Goal: Task Accomplishment & Management: Complete application form

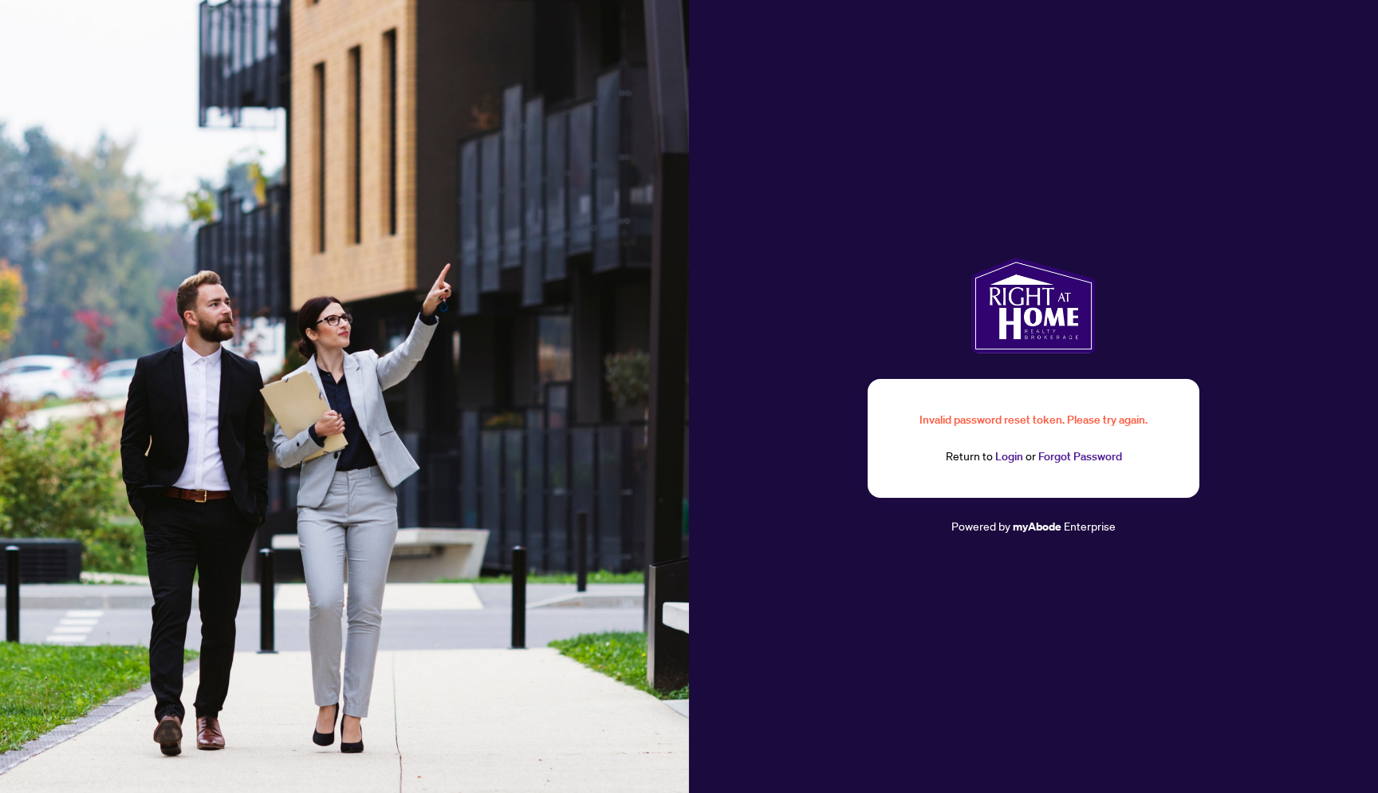
click at [1000, 453] on link "Login" at bounding box center [1010, 456] width 28 height 14
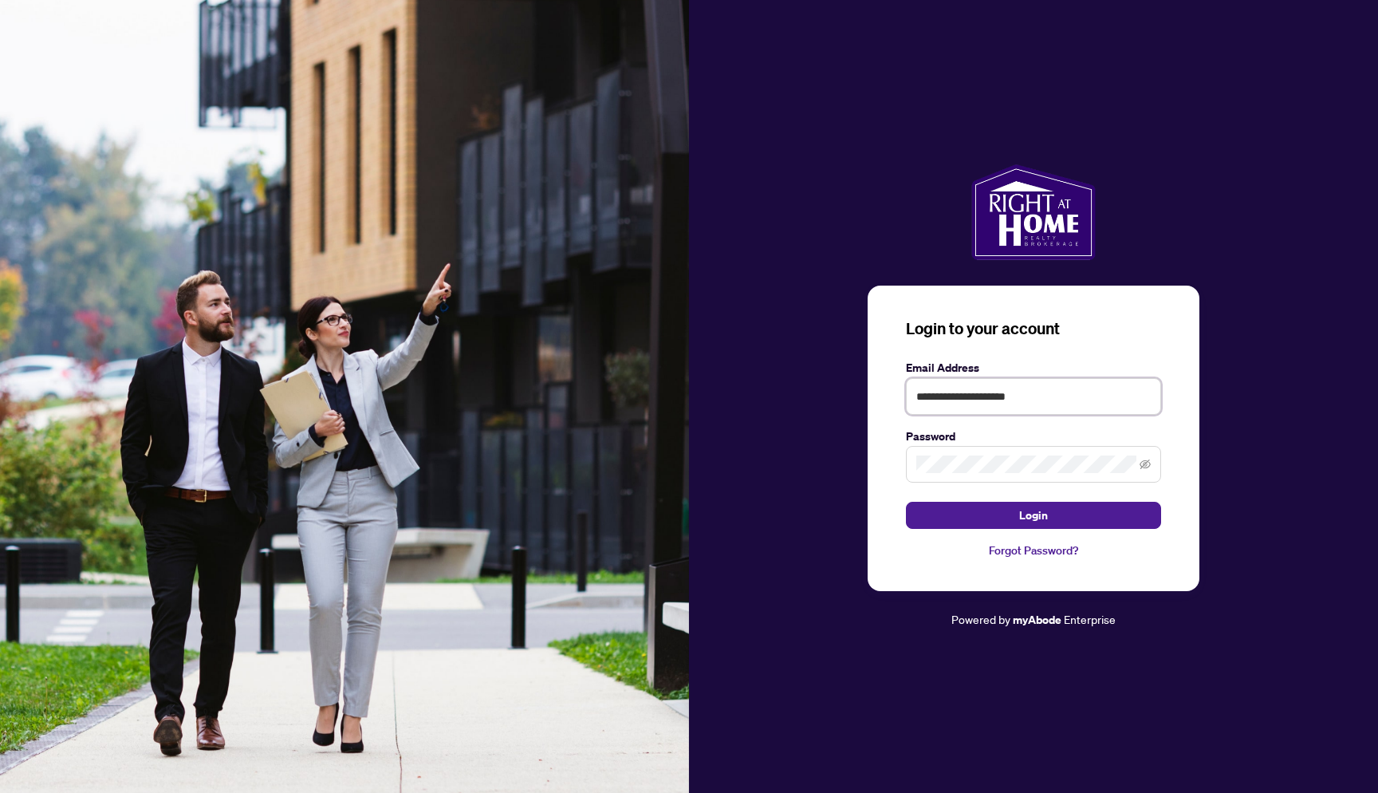
type input "**********"
click at [1034, 515] on button "Login" at bounding box center [1033, 515] width 255 height 27
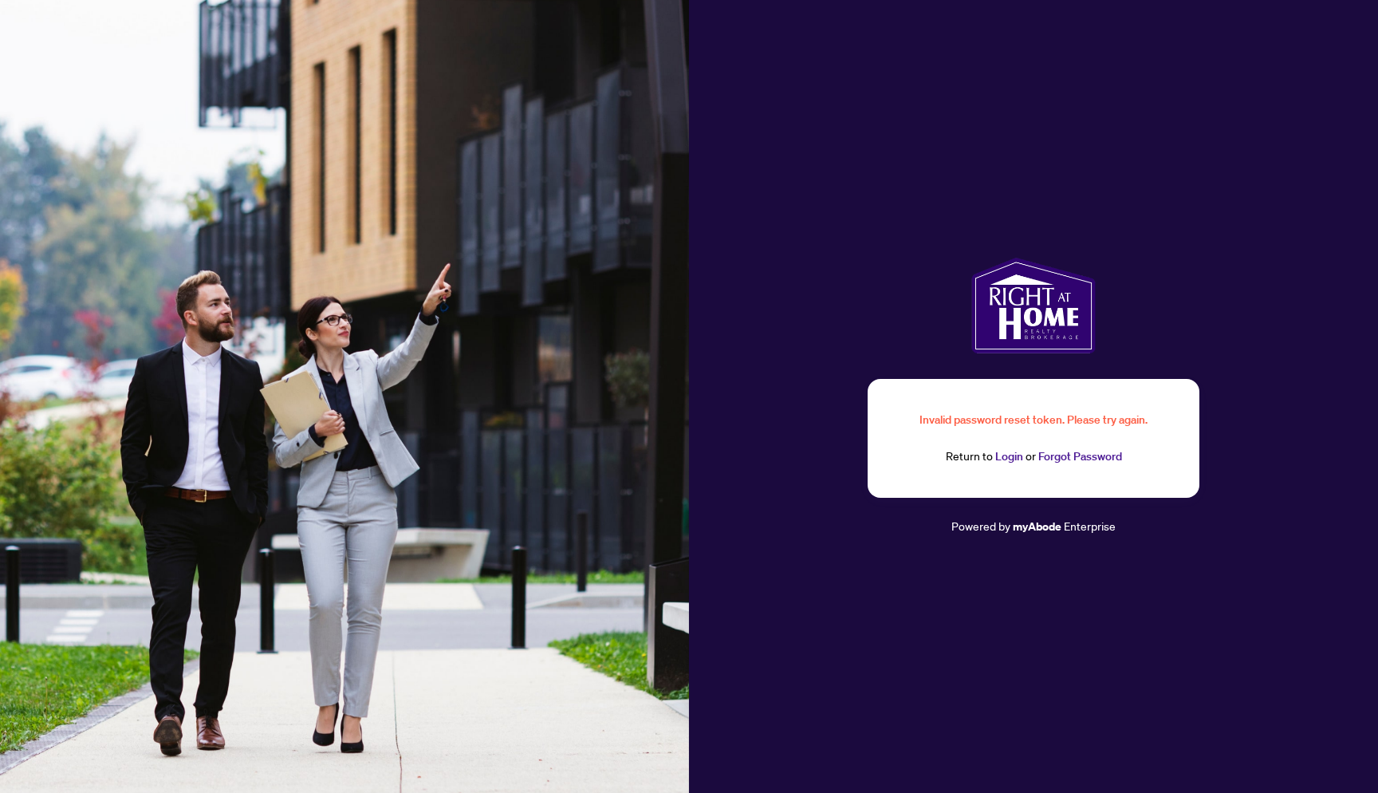
click at [1011, 463] on link "Login" at bounding box center [1010, 456] width 28 height 14
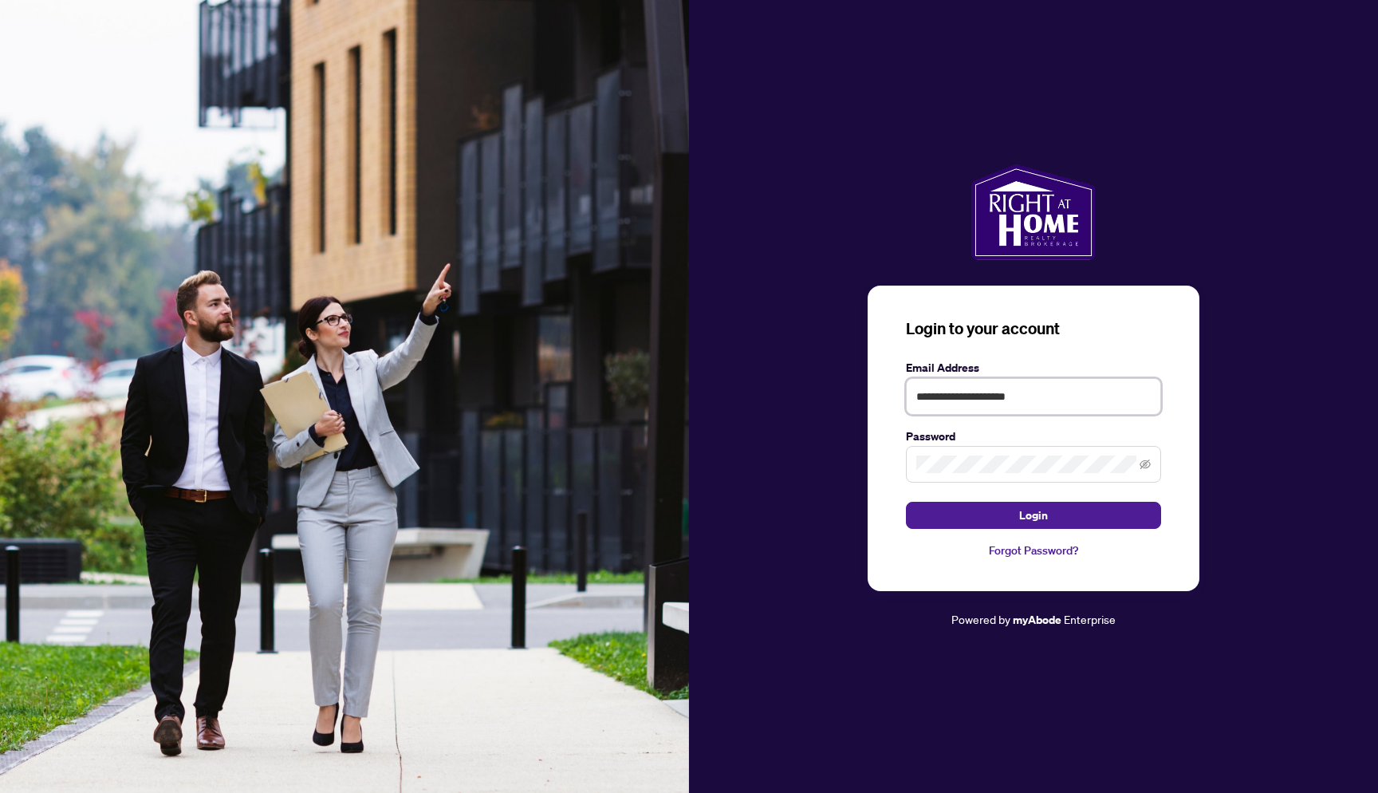
type input "**********"
click at [1034, 515] on button "Login" at bounding box center [1033, 515] width 255 height 27
click at [1141, 460] on icon "eye-invisible" at bounding box center [1145, 464] width 11 height 11
click at [1036, 502] on button "Login" at bounding box center [1033, 515] width 255 height 27
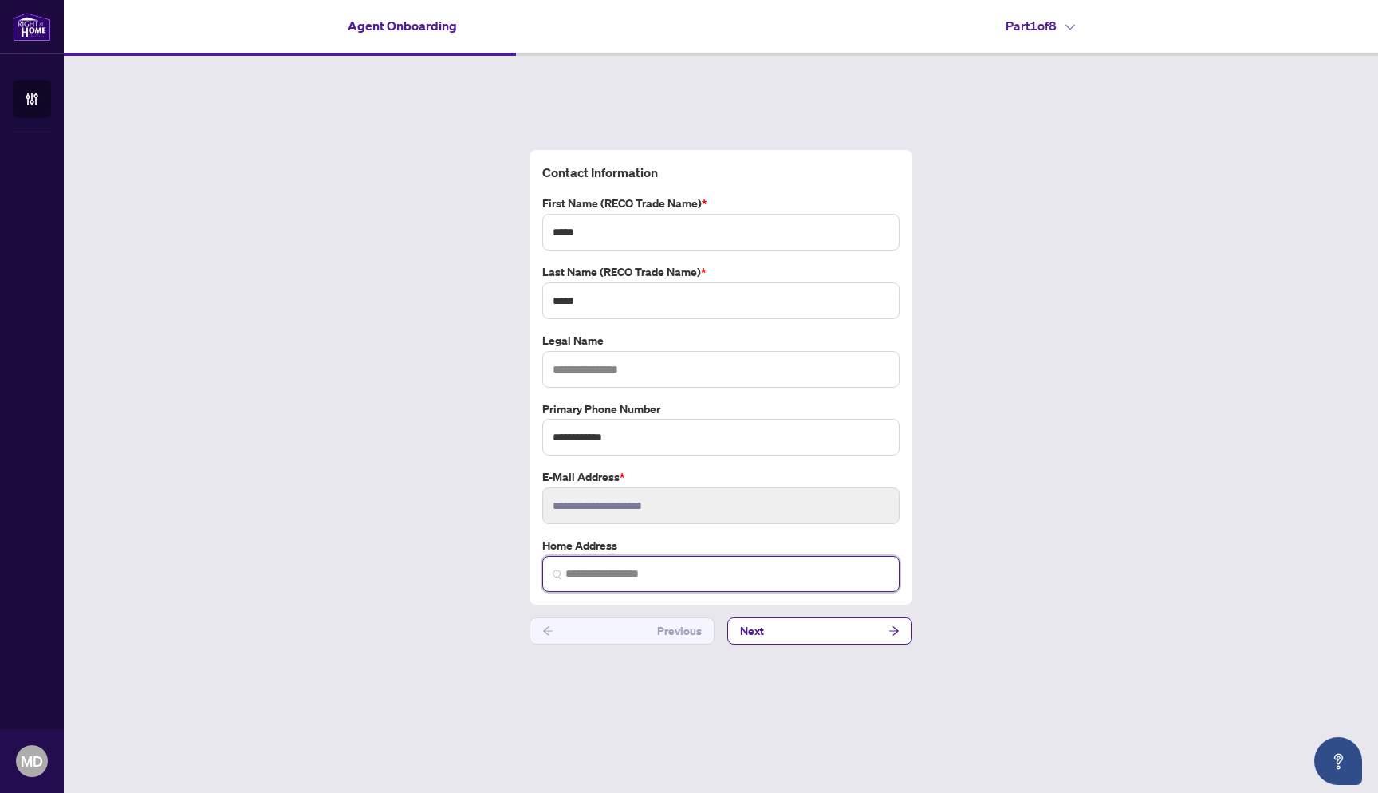
click at [766, 580] on input "search" at bounding box center [728, 574] width 324 height 17
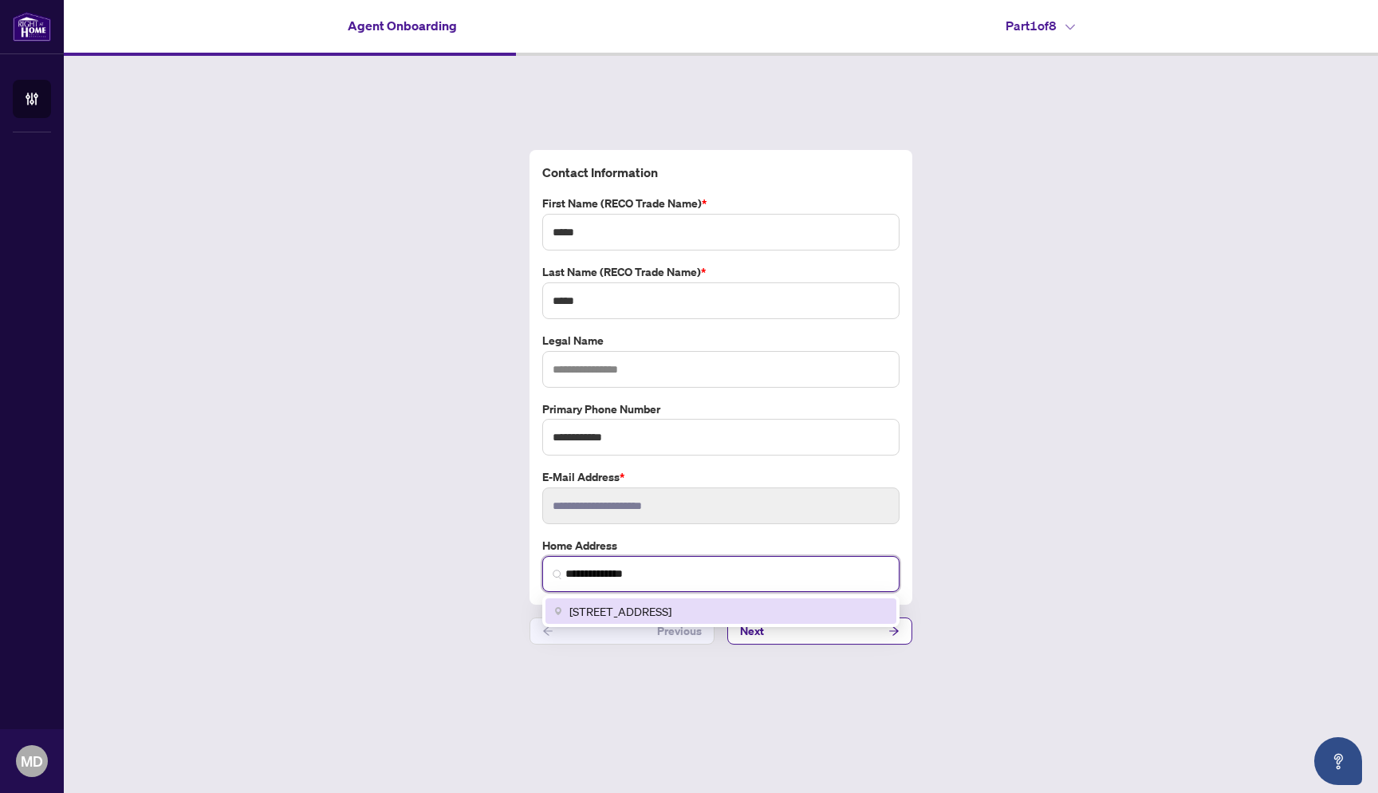
click at [826, 612] on div "[STREET_ADDRESS]" at bounding box center [721, 611] width 332 height 18
type input "**********"
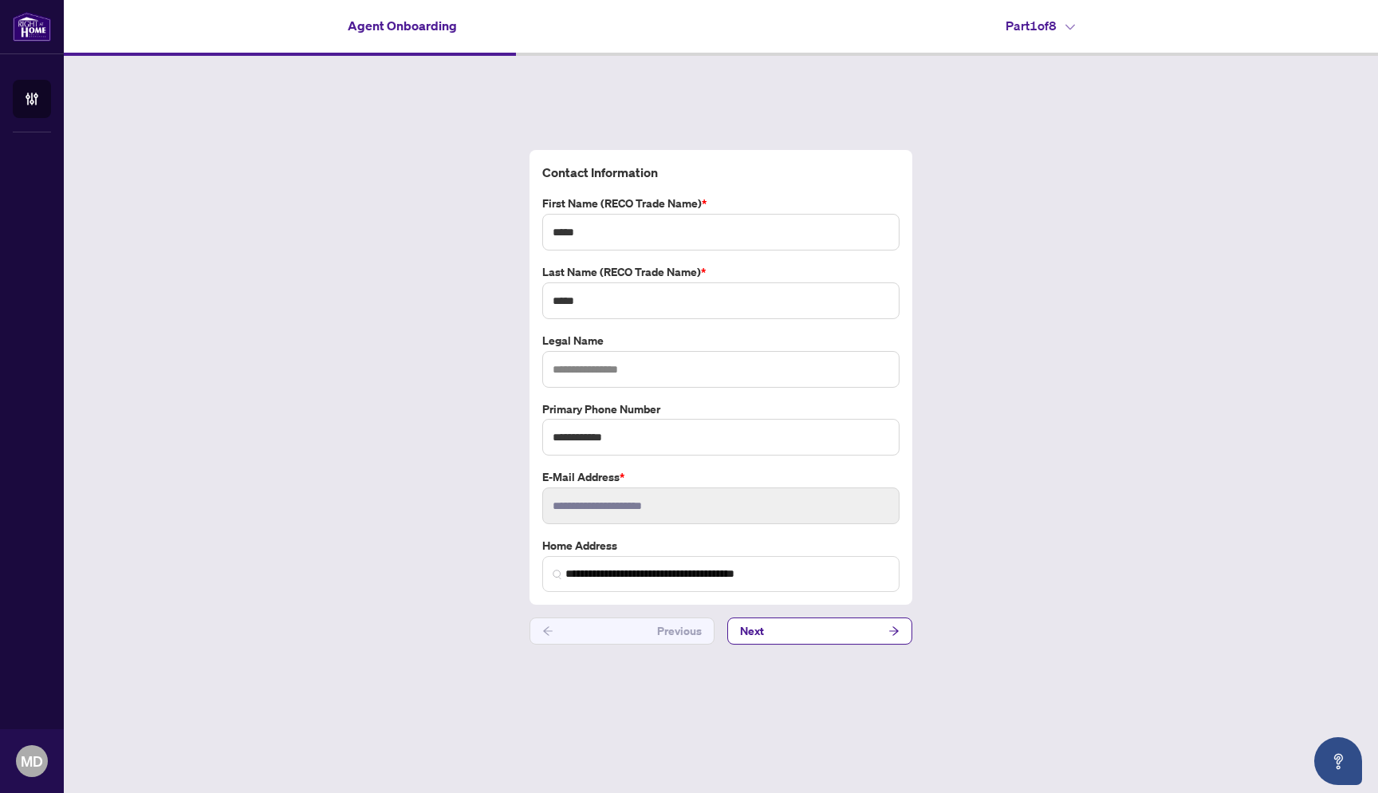
click at [995, 590] on div "**********" at bounding box center [721, 397] width 1315 height 683
click at [797, 634] on button "Next" at bounding box center [819, 630] width 185 height 27
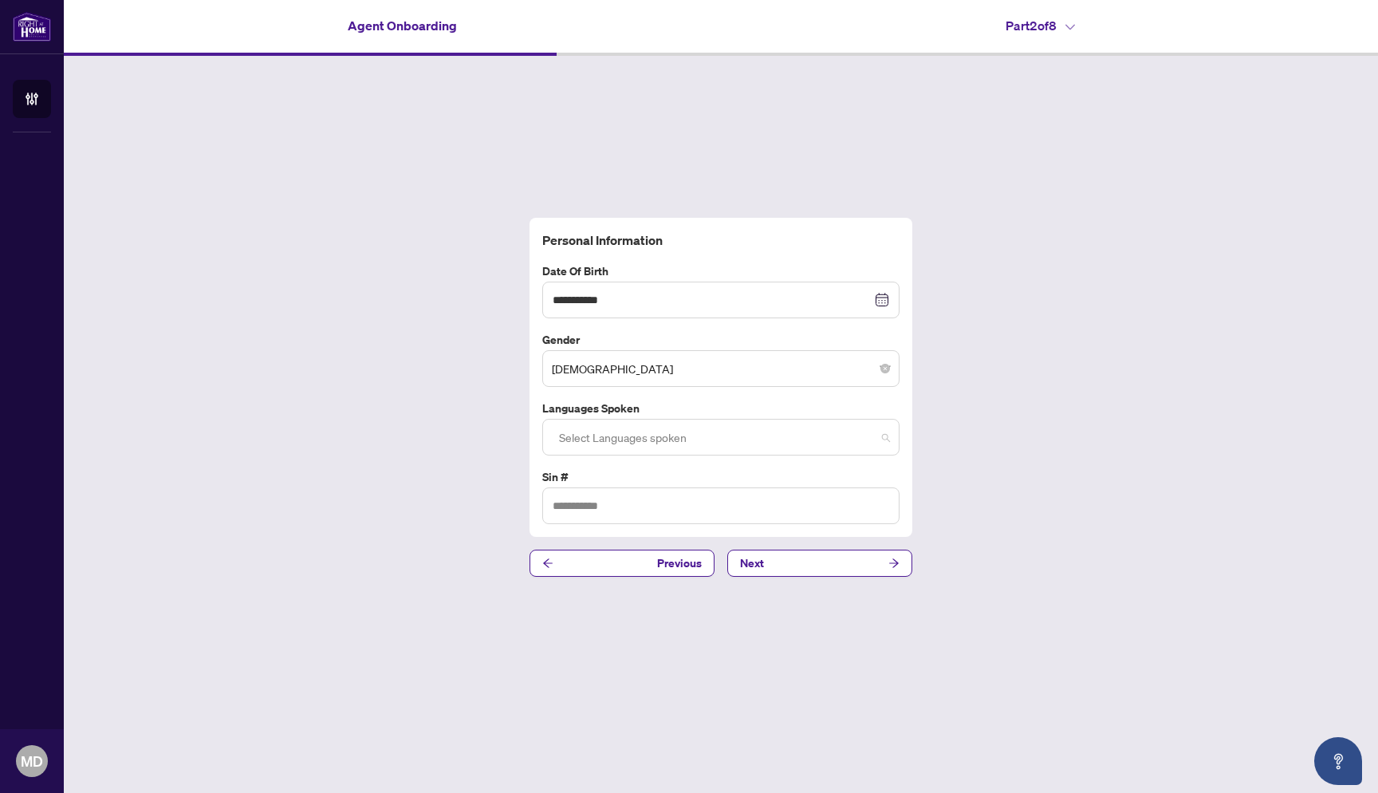
click at [660, 432] on div at bounding box center [721, 437] width 337 height 29
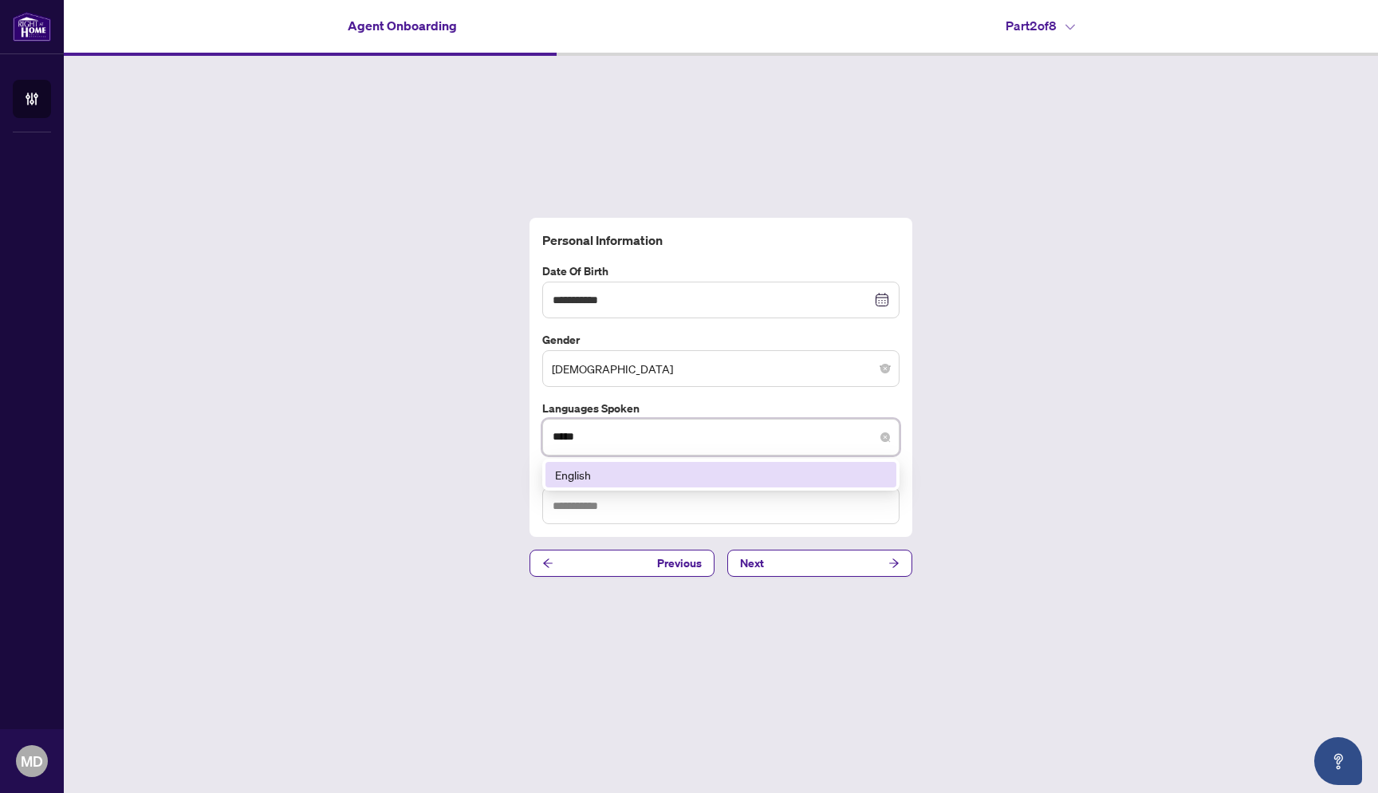
type input "******"
click at [608, 473] on div "English" at bounding box center [721, 475] width 332 height 18
type input "***"
click at [629, 474] on div "Farsi" at bounding box center [721, 475] width 332 height 18
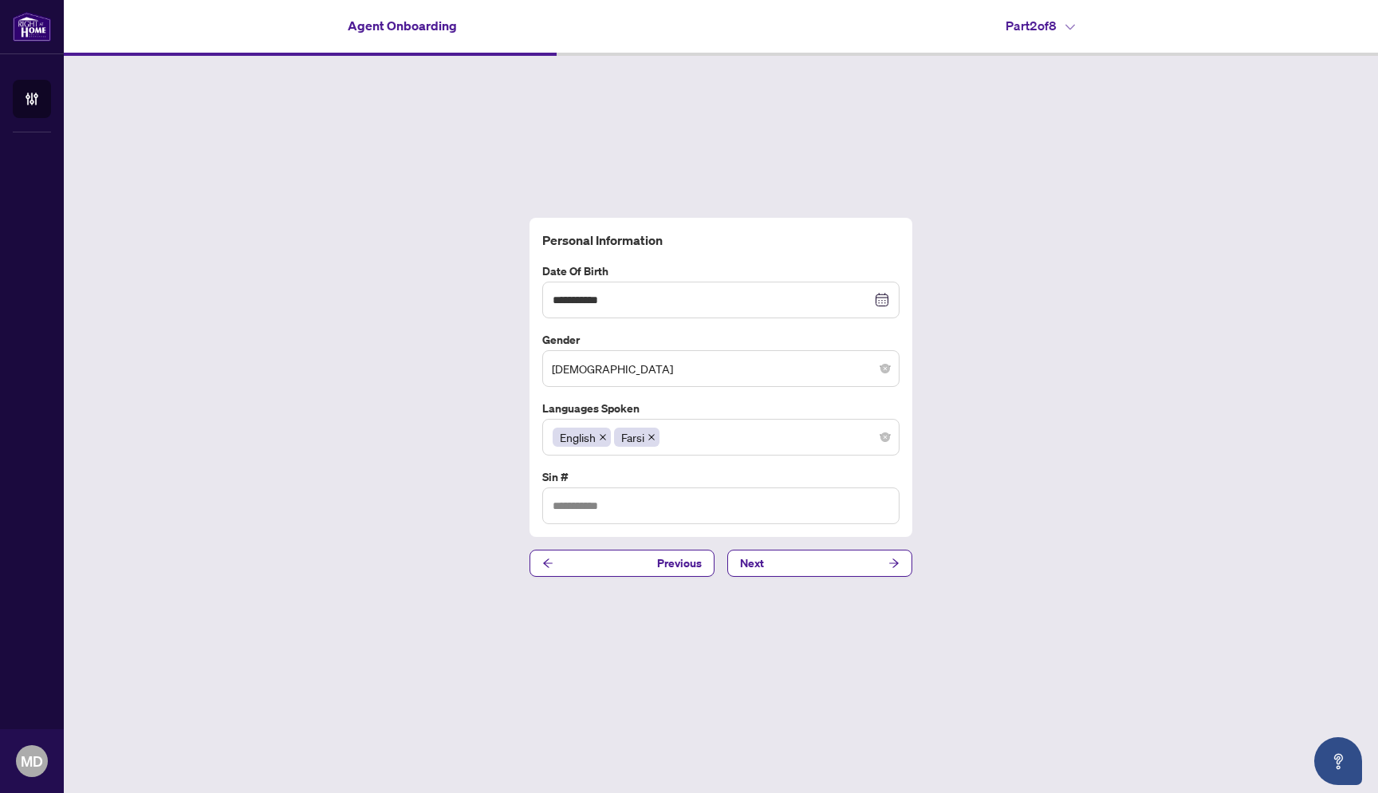
click at [952, 490] on div "**********" at bounding box center [721, 397] width 1315 height 683
click at [795, 563] on button "Next" at bounding box center [819, 563] width 185 height 27
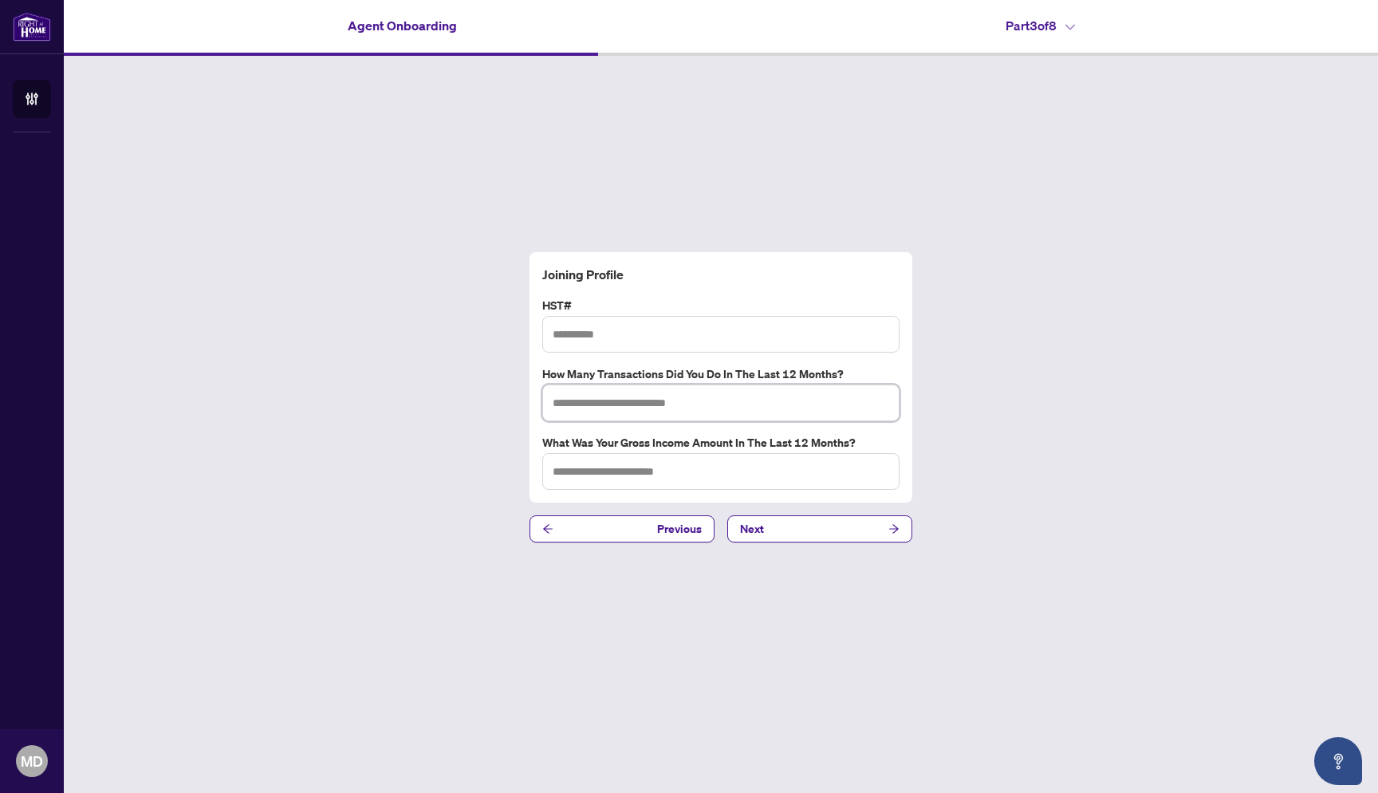
click at [818, 401] on input "text" at bounding box center [720, 402] width 357 height 37
type input "*"
click at [799, 513] on div "Joining Profile HST# How many transactions did you do in the last 12 months? Wh…" at bounding box center [721, 397] width 1315 height 683
click at [798, 523] on button "Next" at bounding box center [819, 528] width 185 height 27
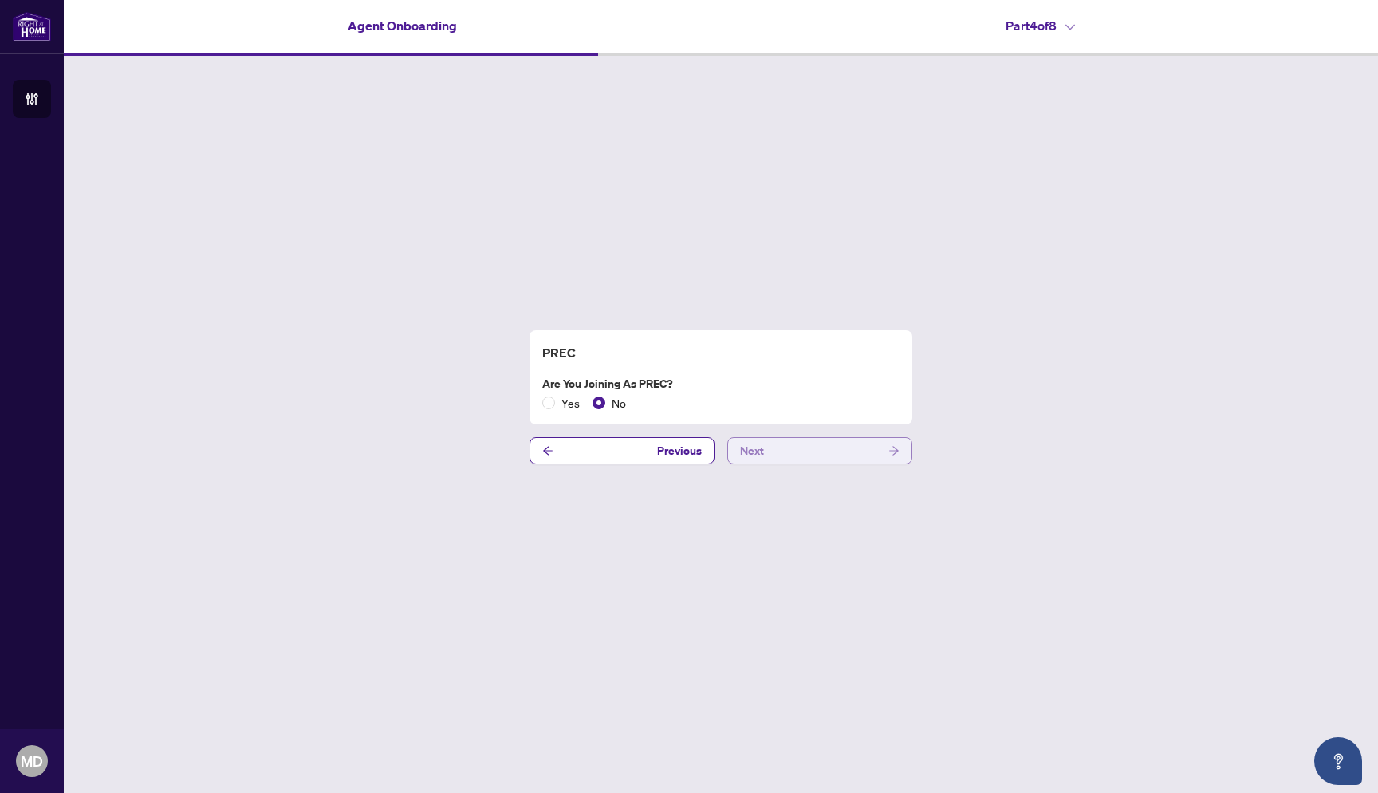
click at [763, 456] on span "Next" at bounding box center [752, 451] width 24 height 26
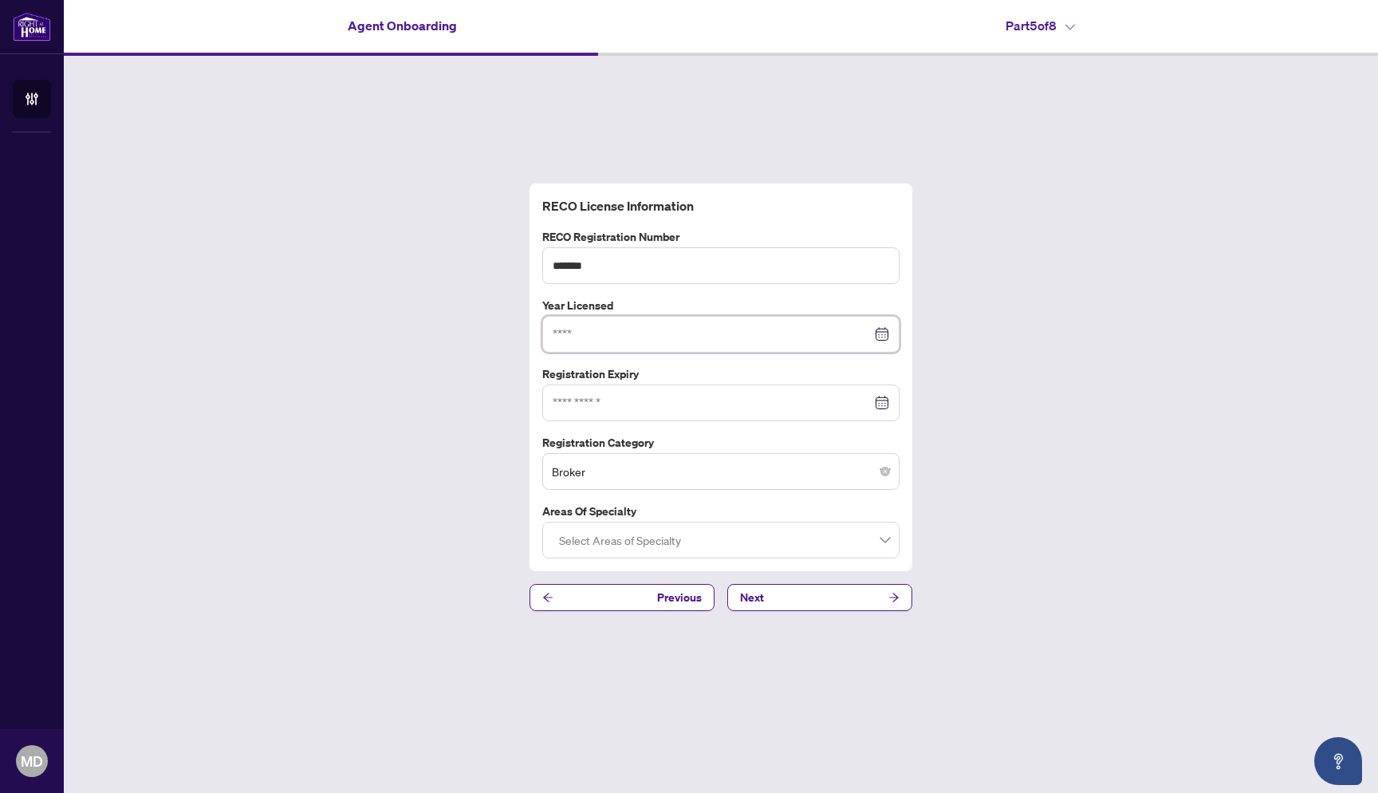
click at [697, 339] on input at bounding box center [712, 334] width 319 height 18
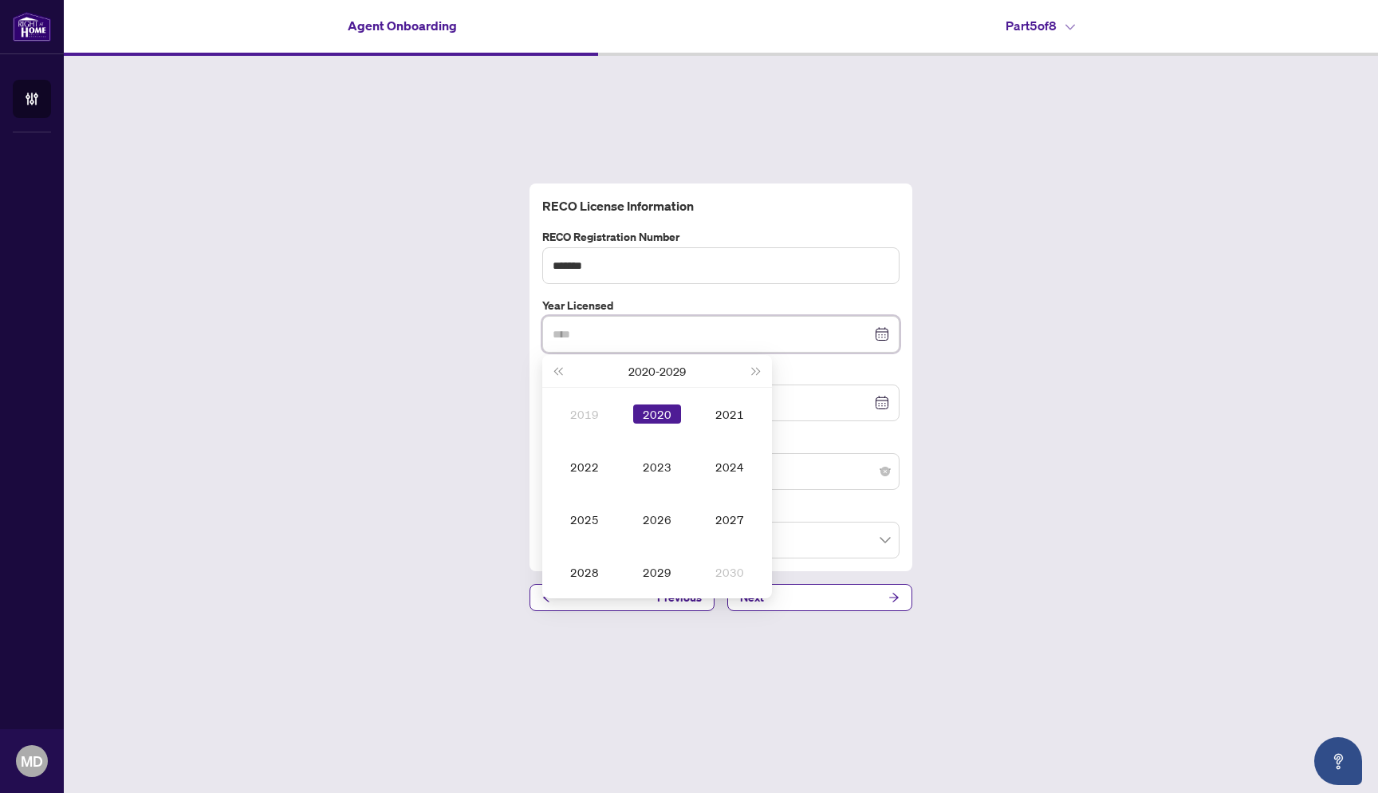
type input "****"
click at [649, 419] on div "2020" at bounding box center [657, 413] width 48 height 19
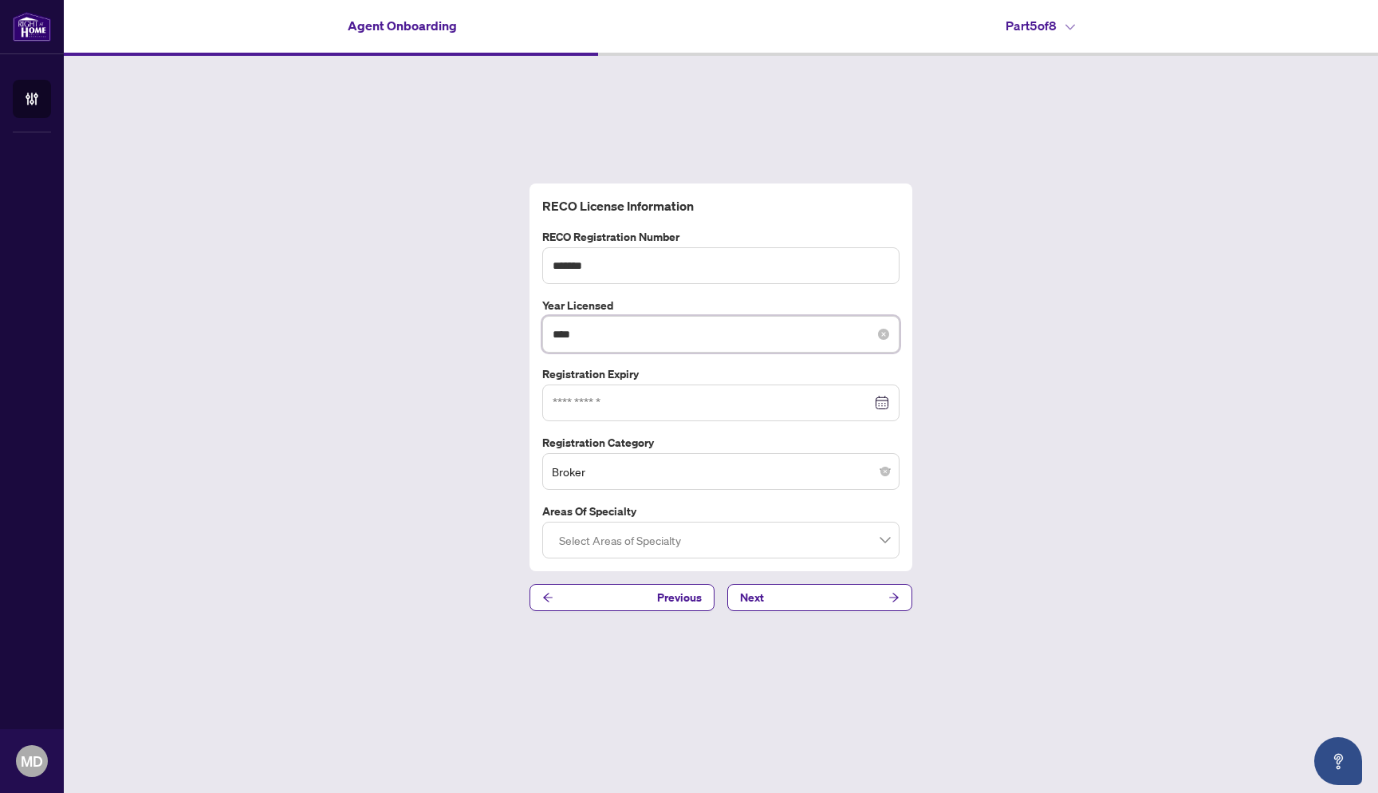
click at [660, 335] on input "****" at bounding box center [712, 334] width 319 height 18
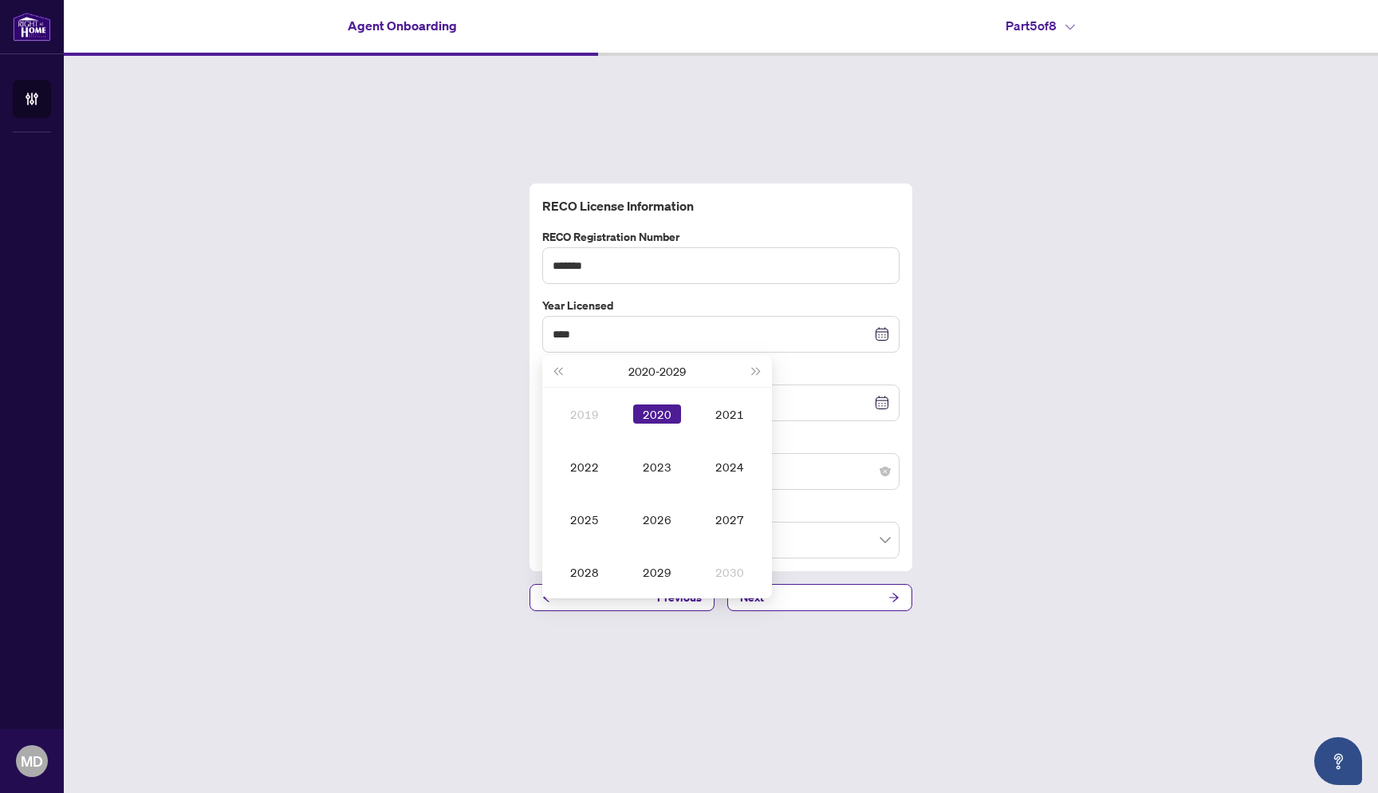
click at [1040, 388] on div "RECO License Information RECO Registration Number ******* Year Licensed **** [D…" at bounding box center [721, 397] width 1315 height 683
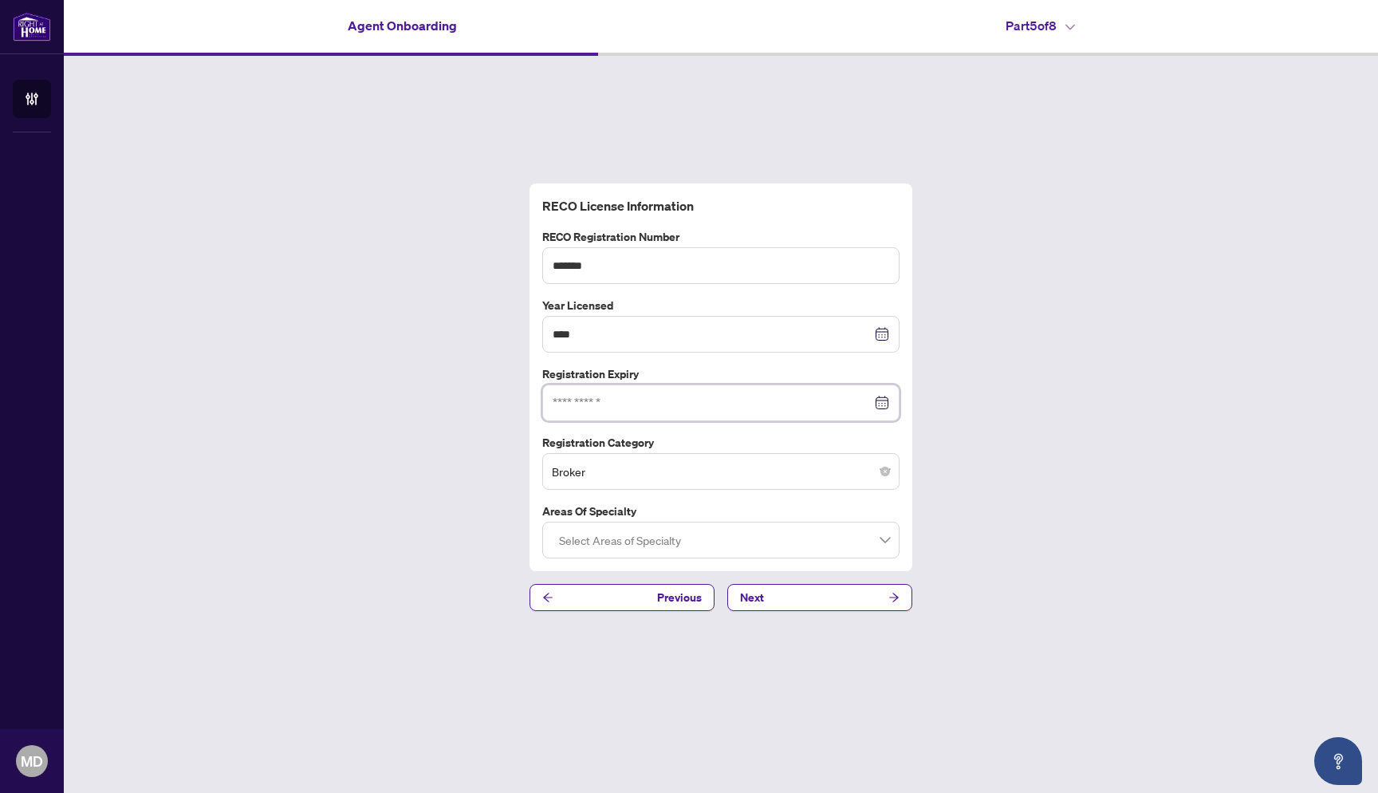
click at [648, 404] on input at bounding box center [712, 403] width 319 height 18
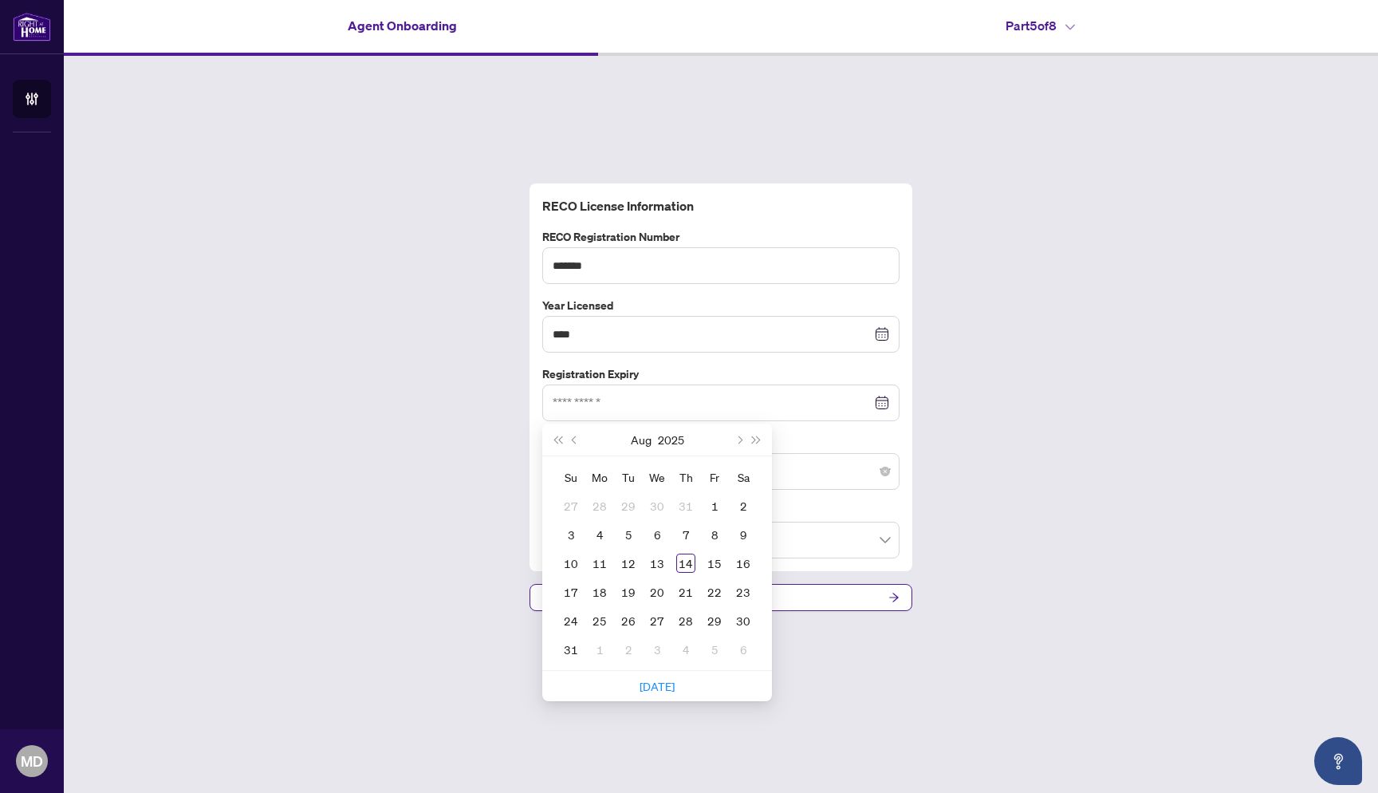
click at [918, 440] on div "RECO License Information RECO Registration Number ******* Year Licensed **** [D…" at bounding box center [721, 397] width 1315 height 683
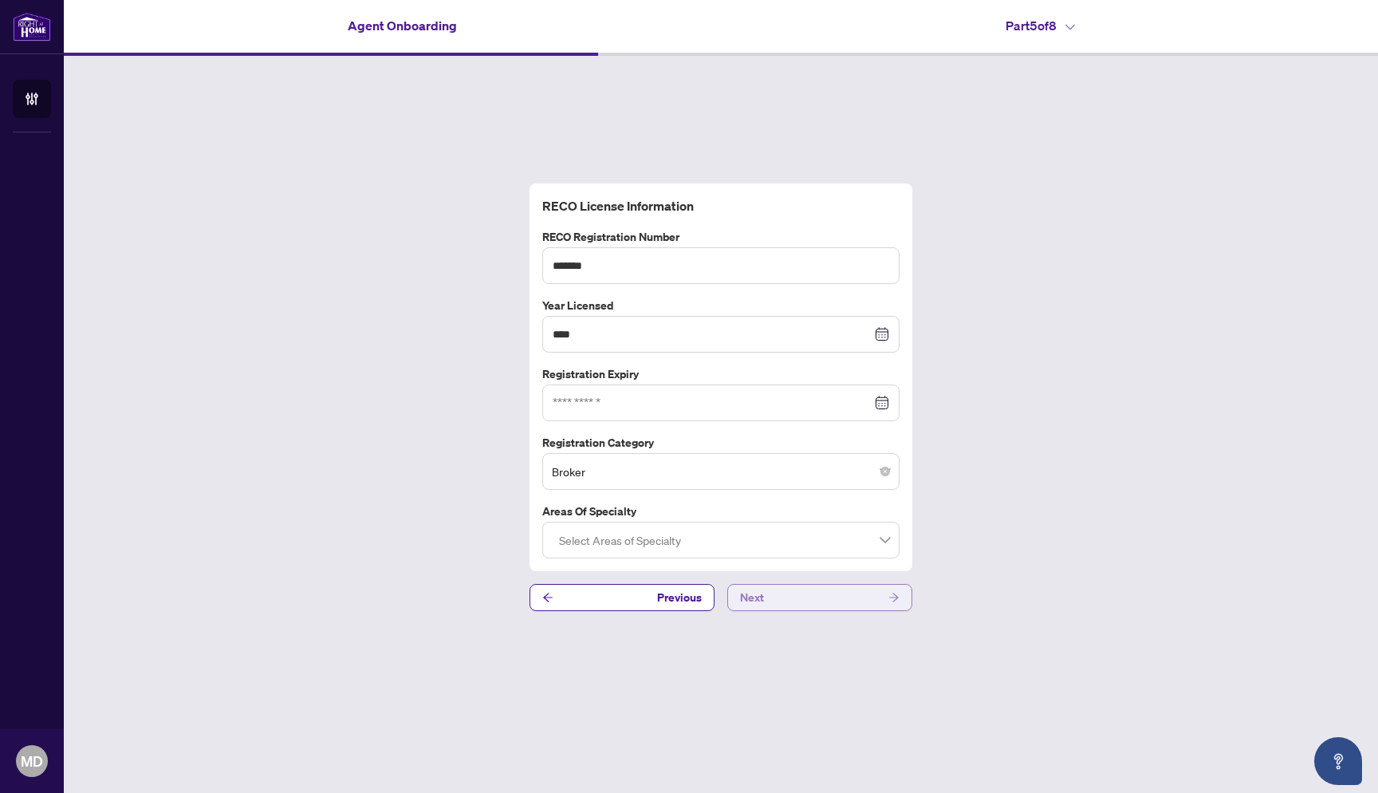
click at [797, 597] on button "Next" at bounding box center [819, 597] width 185 height 27
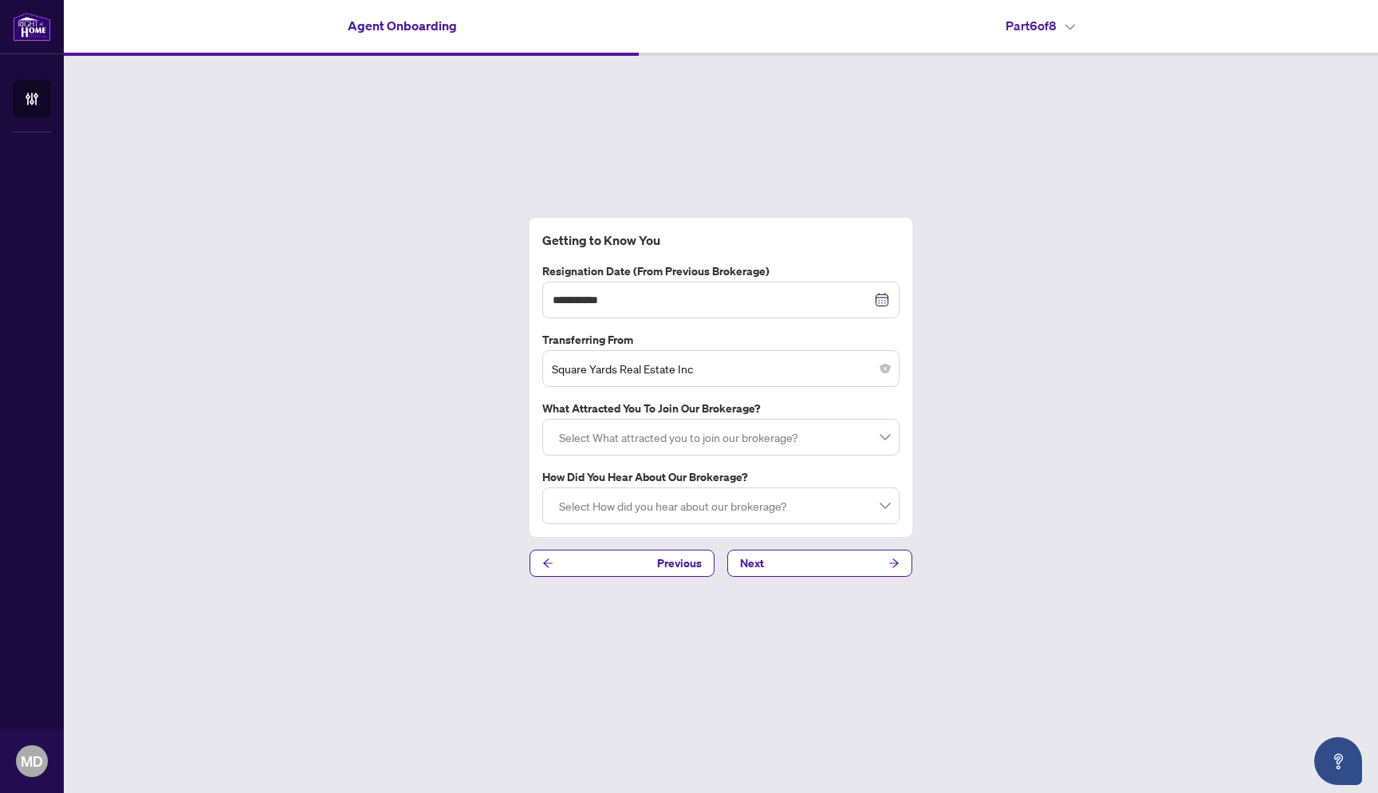
click at [825, 436] on div at bounding box center [721, 437] width 337 height 29
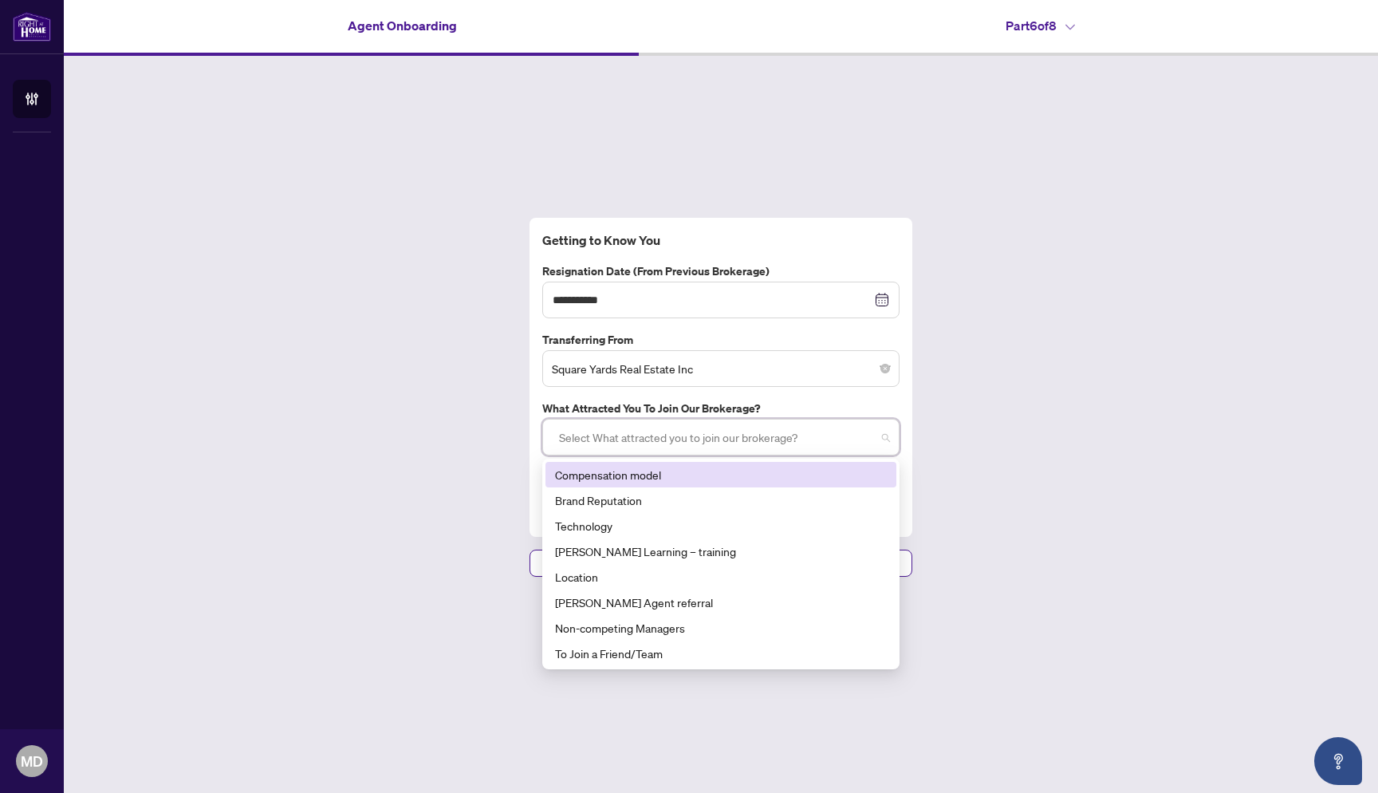
click at [825, 436] on div at bounding box center [721, 437] width 337 height 29
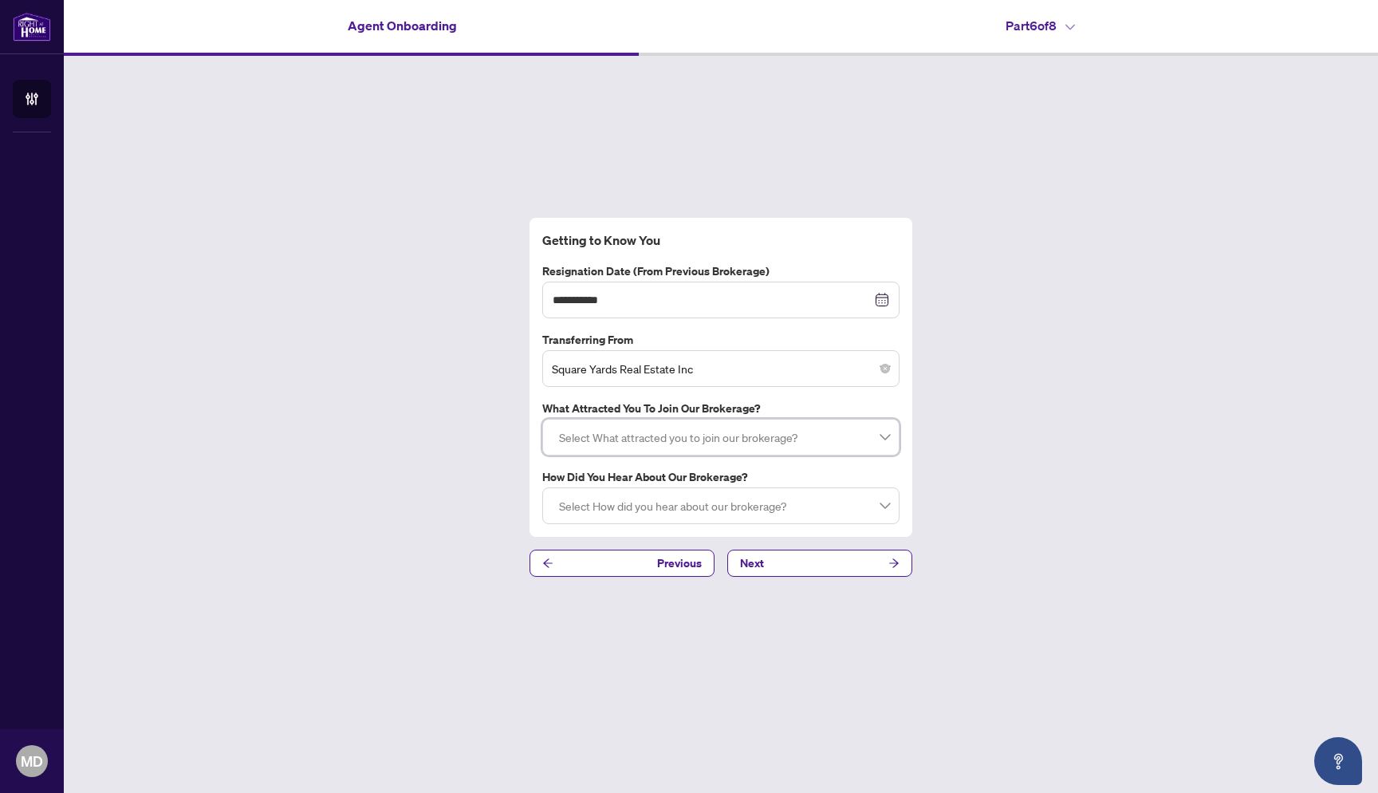
click at [809, 415] on label "What attracted you to join our brokerage?" at bounding box center [720, 409] width 357 height 18
click at [820, 451] on div "Select What attracted you to join our brokerage?" at bounding box center [720, 437] width 357 height 37
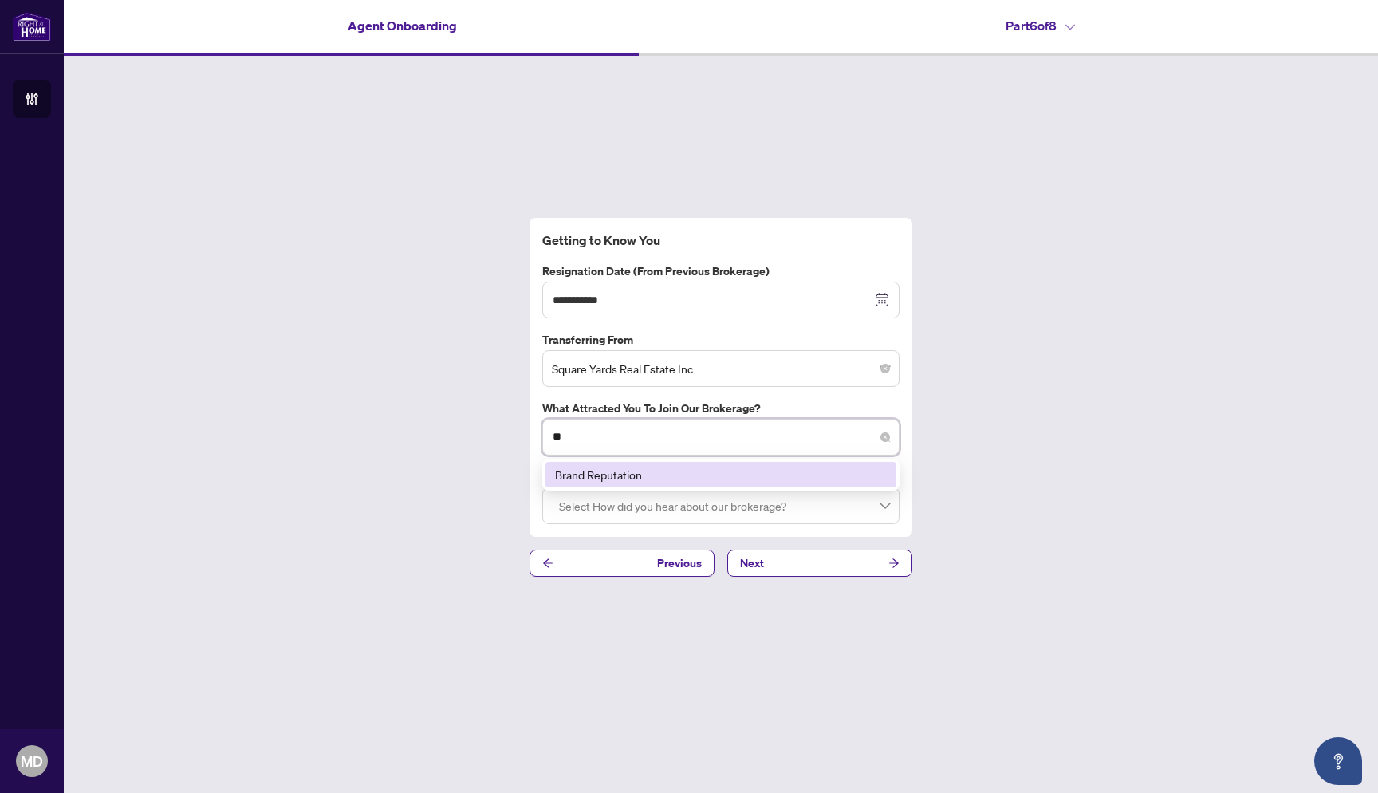
type input "*"
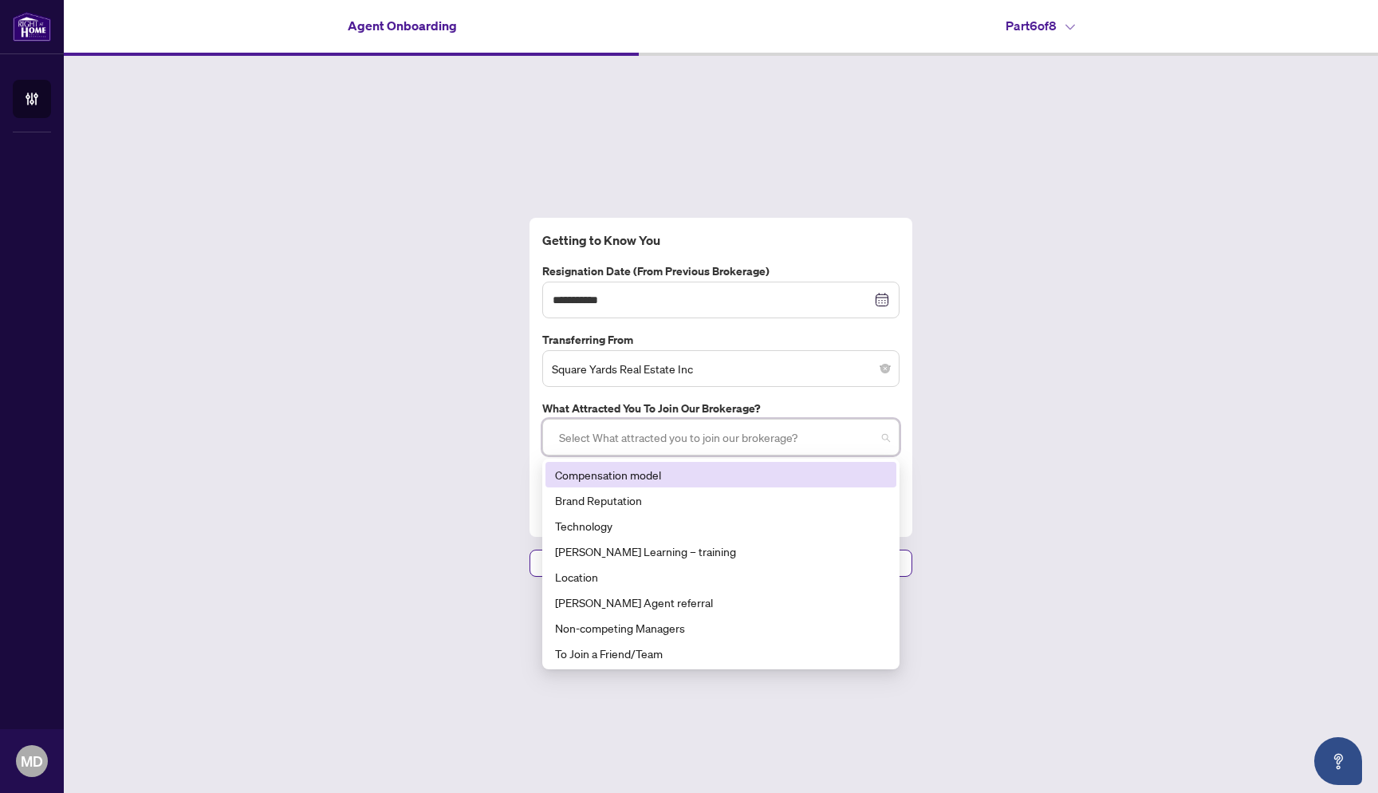
click at [1001, 448] on div "**********" at bounding box center [721, 397] width 1315 height 683
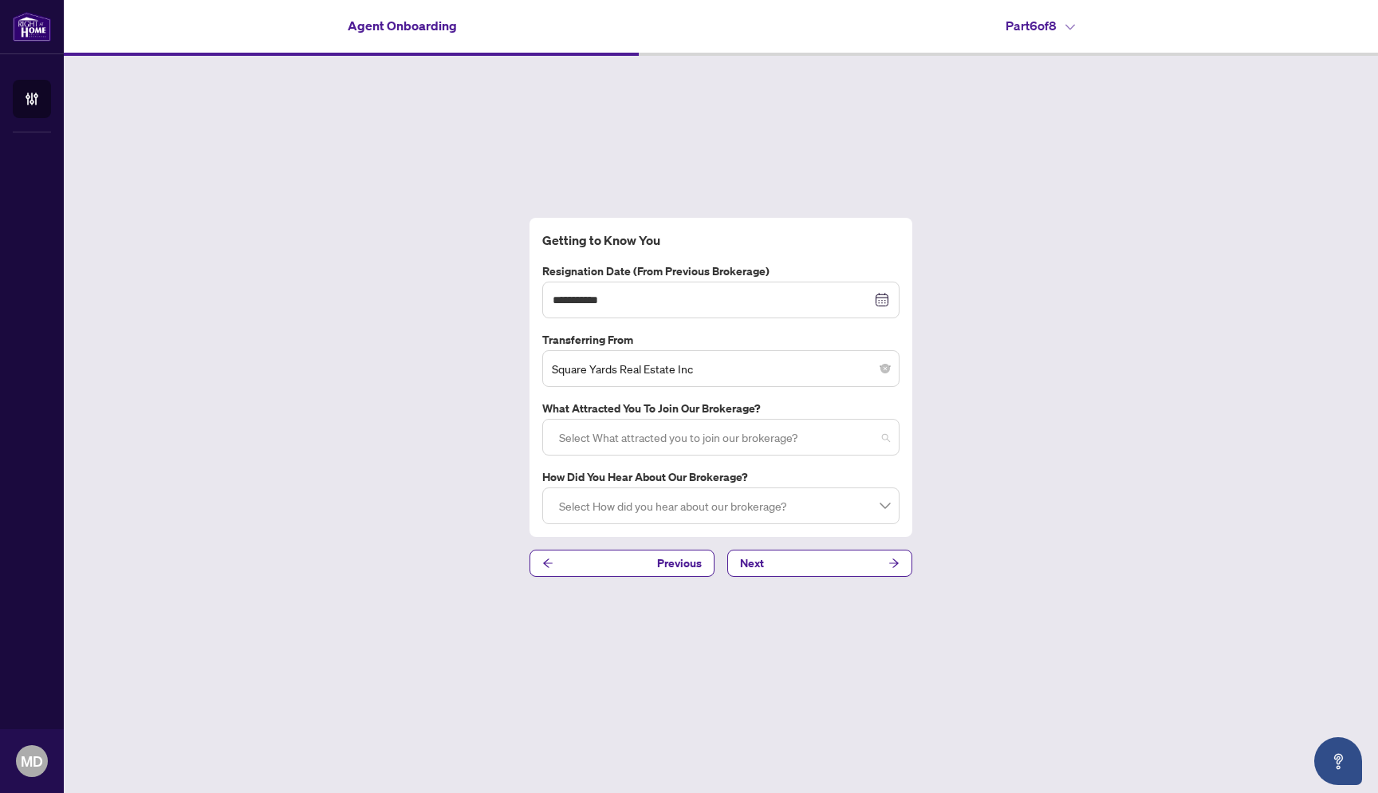
click at [679, 445] on div at bounding box center [721, 437] width 337 height 29
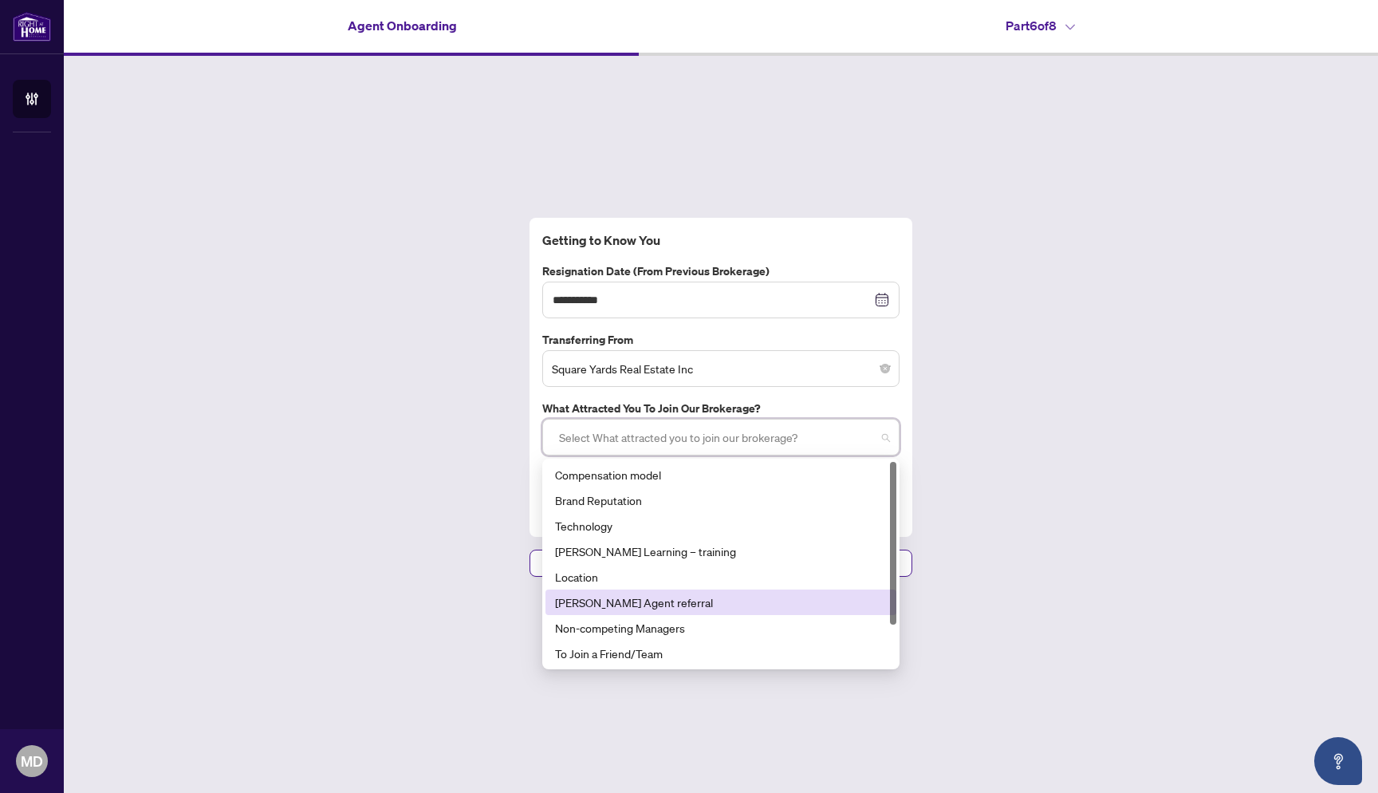
click at [1268, 383] on div "**********" at bounding box center [721, 397] width 1315 height 683
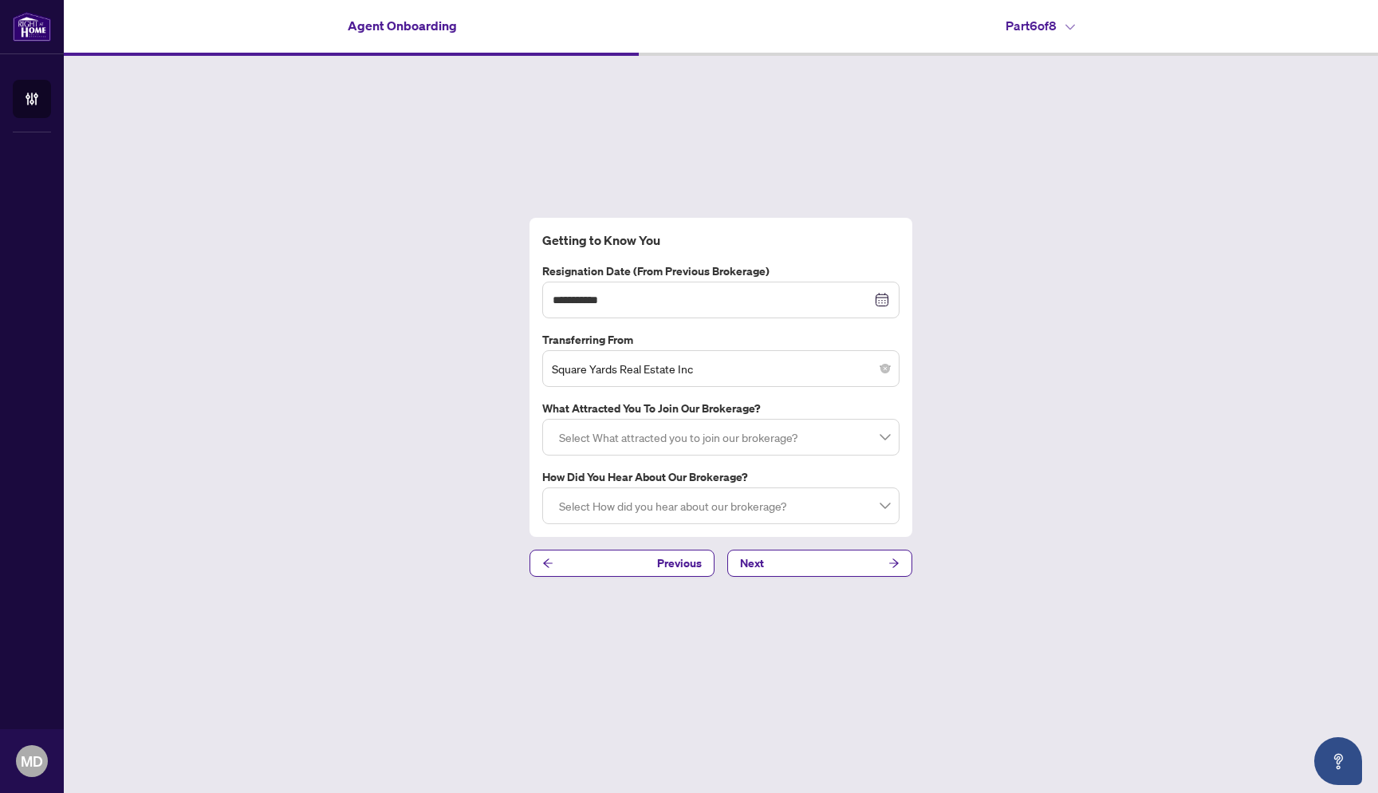
click at [833, 439] on div at bounding box center [721, 437] width 337 height 29
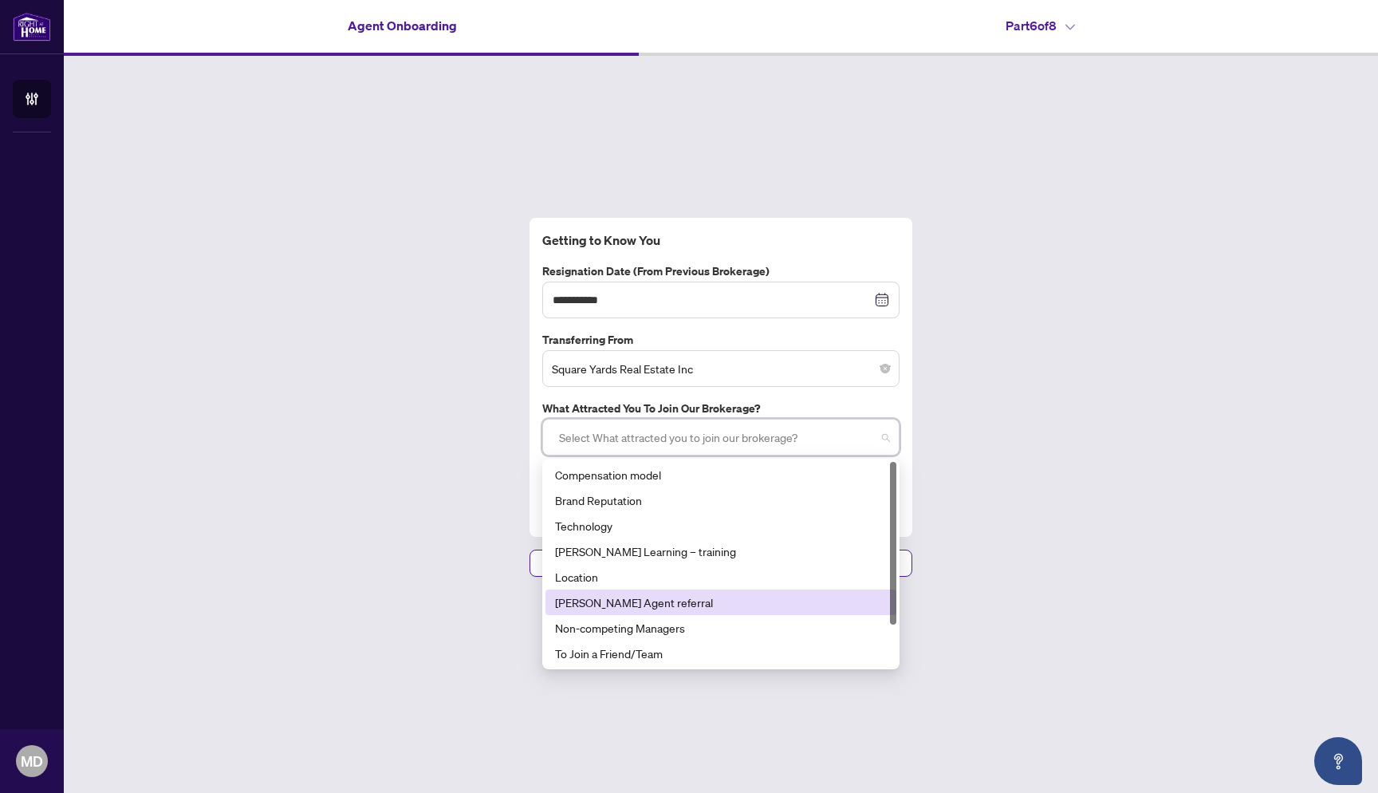
click at [1065, 574] on div "**********" at bounding box center [721, 397] width 1315 height 683
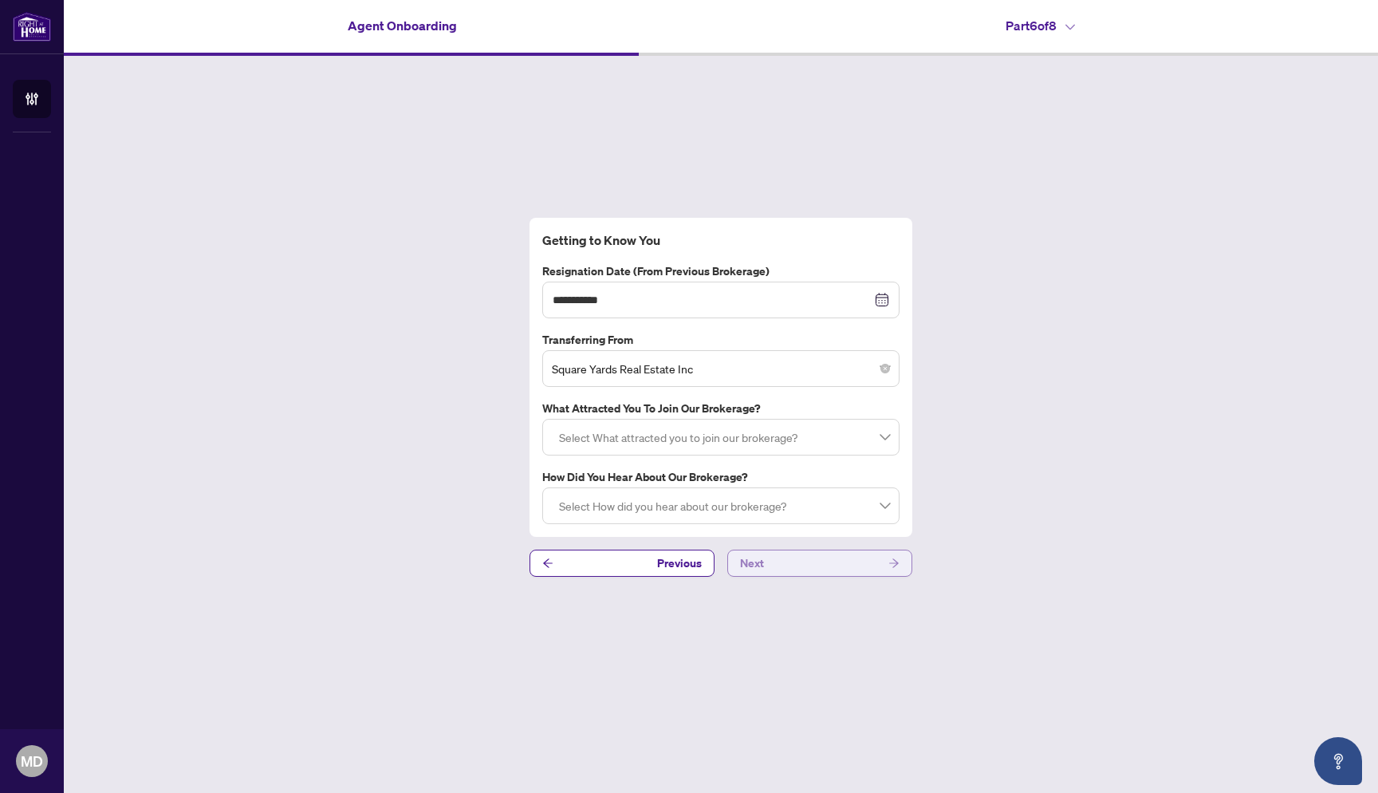
click at [780, 570] on button "Next" at bounding box center [819, 563] width 185 height 27
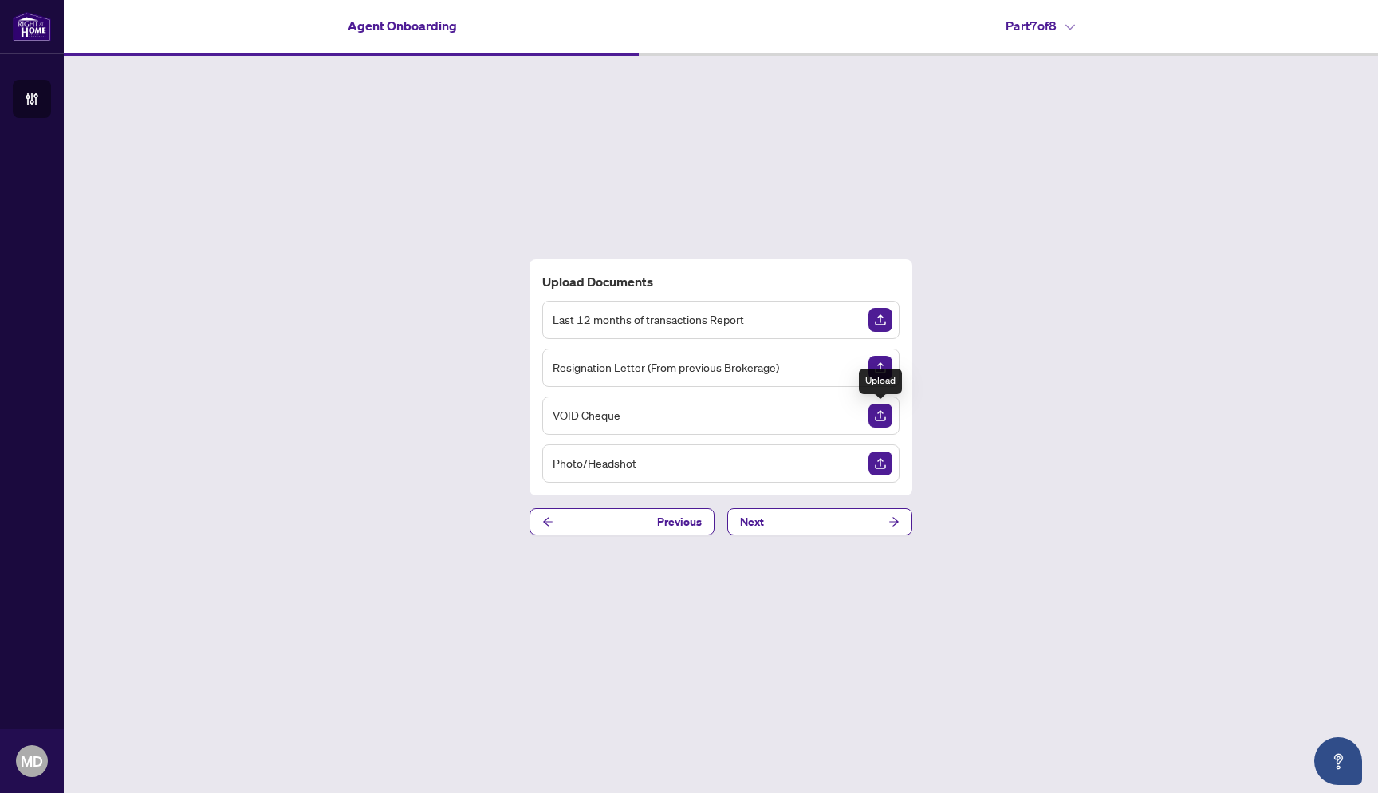
click at [878, 418] on img "Upload Document" at bounding box center [881, 416] width 24 height 24
click at [877, 370] on img "Upload Document" at bounding box center [881, 368] width 24 height 24
click at [891, 366] on img "Upload Document" at bounding box center [881, 368] width 24 height 24
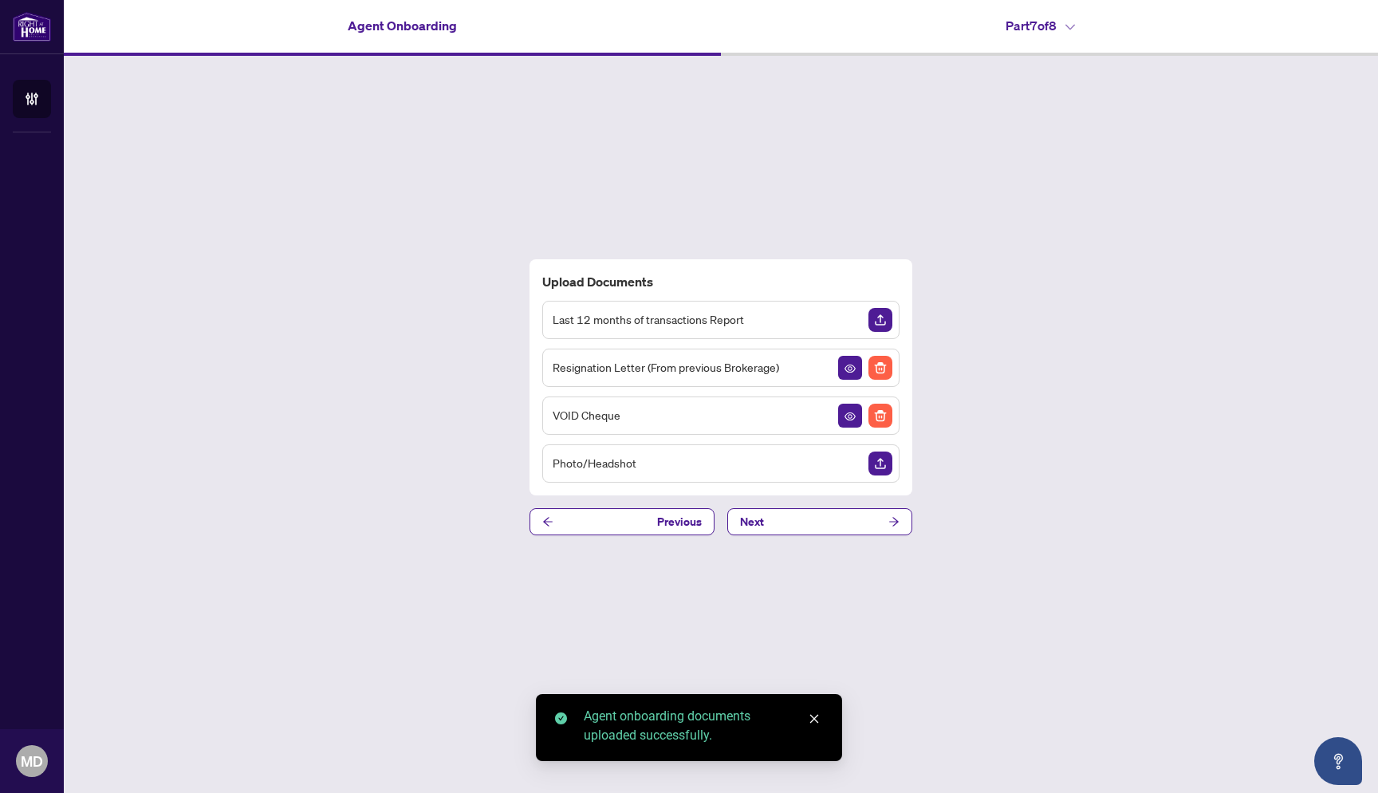
click at [996, 426] on div "Upload Documents Last 12 months of transactions Report Resignation Letter (From…" at bounding box center [721, 397] width 1315 height 683
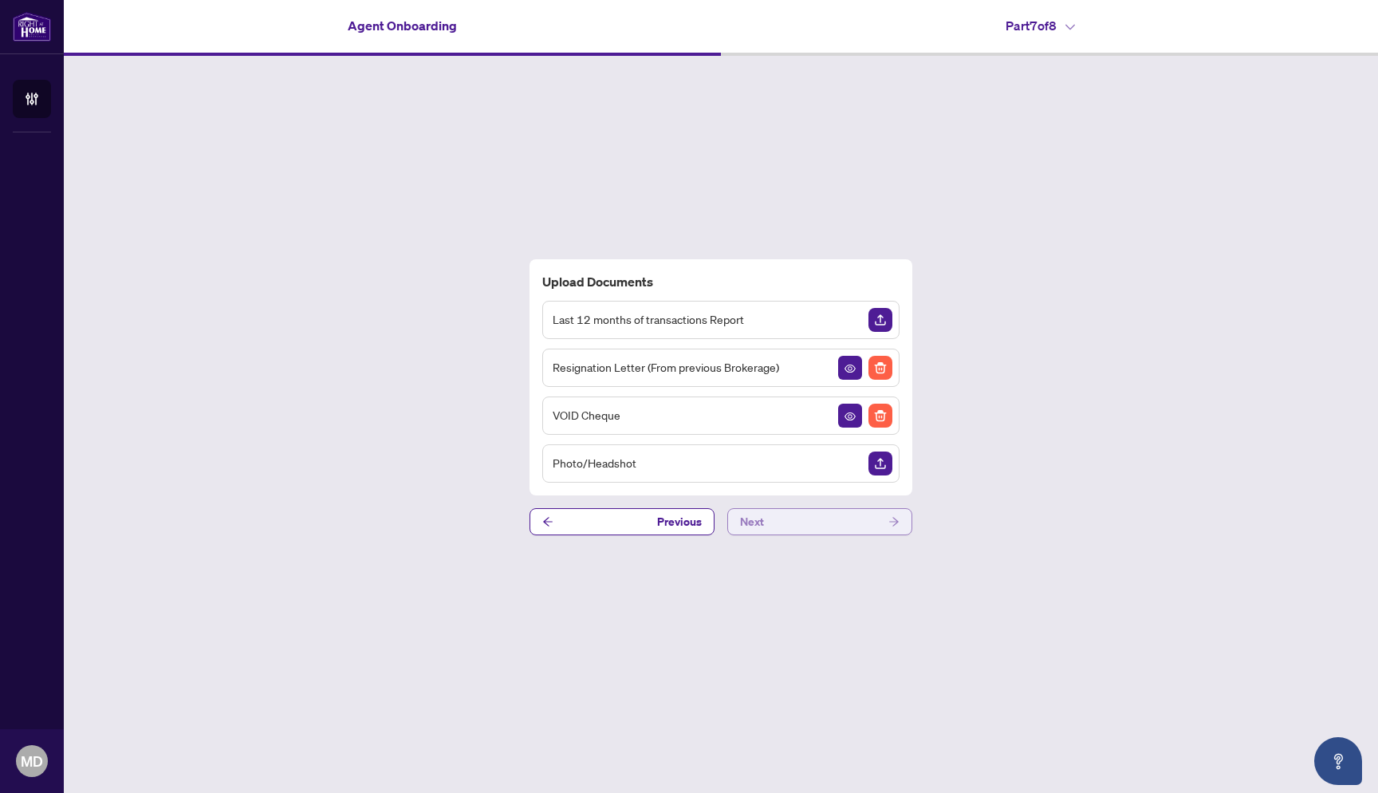
click at [834, 522] on button "Next" at bounding box center [819, 521] width 185 height 27
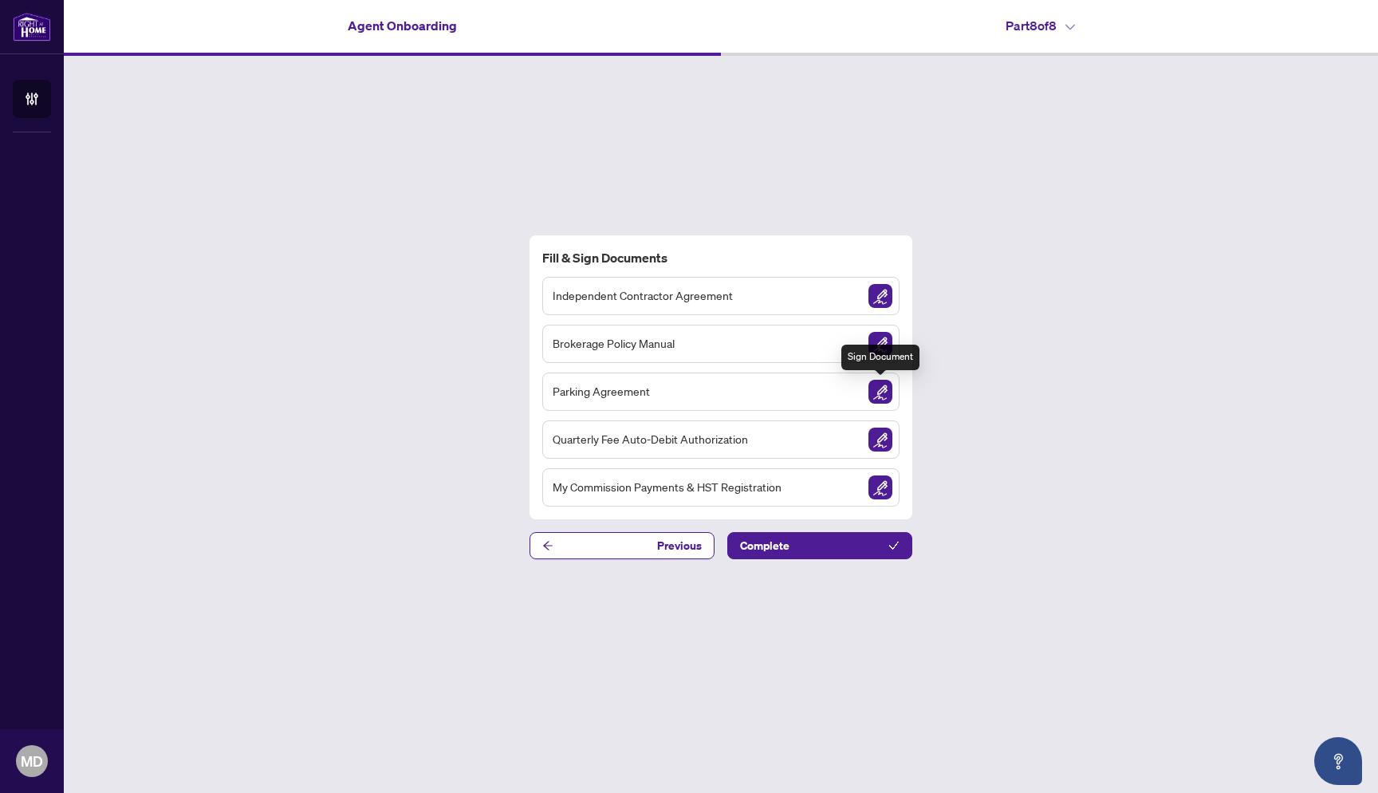
click at [880, 394] on img "Sign Document" at bounding box center [881, 392] width 24 height 24
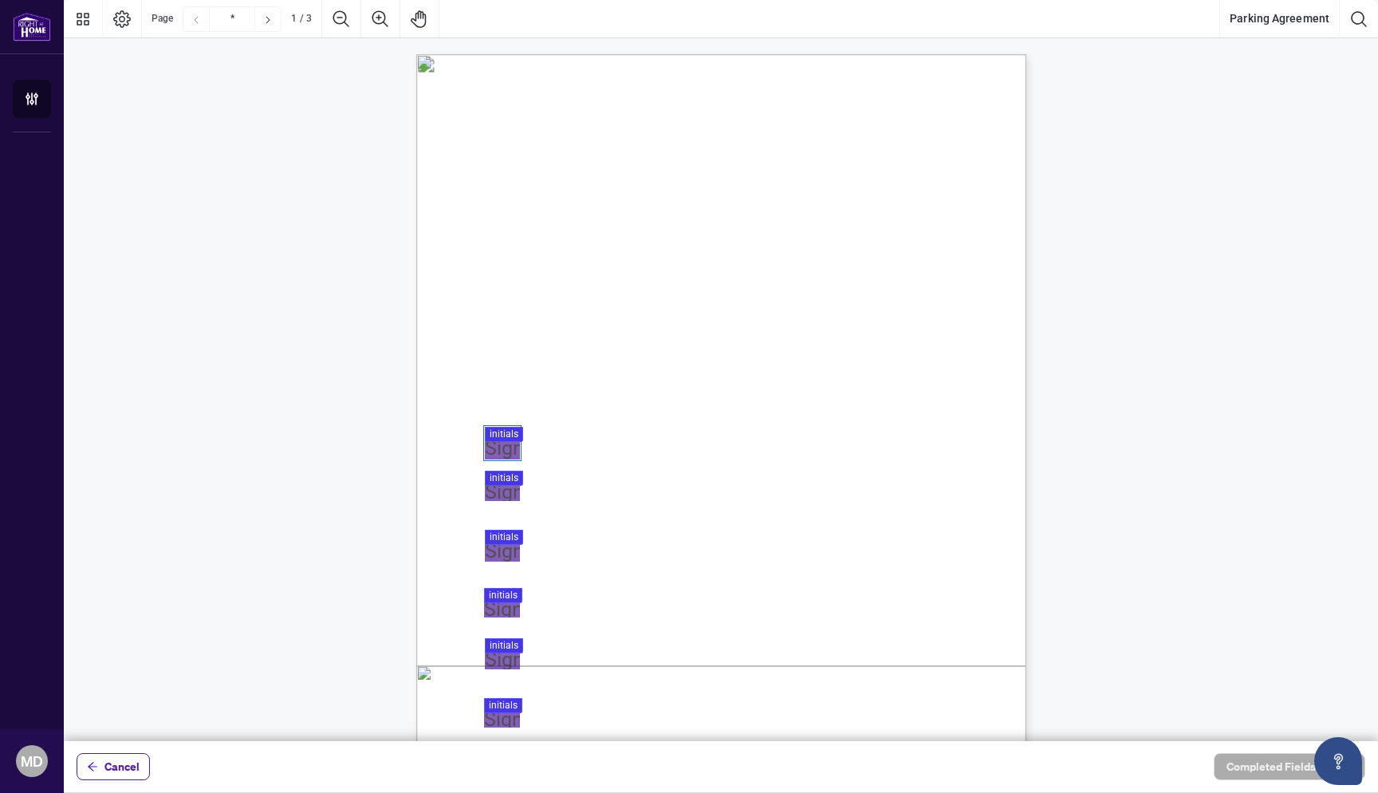
click at [503, 449] on div at bounding box center [721, 370] width 1315 height 741
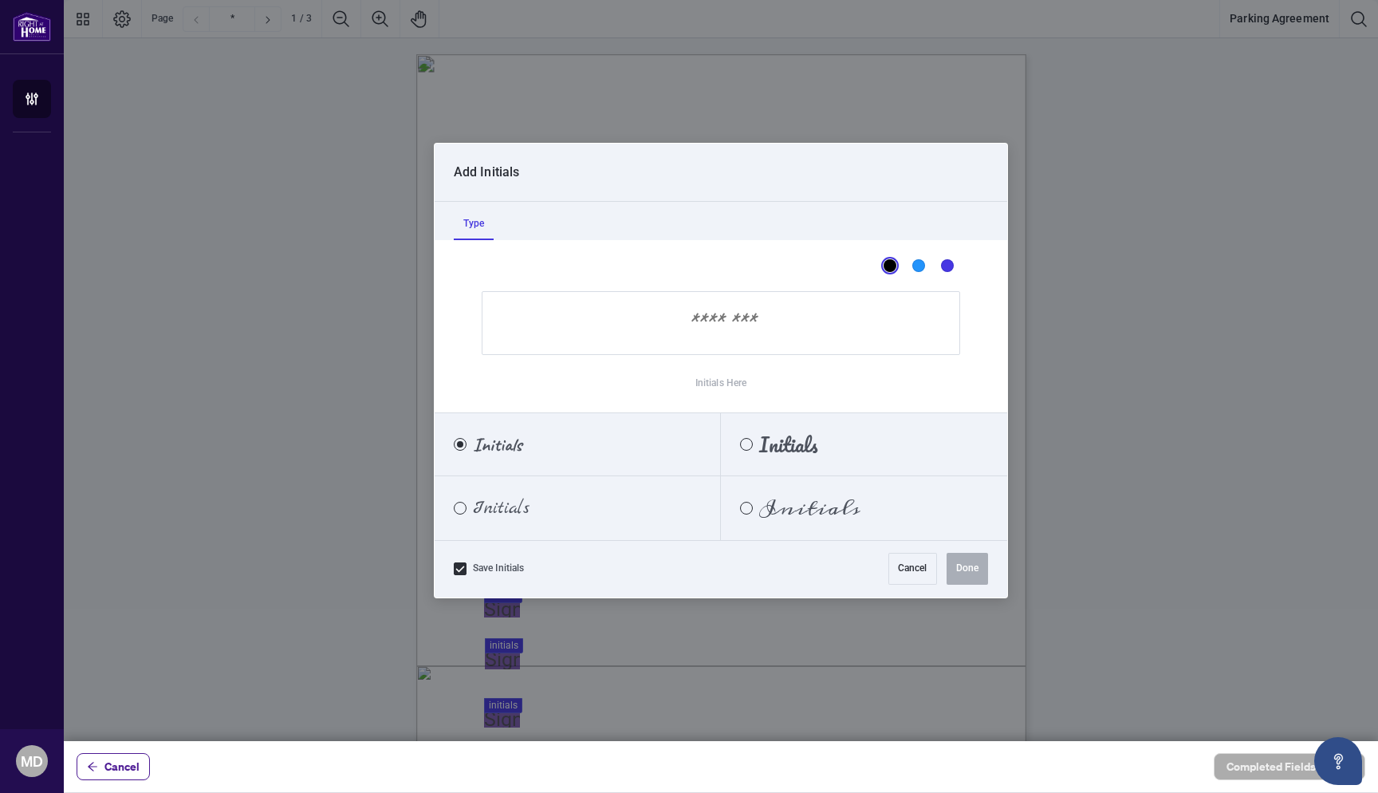
click at [705, 338] on input "Initials Here" at bounding box center [721, 323] width 479 height 64
type input "**"
click at [974, 564] on button "Done" at bounding box center [967, 569] width 41 height 32
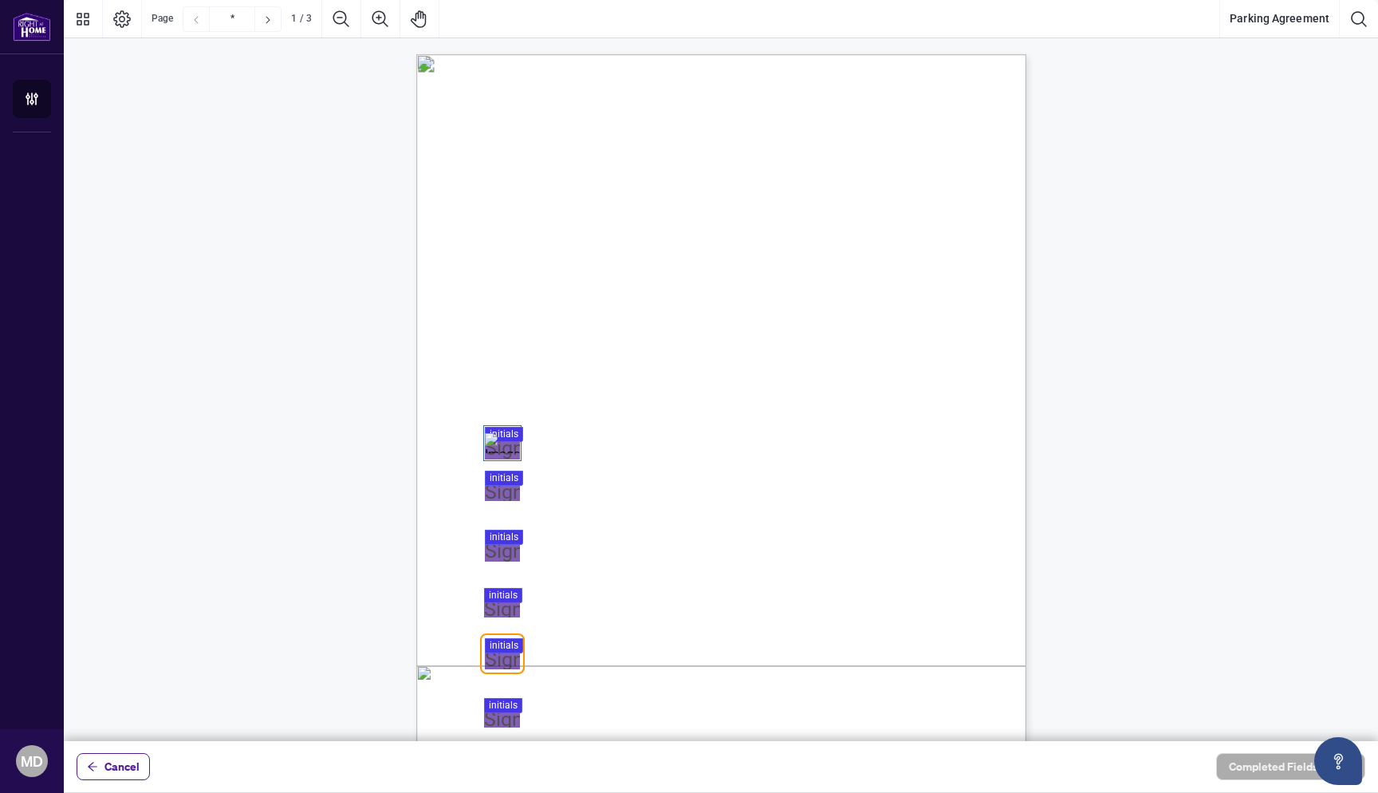
click at [505, 447] on div "Page 1" at bounding box center [502, 443] width 35 height 20
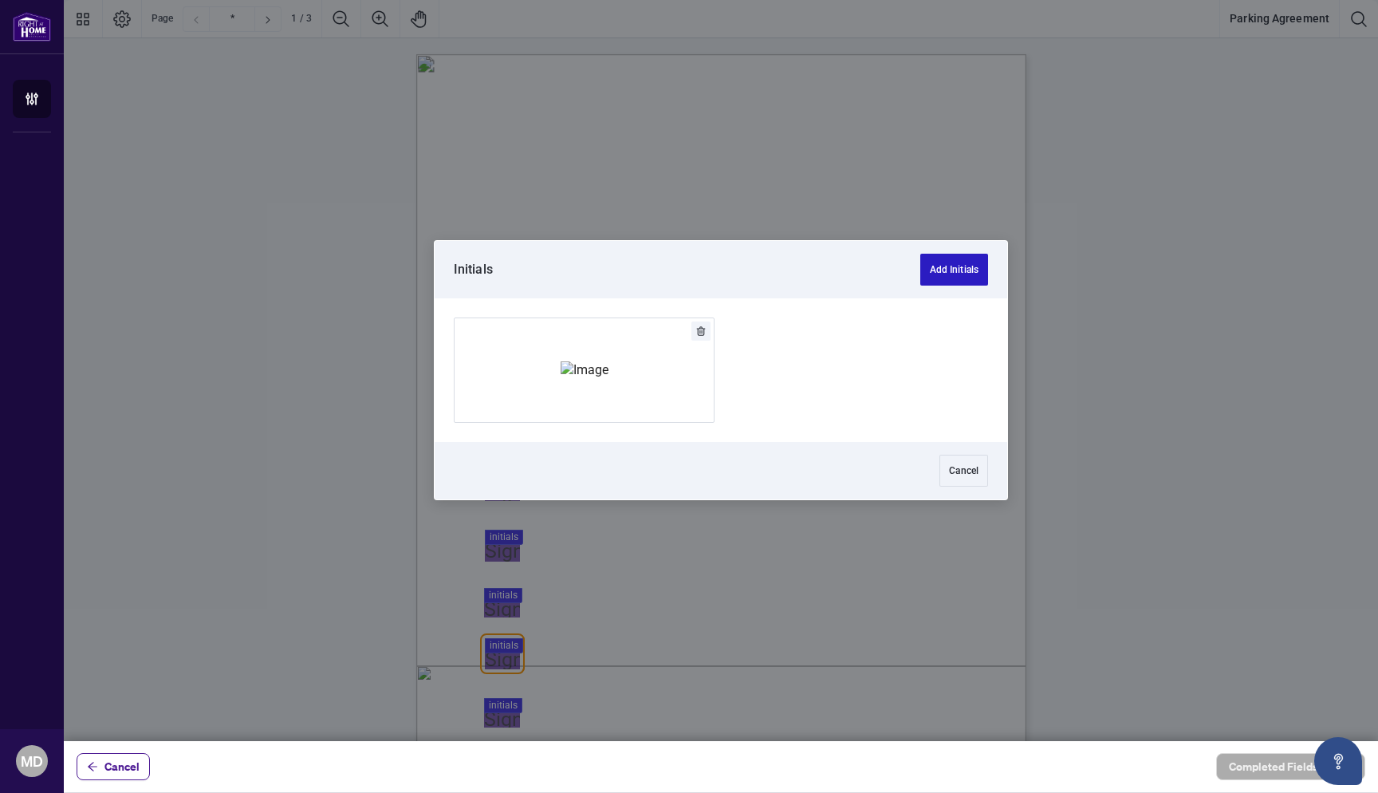
click at [948, 272] on button "Add Initials" at bounding box center [955, 270] width 68 height 32
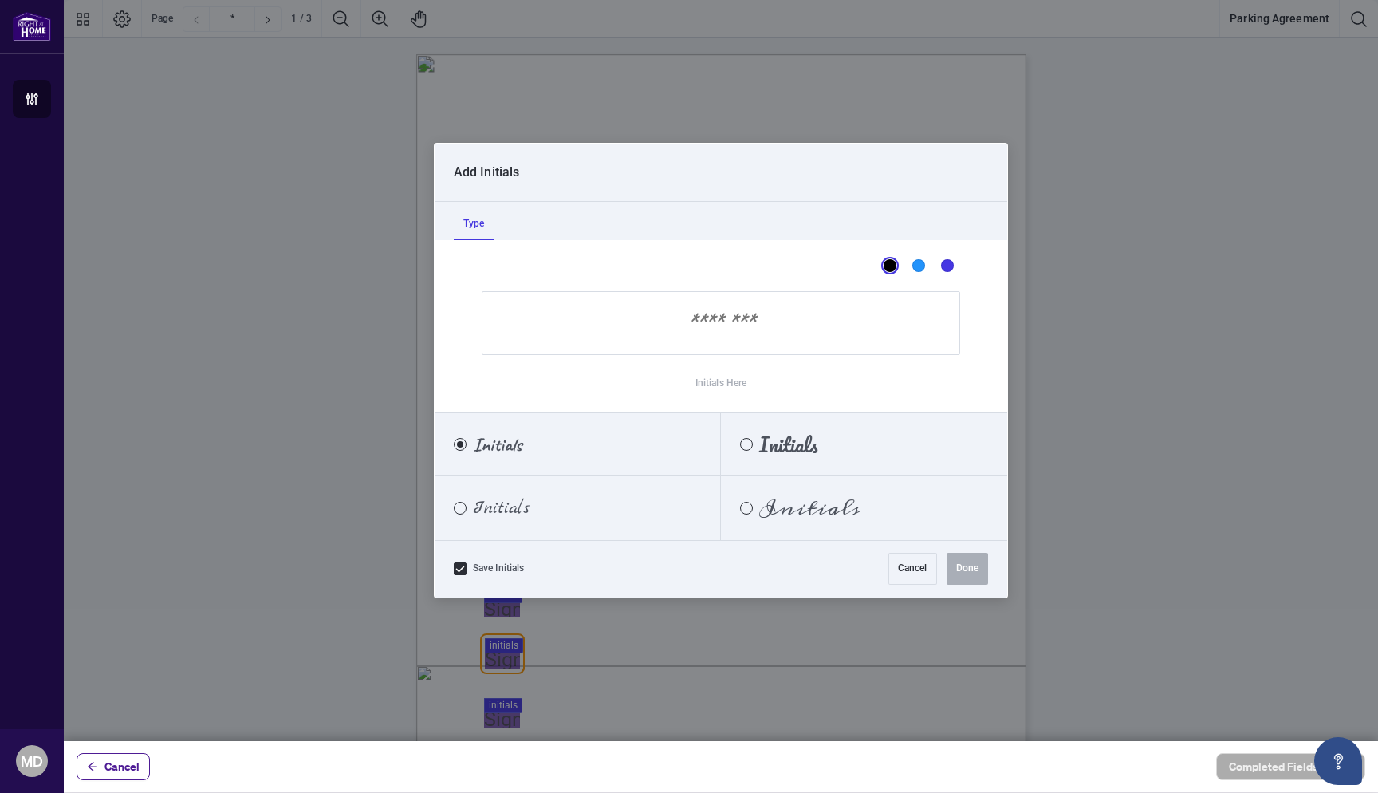
click at [717, 319] on input "Initials Here" at bounding box center [721, 323] width 479 height 64
type input "**"
click at [979, 570] on button "Done" at bounding box center [967, 569] width 41 height 32
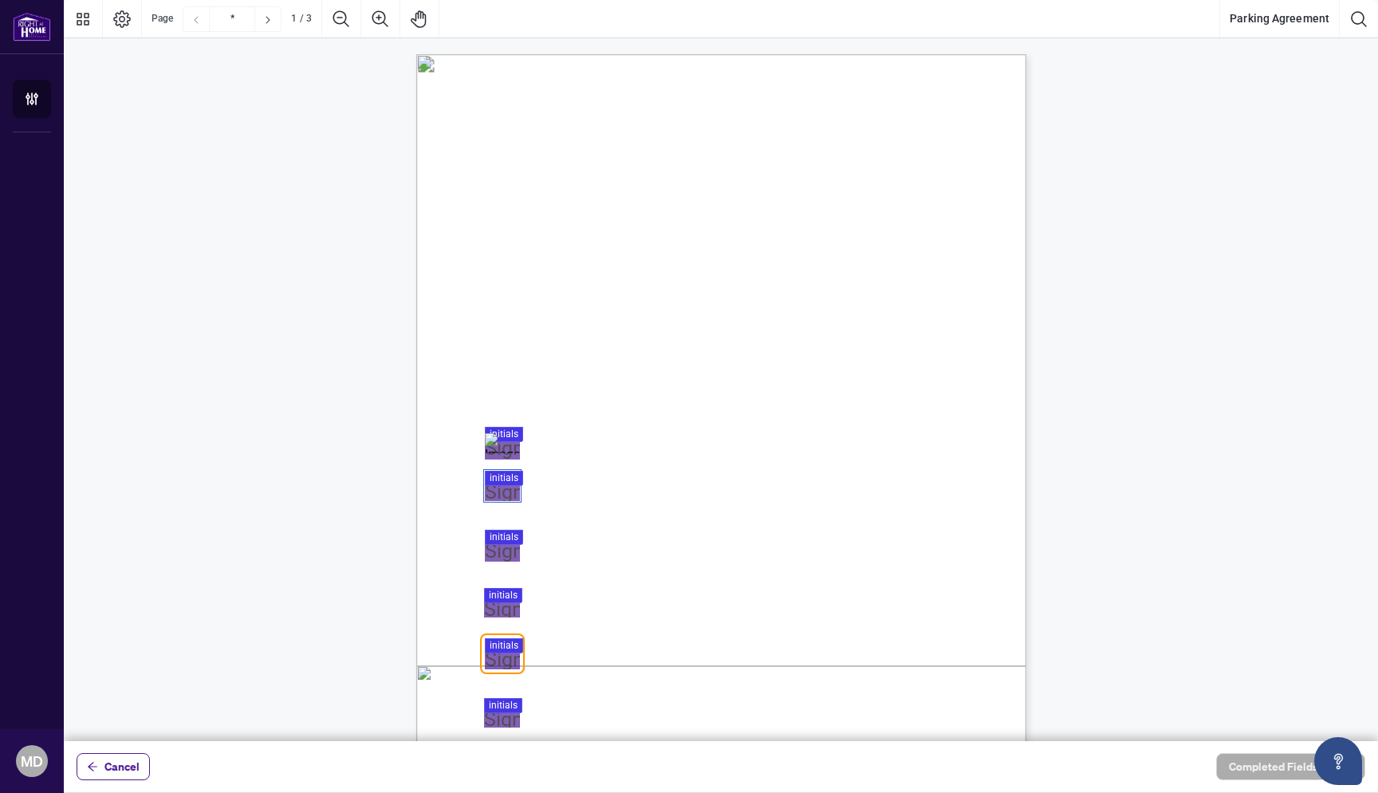
click at [496, 485] on div at bounding box center [721, 370] width 1315 height 741
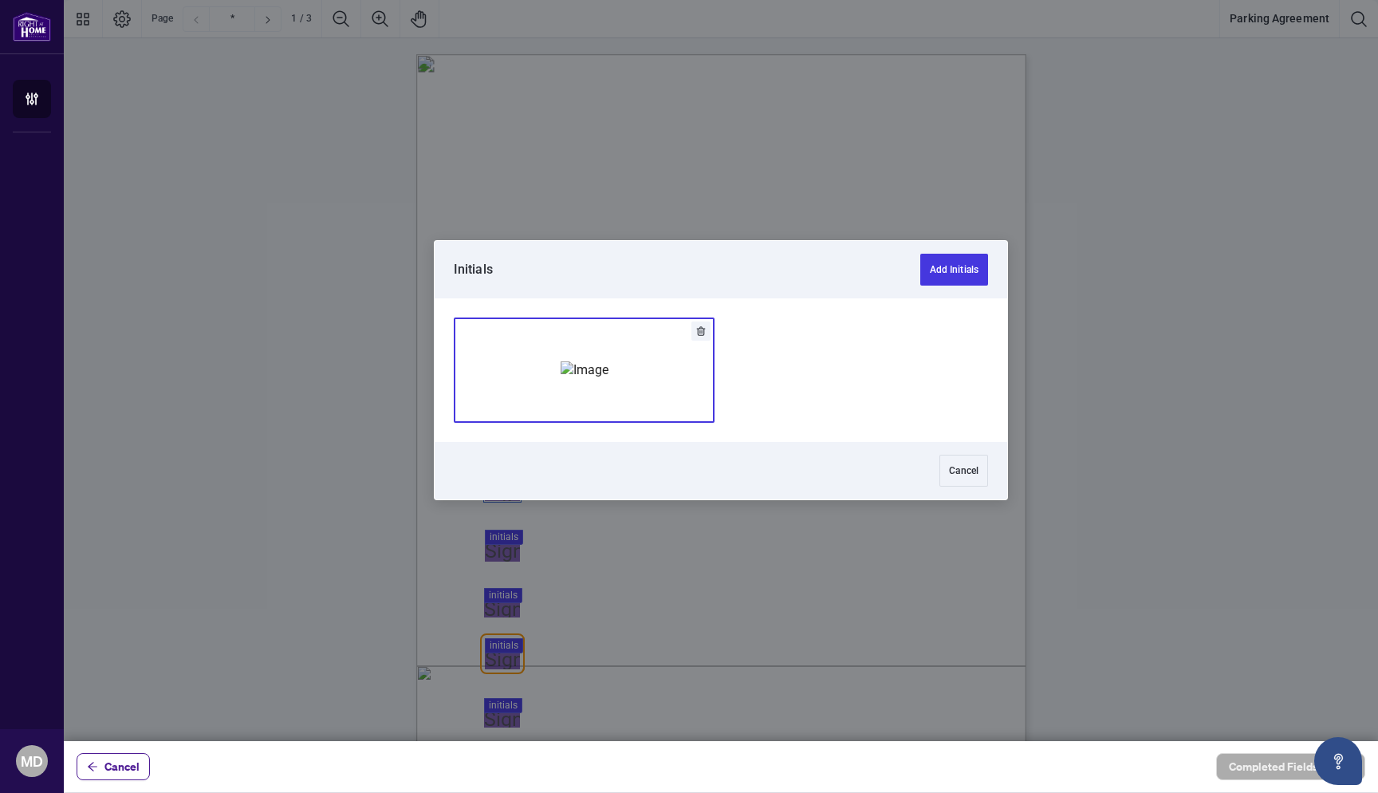
click at [561, 405] on div "Add Signature" at bounding box center [585, 370] width 48 height 160
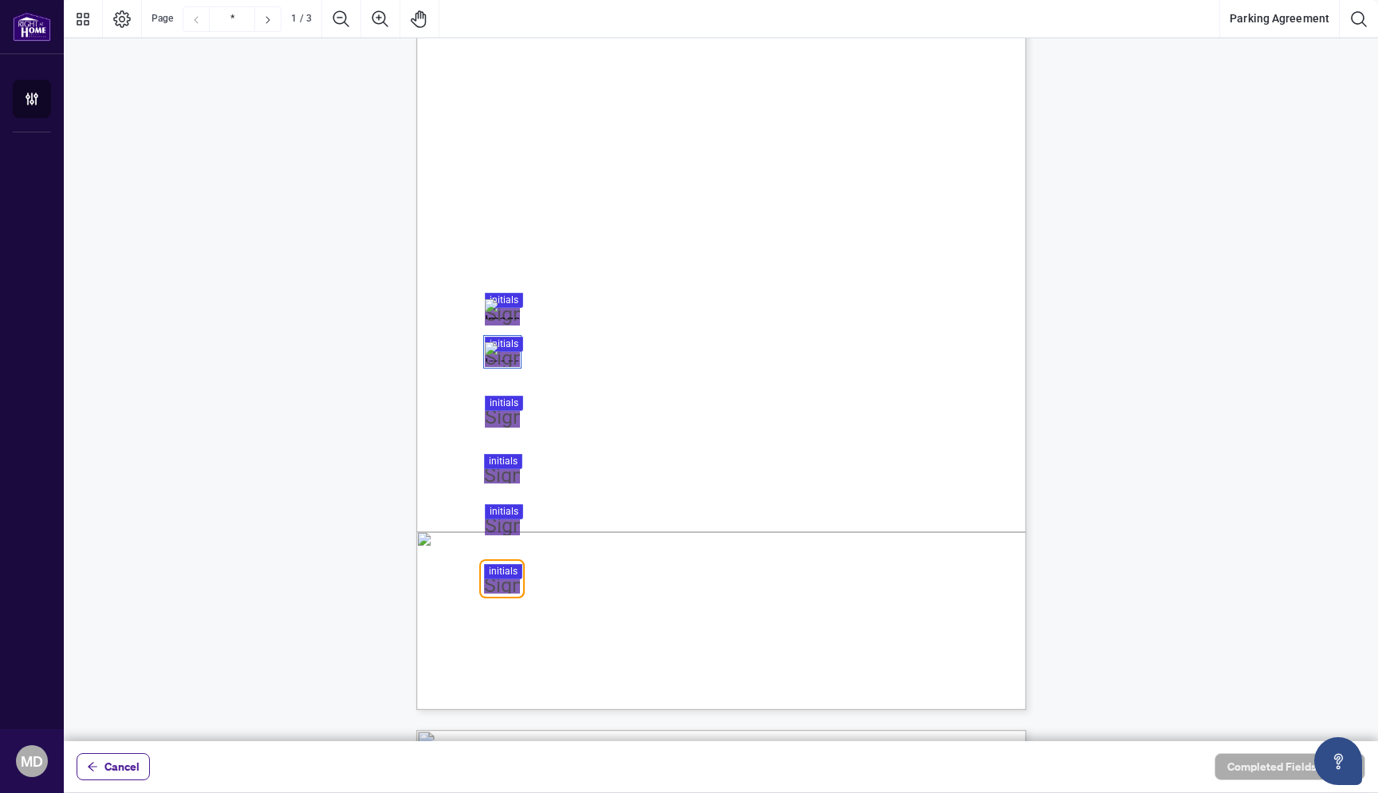
scroll to position [139, 0]
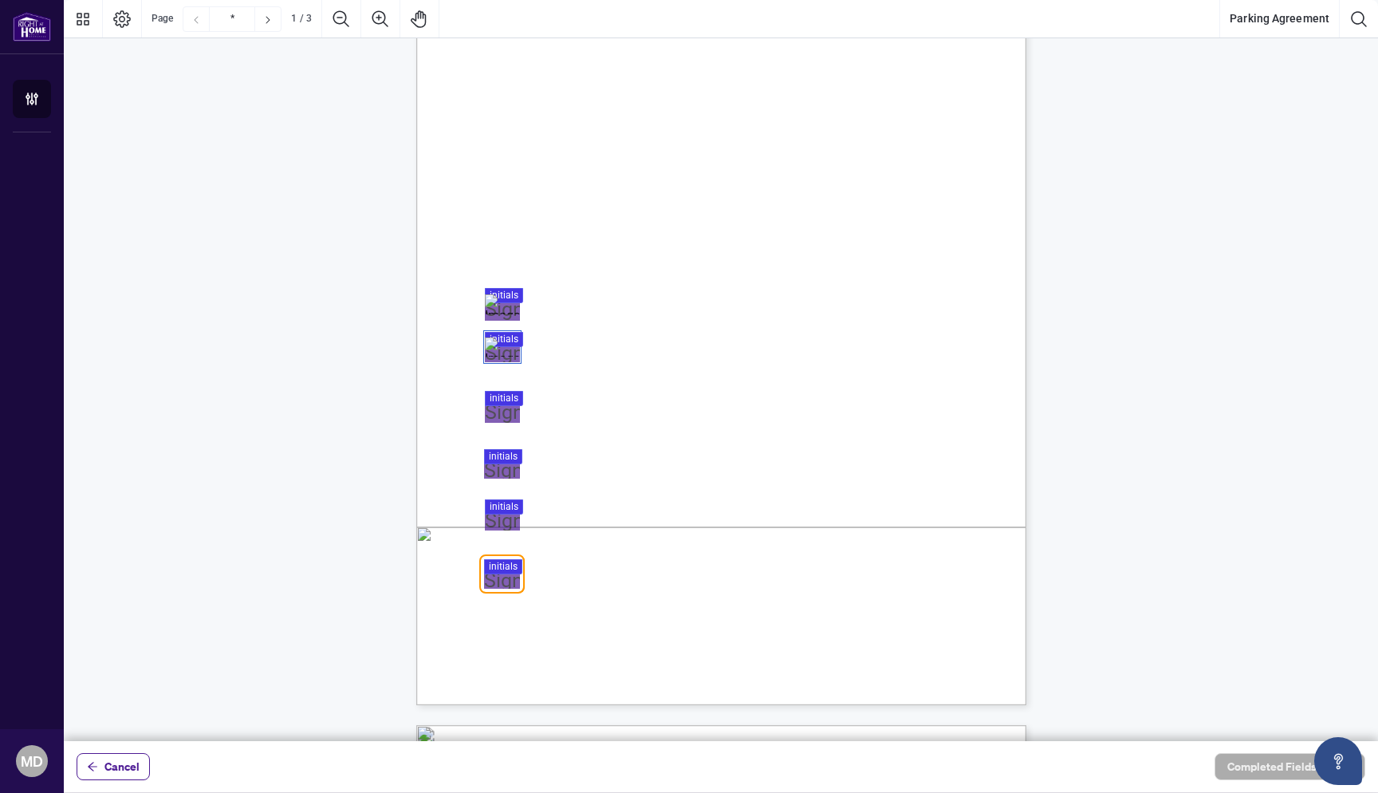
click at [497, 406] on div at bounding box center [721, 370] width 1315 height 741
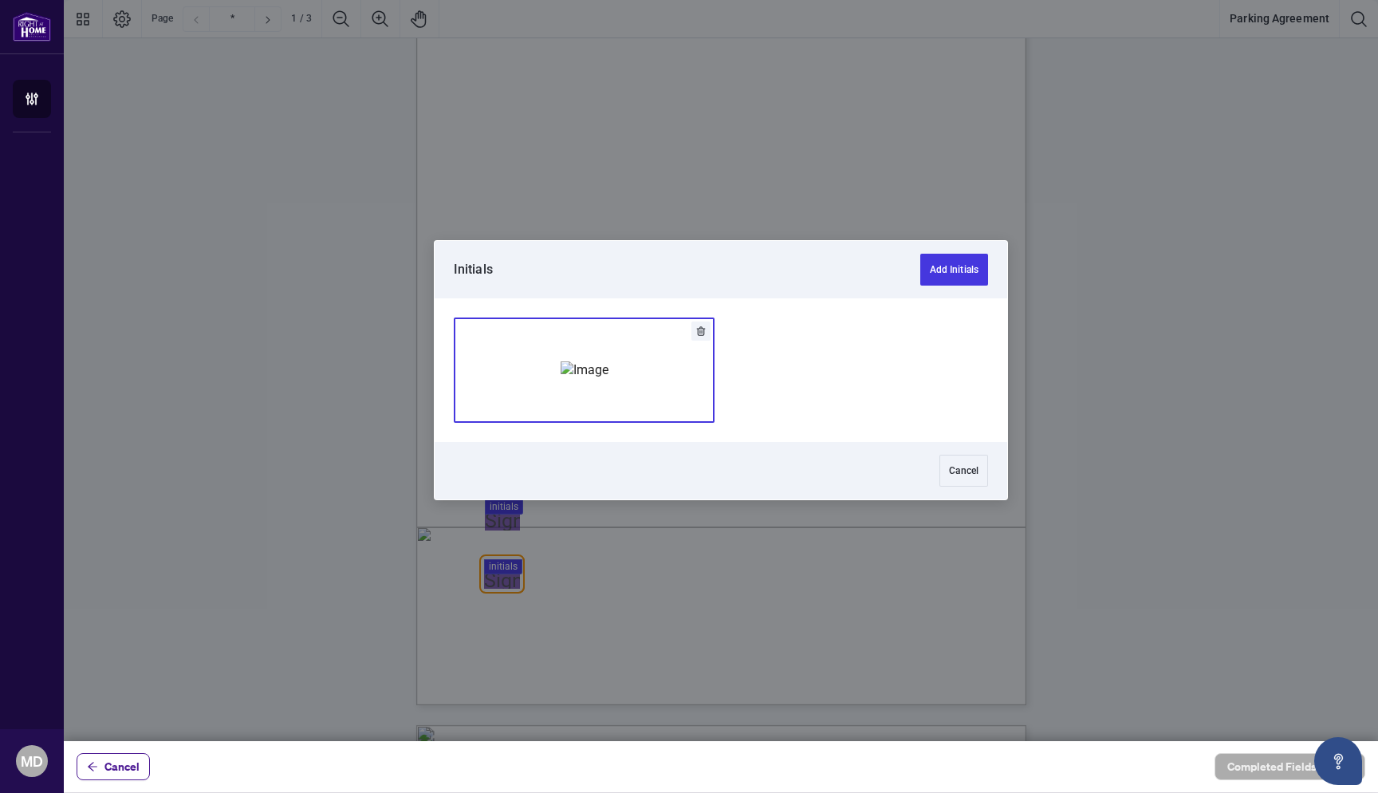
click at [609, 372] on img "Add Signature" at bounding box center [585, 370] width 48 height 18
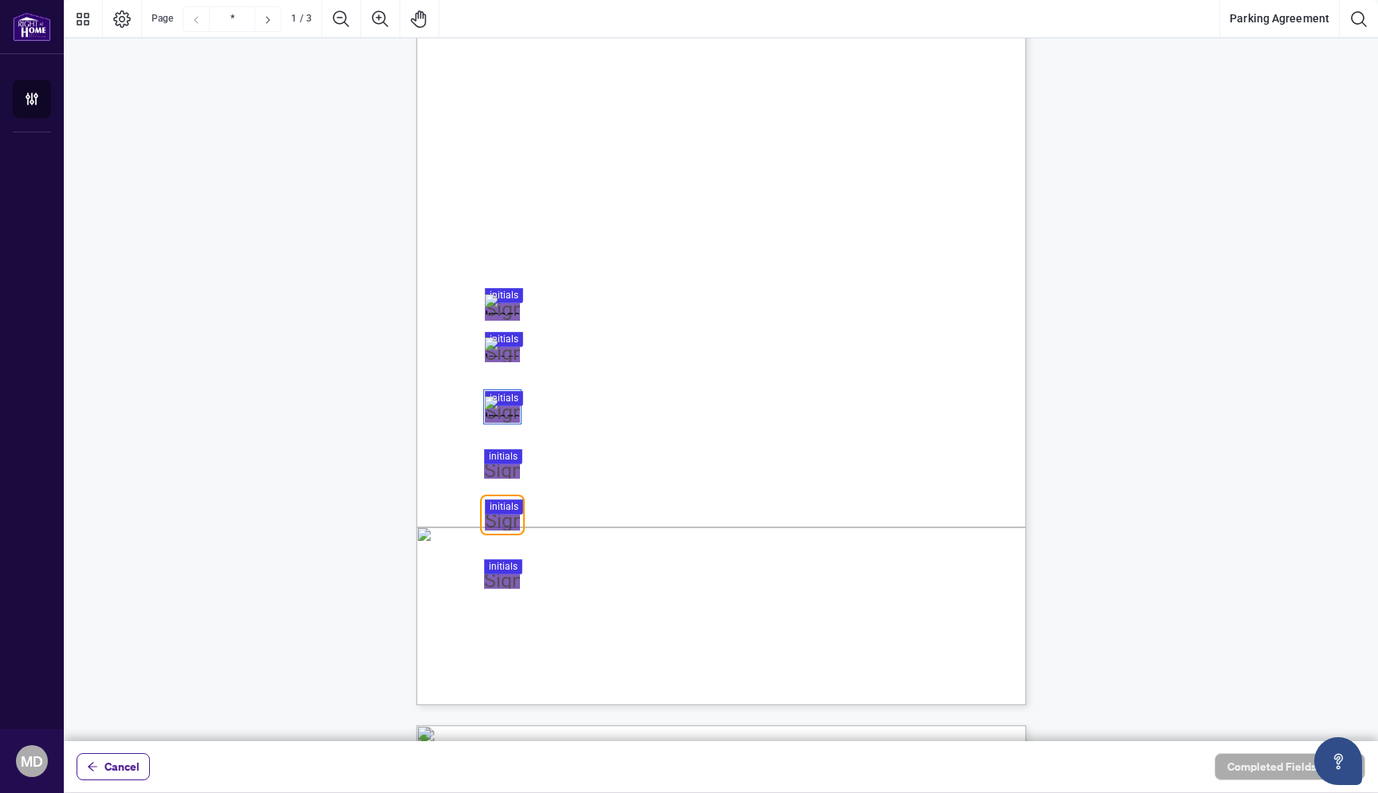
click at [504, 470] on div at bounding box center [721, 370] width 1315 height 741
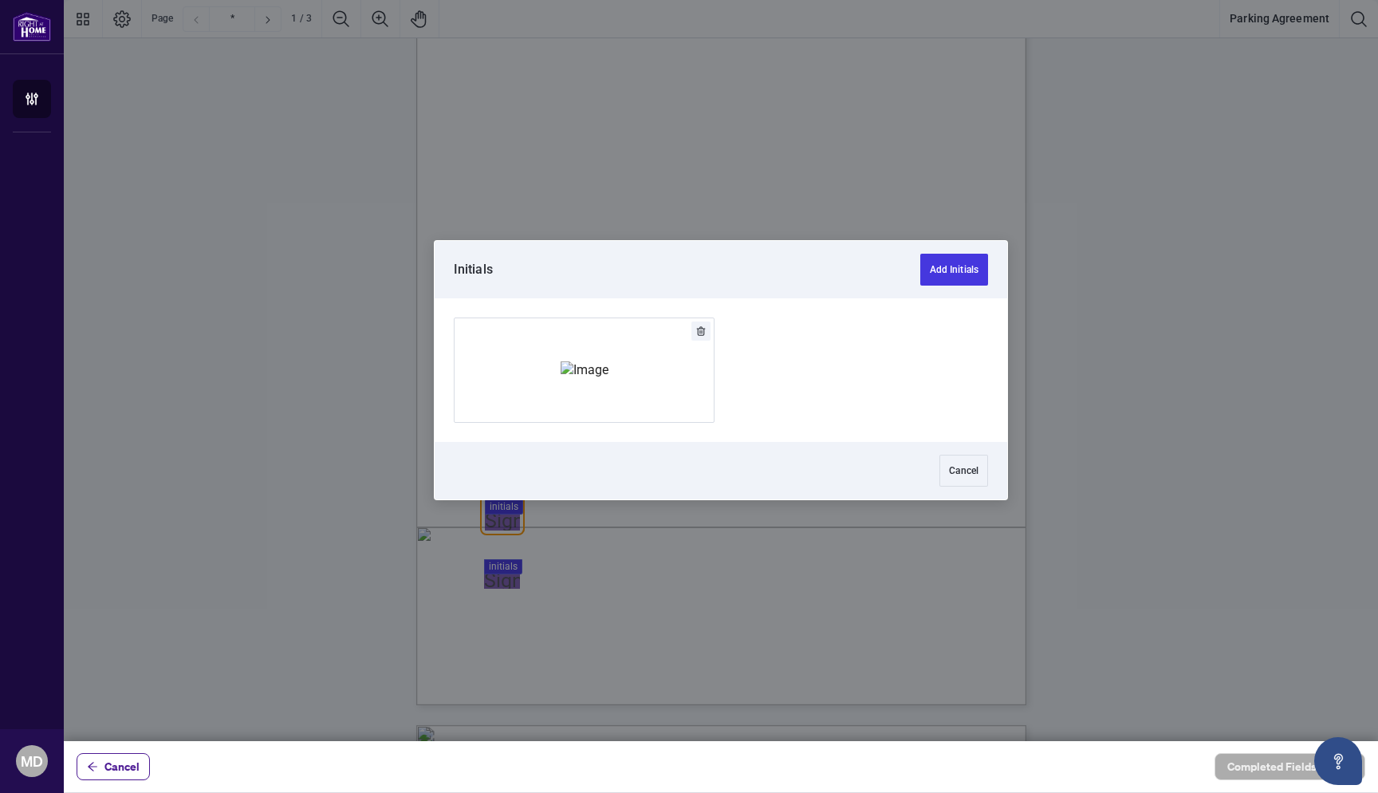
click at [609, 379] on img "Add Signature" at bounding box center [585, 370] width 48 height 18
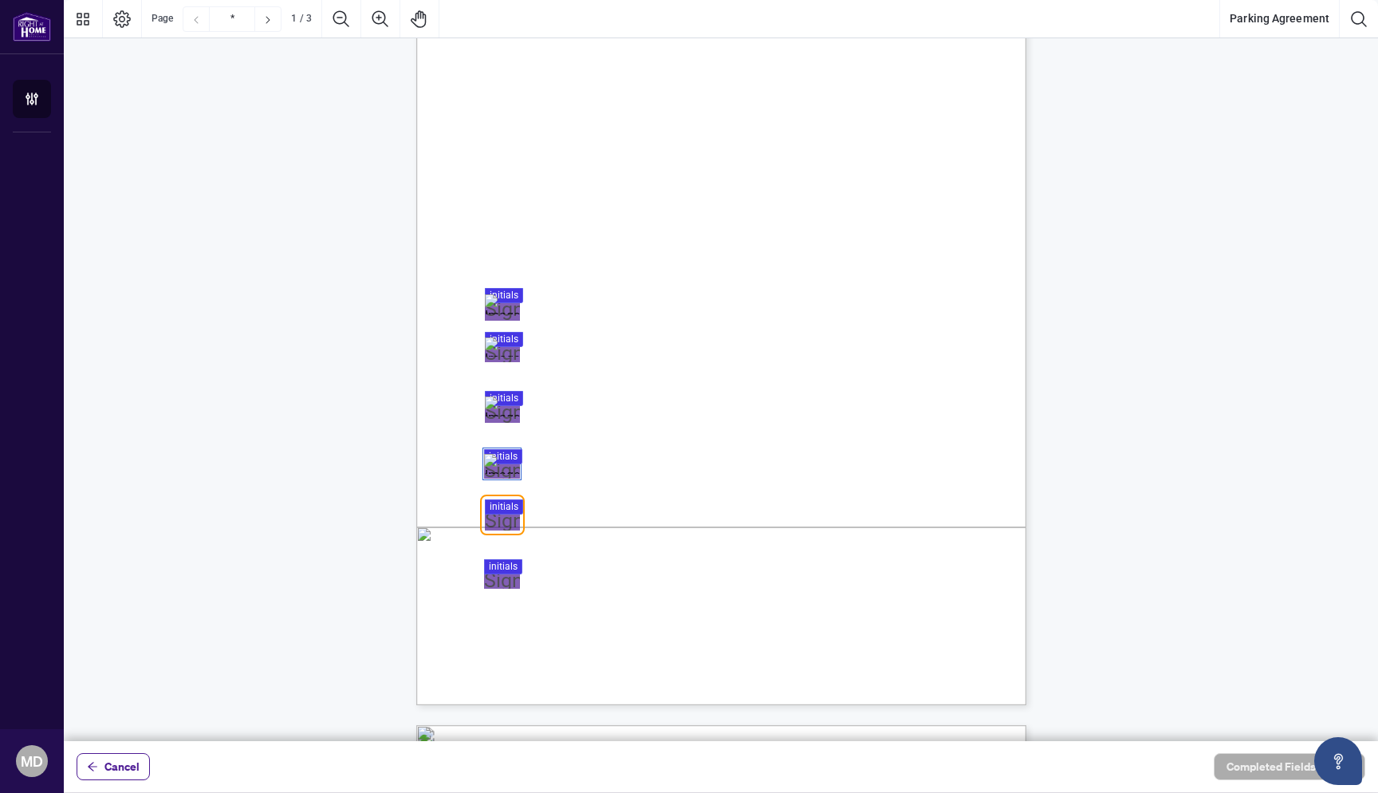
click at [492, 515] on div at bounding box center [721, 370] width 1315 height 741
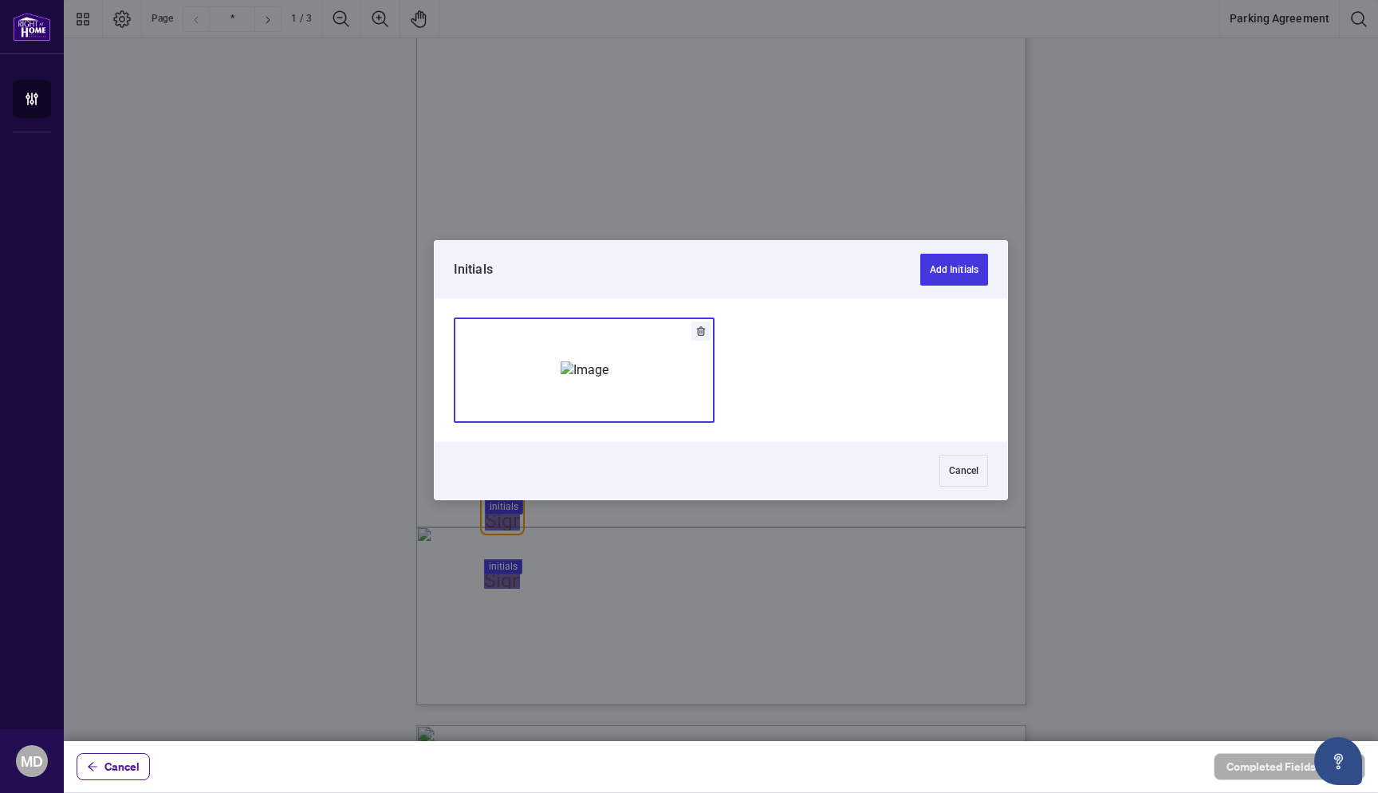
click at [639, 353] on button "Add Signature" at bounding box center [584, 370] width 259 height 104
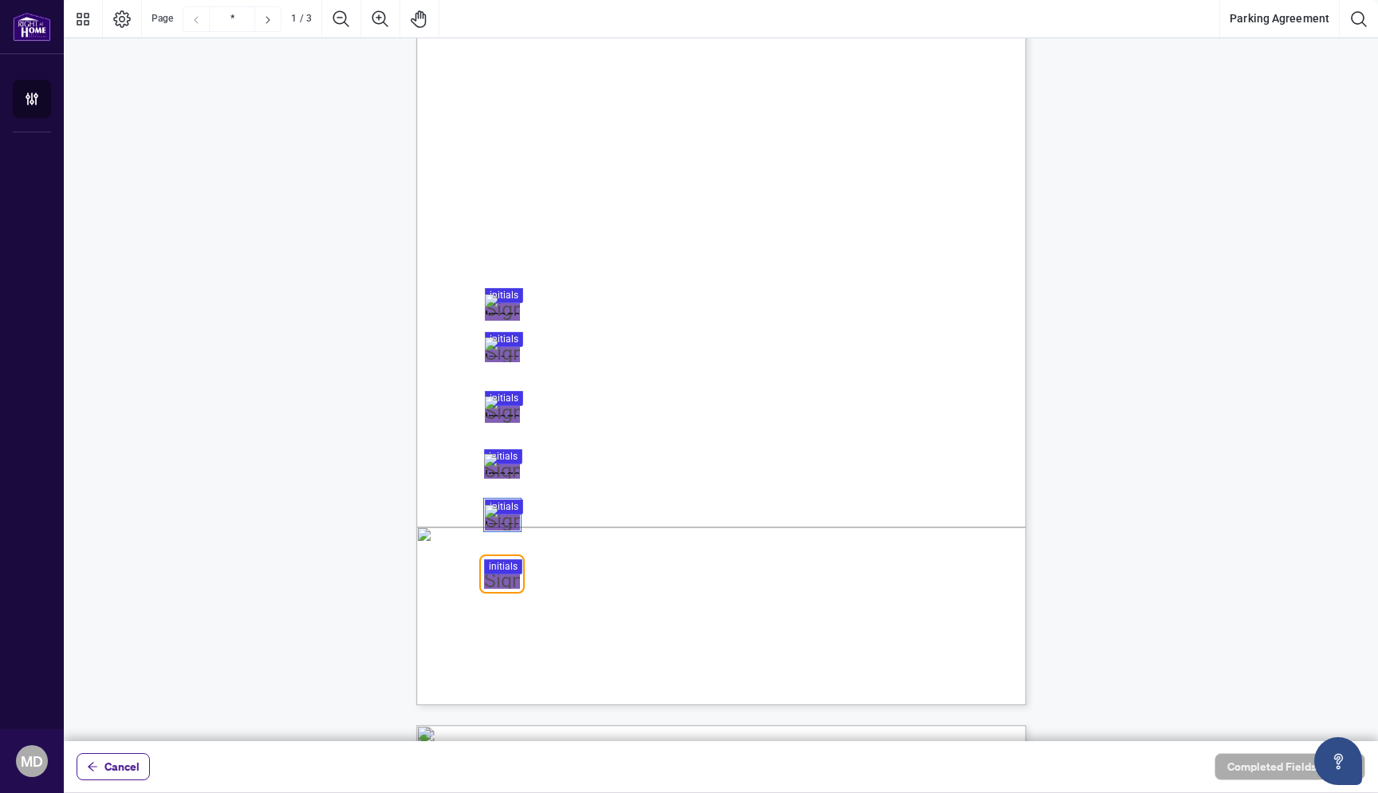
click at [510, 578] on div at bounding box center [721, 370] width 1315 height 741
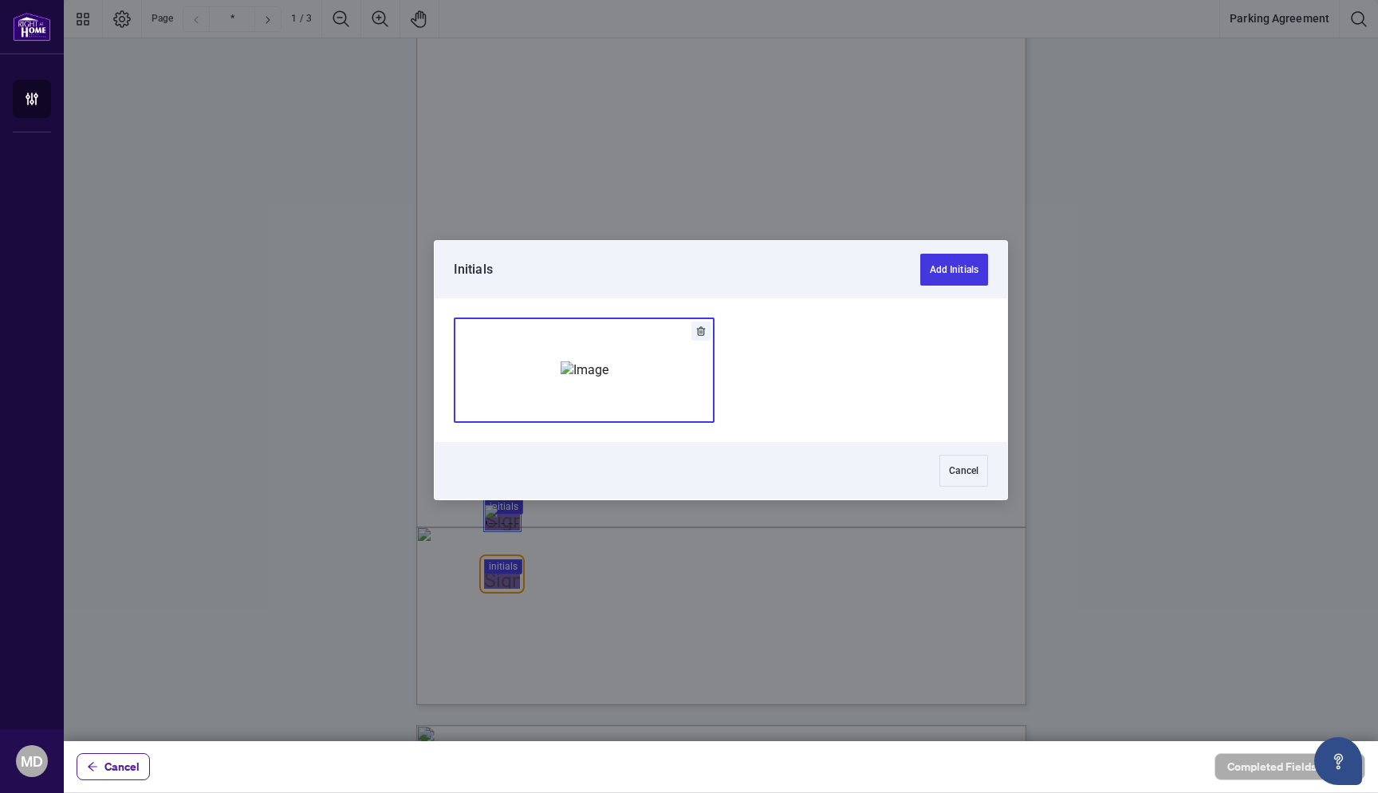
click at [609, 373] on img "Add Signature" at bounding box center [585, 370] width 48 height 18
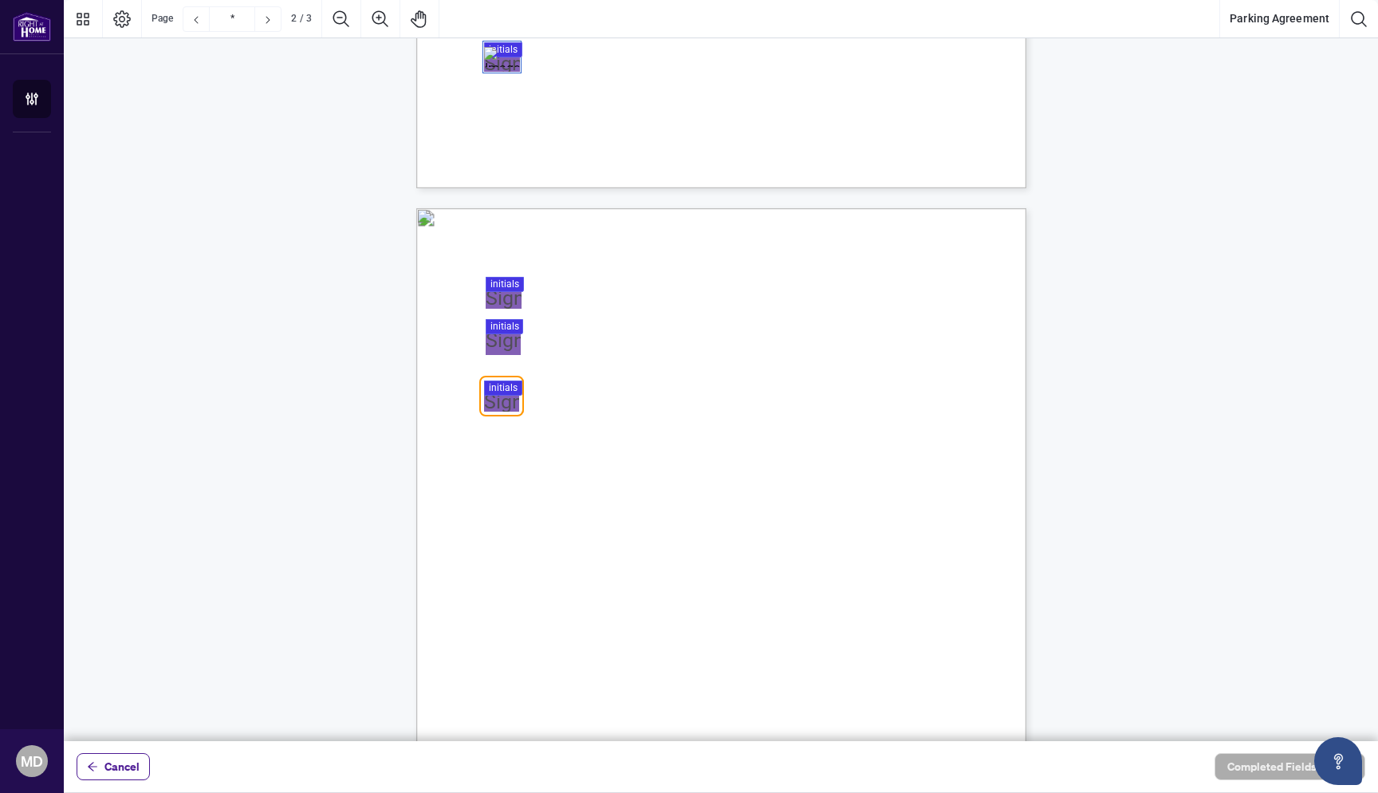
scroll to position [662, 0]
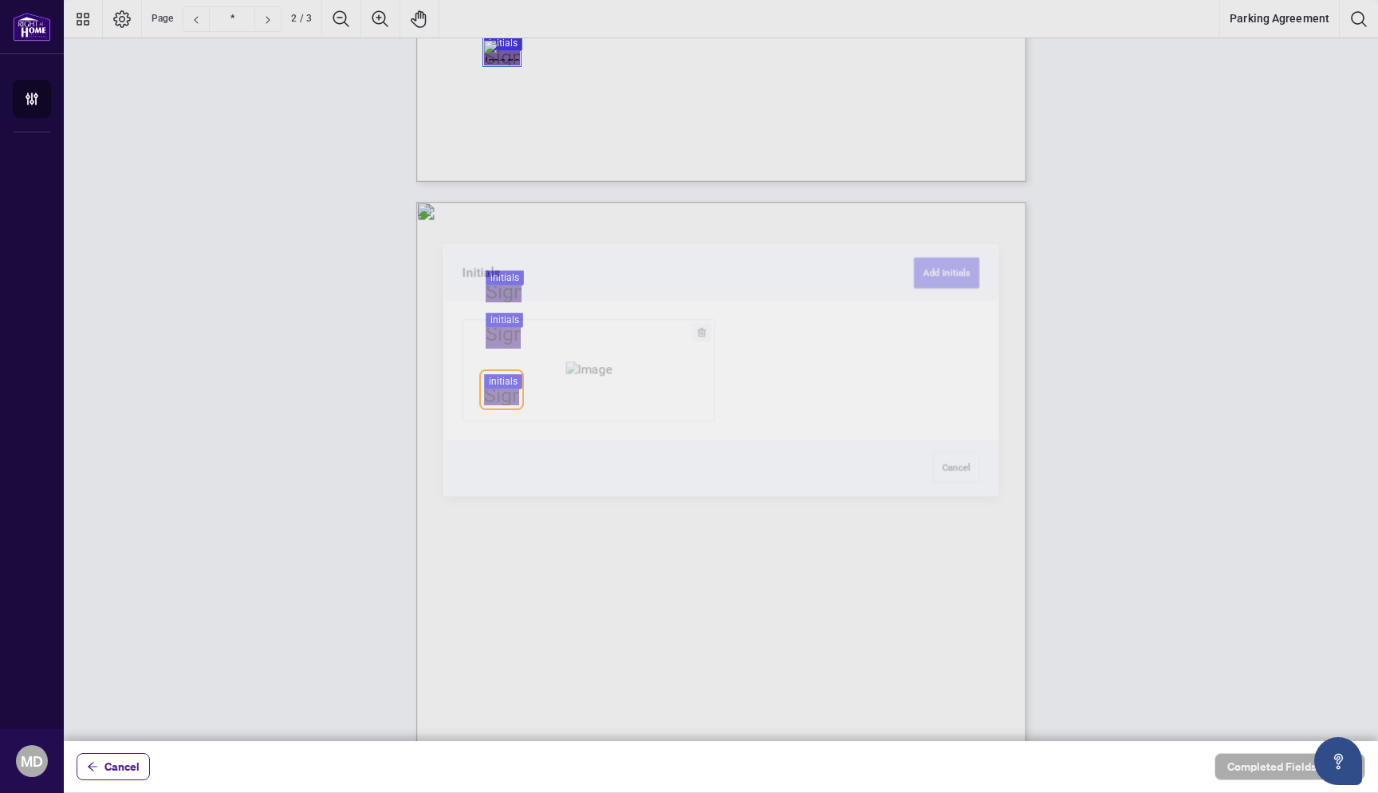
click at [498, 289] on div at bounding box center [721, 370] width 1315 height 741
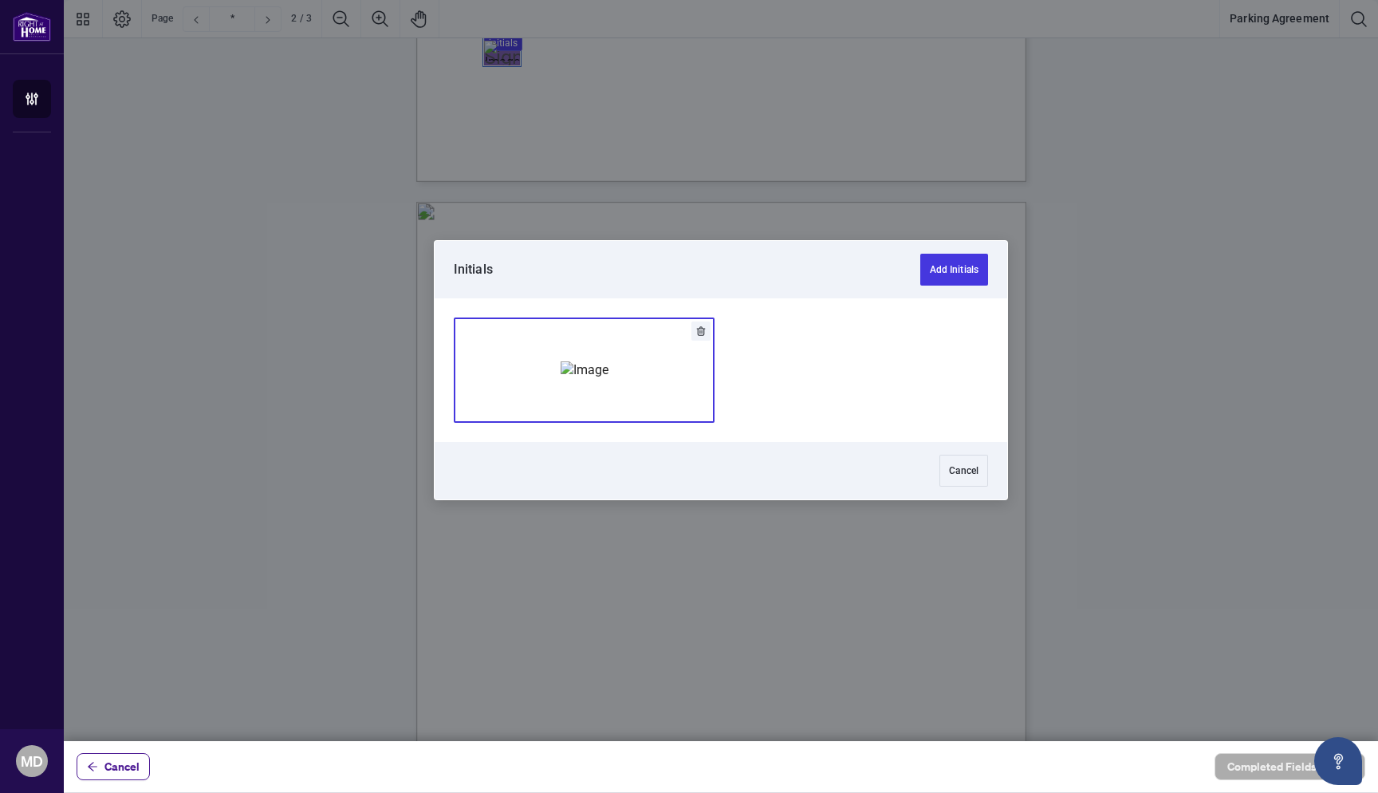
click at [609, 379] on img "Add Signature" at bounding box center [585, 370] width 48 height 18
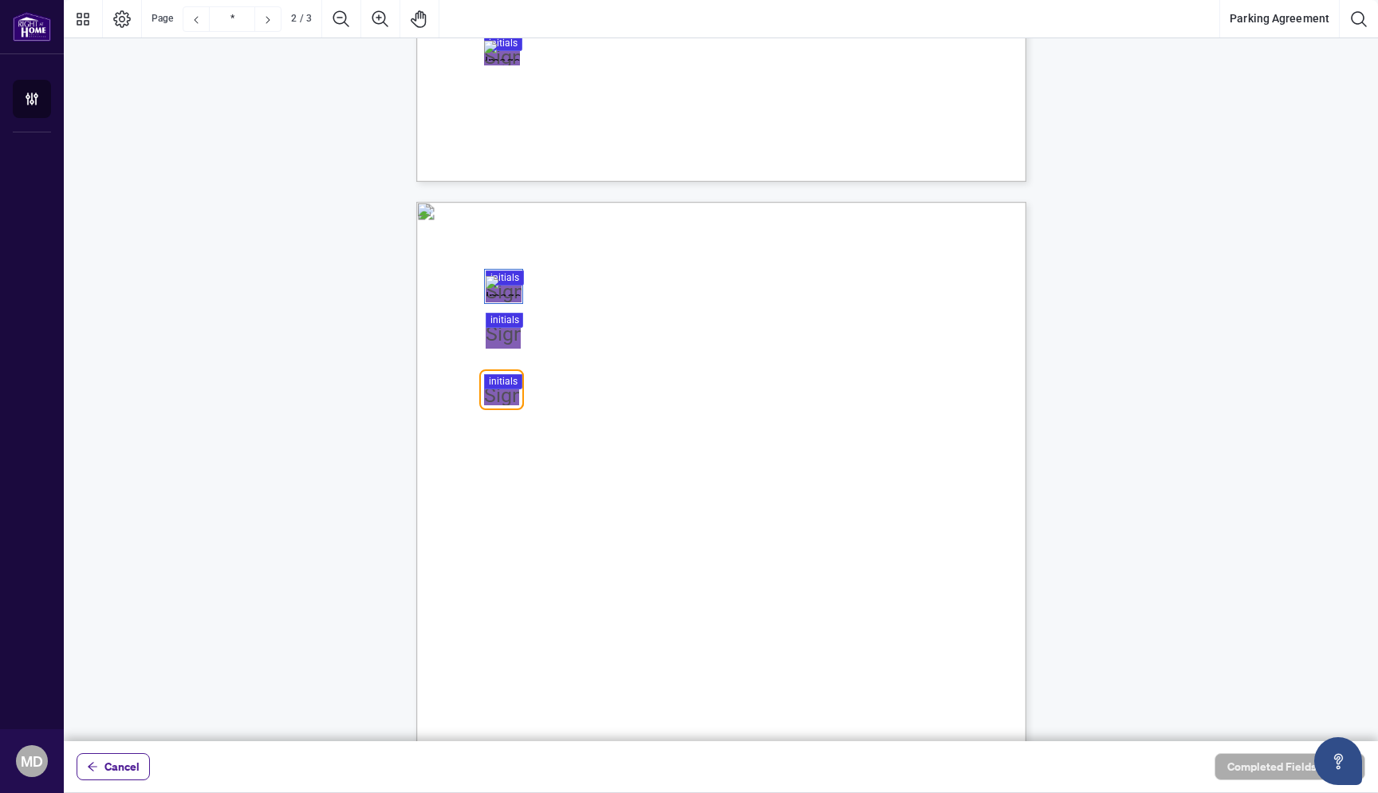
click at [506, 338] on div at bounding box center [721, 370] width 1315 height 741
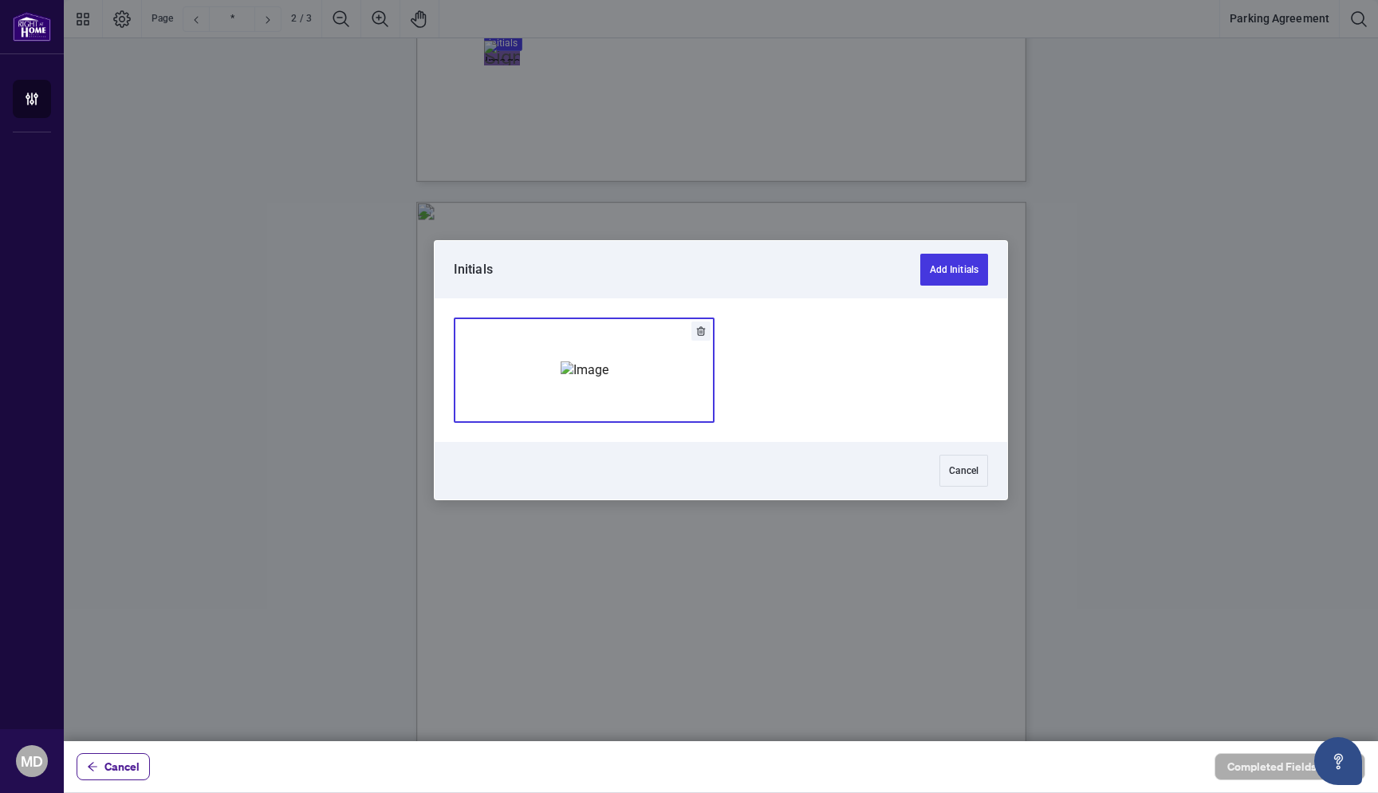
click at [577, 373] on img "Add Signature" at bounding box center [585, 370] width 48 height 18
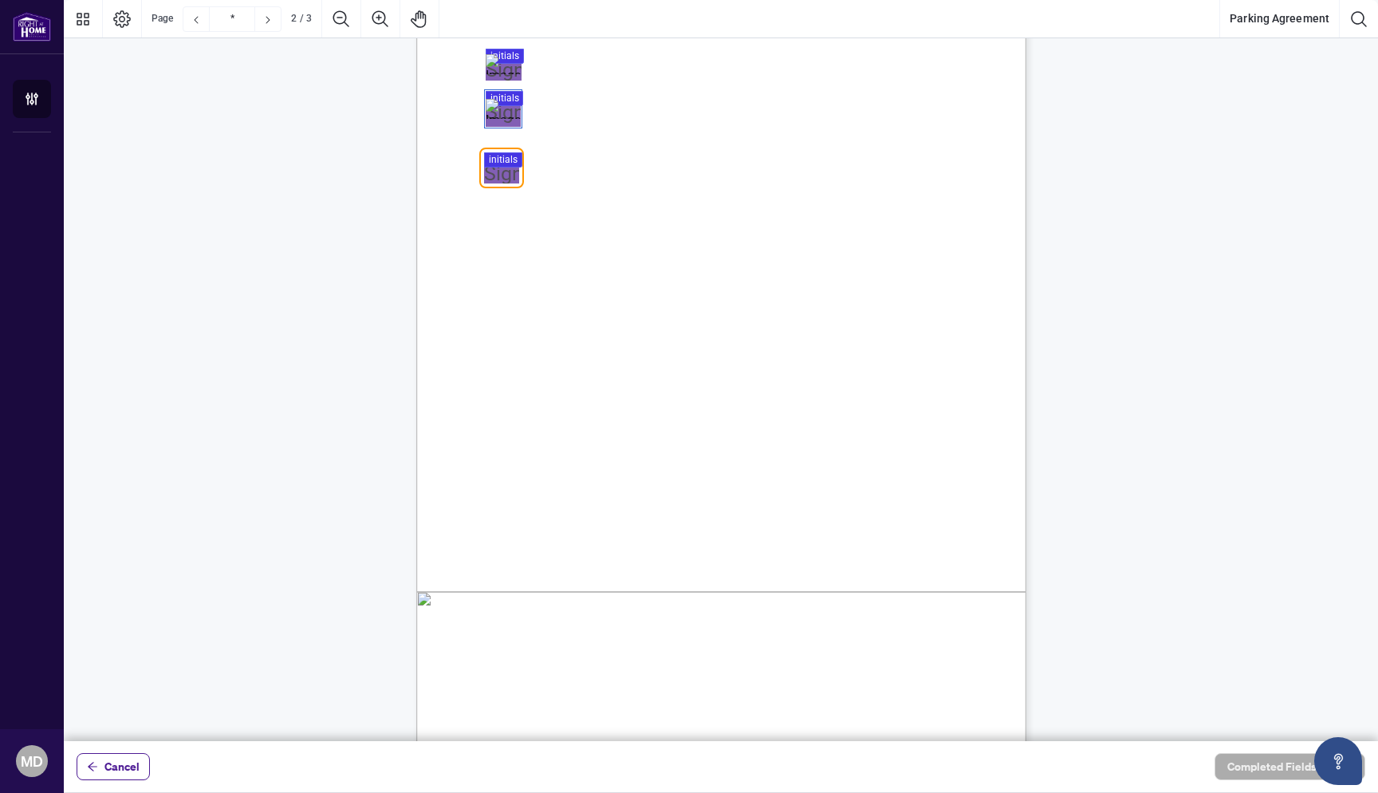
scroll to position [835, 0]
click at [503, 219] on div at bounding box center [721, 370] width 1315 height 741
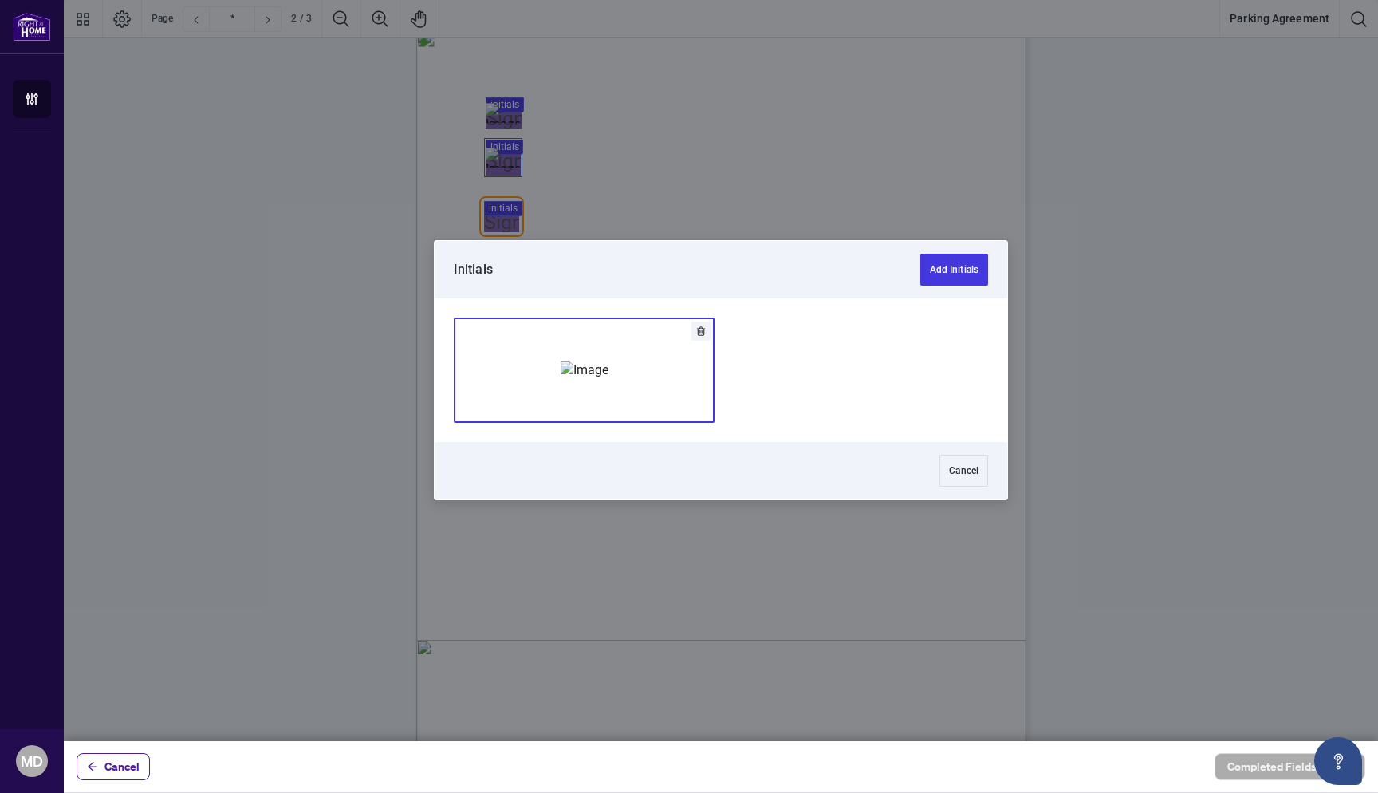
click at [562, 369] on img "Add Signature" at bounding box center [585, 370] width 48 height 18
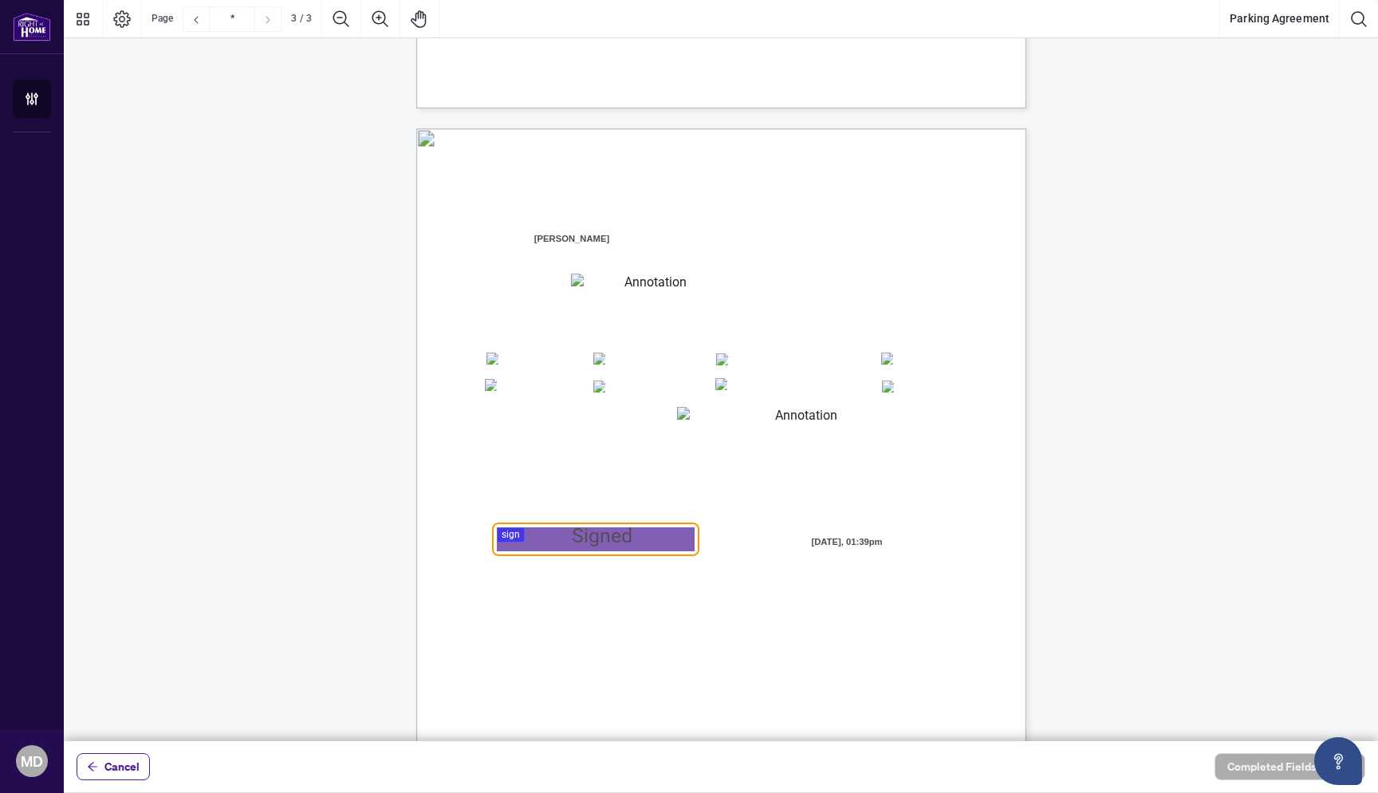
type input "*"
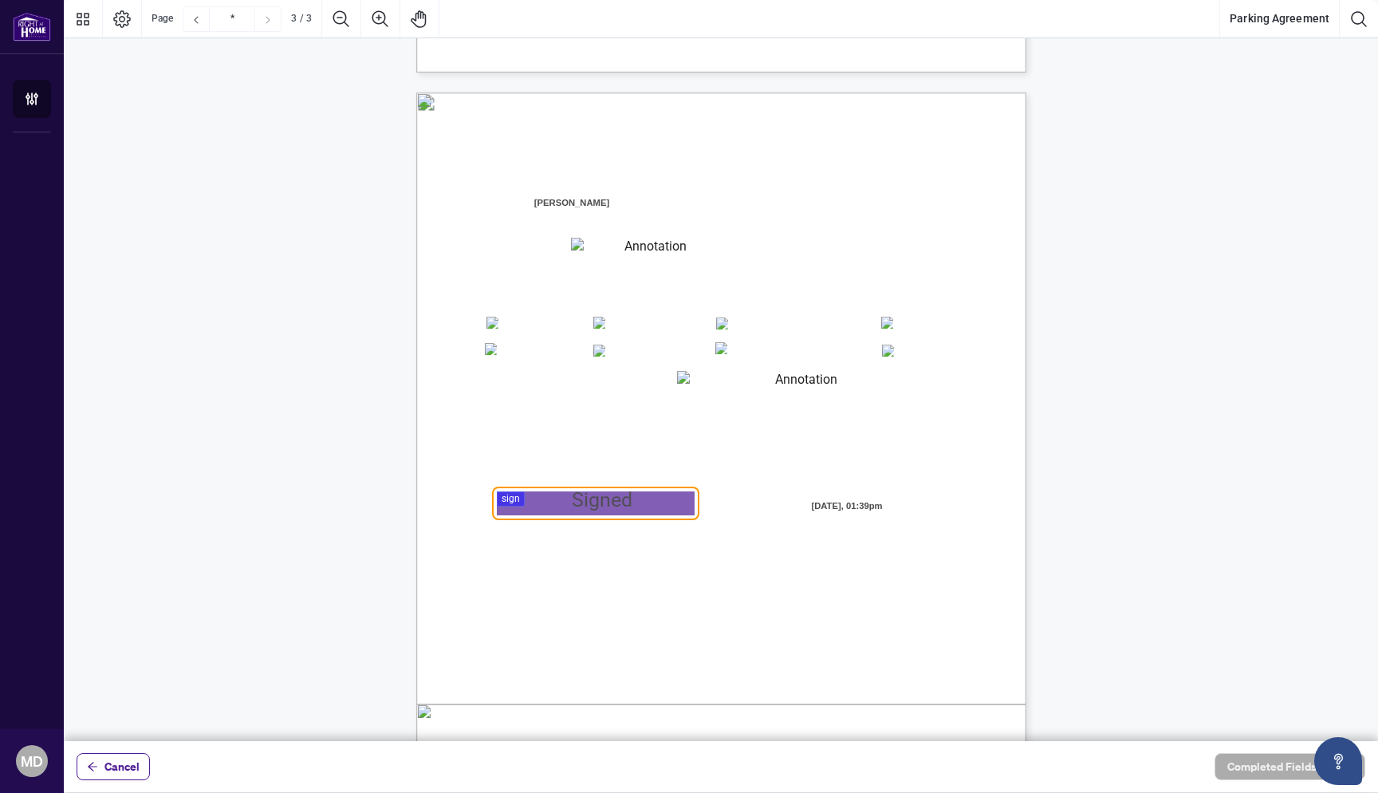
scroll to position [1581, 0]
click at [625, 257] on textarea "01JYSWARJYMGGG773FD61HAS9J" at bounding box center [649, 250] width 157 height 24
click at [625, 274] on span "Page 3" at bounding box center [1330, 745] width 1723 height 992
click at [704, 387] on textarea "01JYSWAYCD9WAFCE3KW1342CKC" at bounding box center [800, 383] width 246 height 24
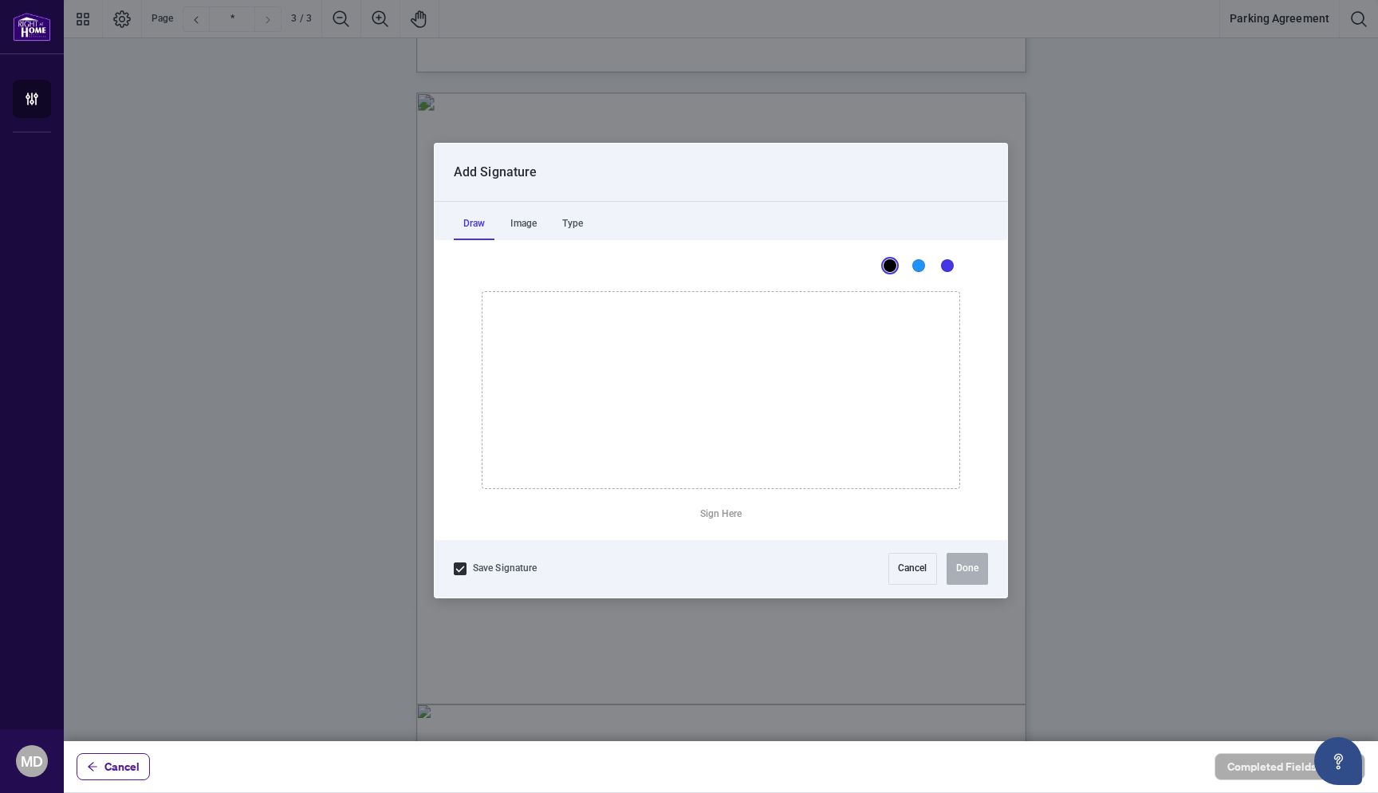
click at [601, 502] on div at bounding box center [721, 370] width 1315 height 741
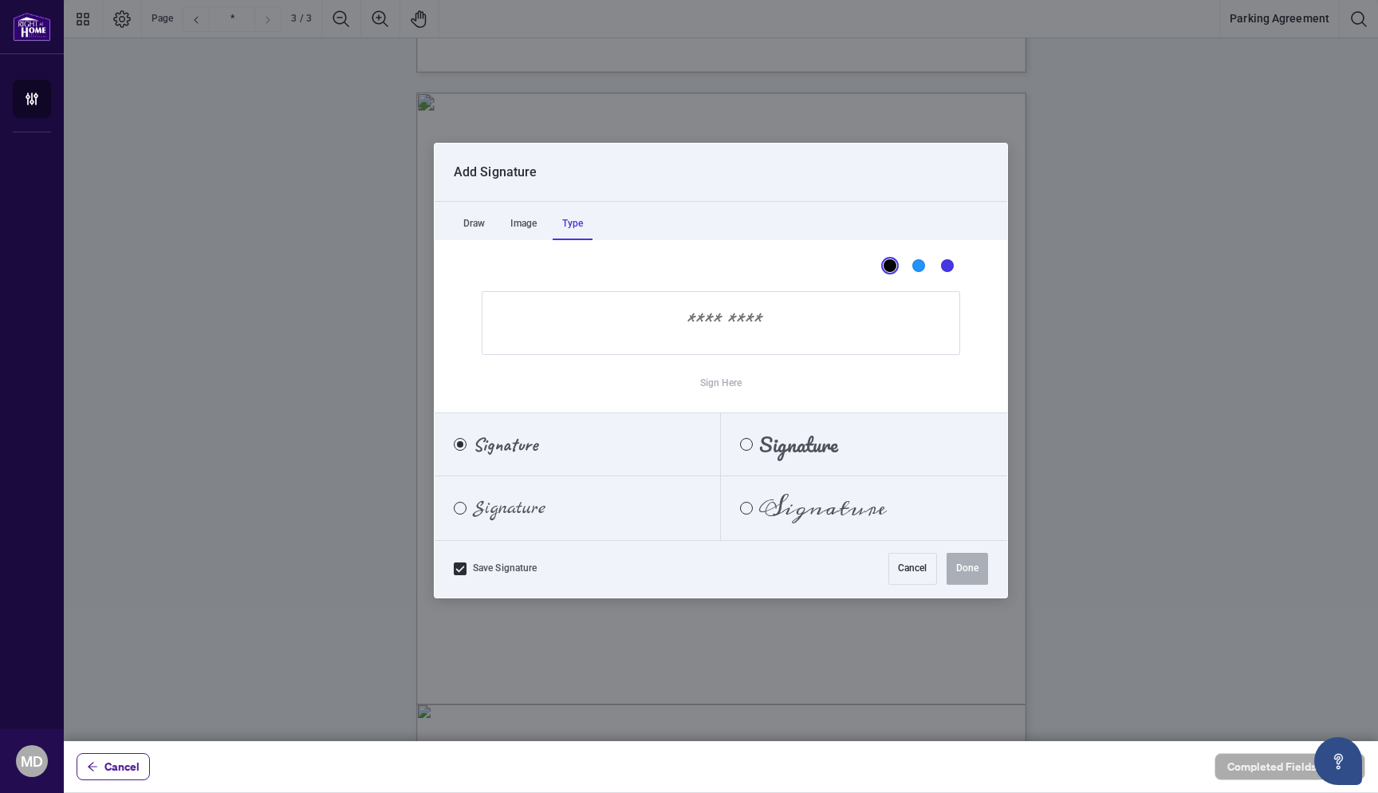
click at [579, 225] on div "Type" at bounding box center [573, 224] width 40 height 32
click at [699, 341] on input "Sign Here" at bounding box center [721, 323] width 479 height 64
type input "*"
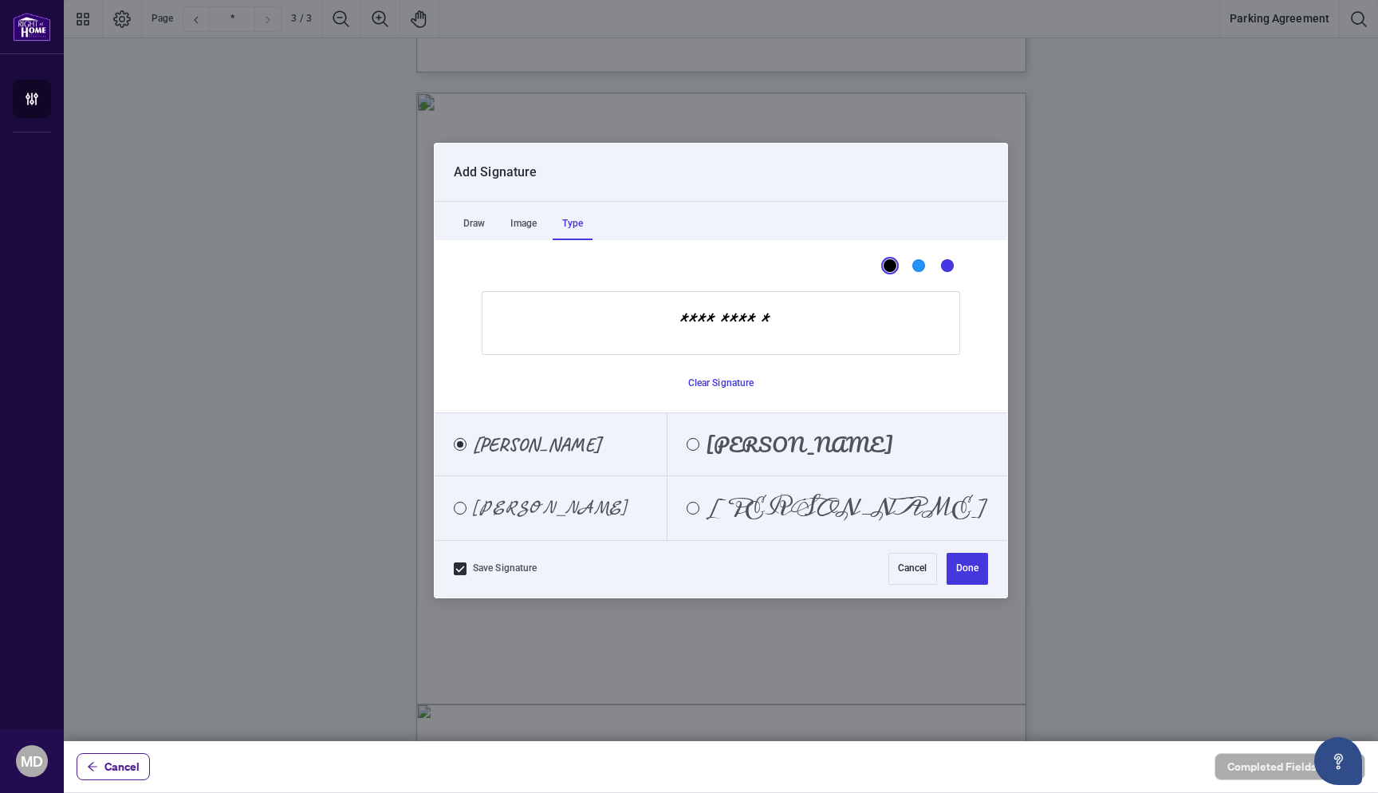
type input "**********"
click at [975, 574] on button "Done" at bounding box center [967, 569] width 41 height 32
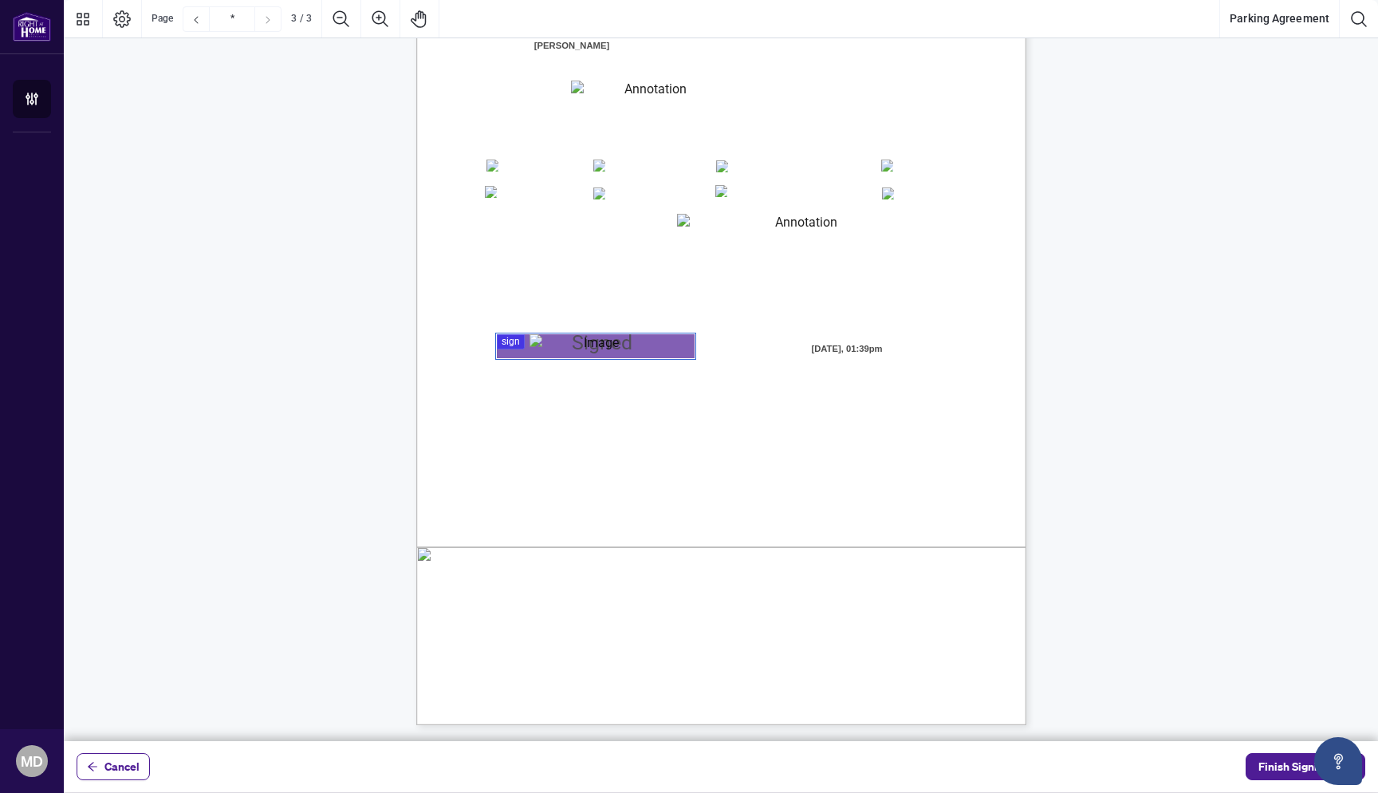
scroll to position [1738, 0]
click at [1279, 767] on span "Finish Signing" at bounding box center [1295, 767] width 72 height 26
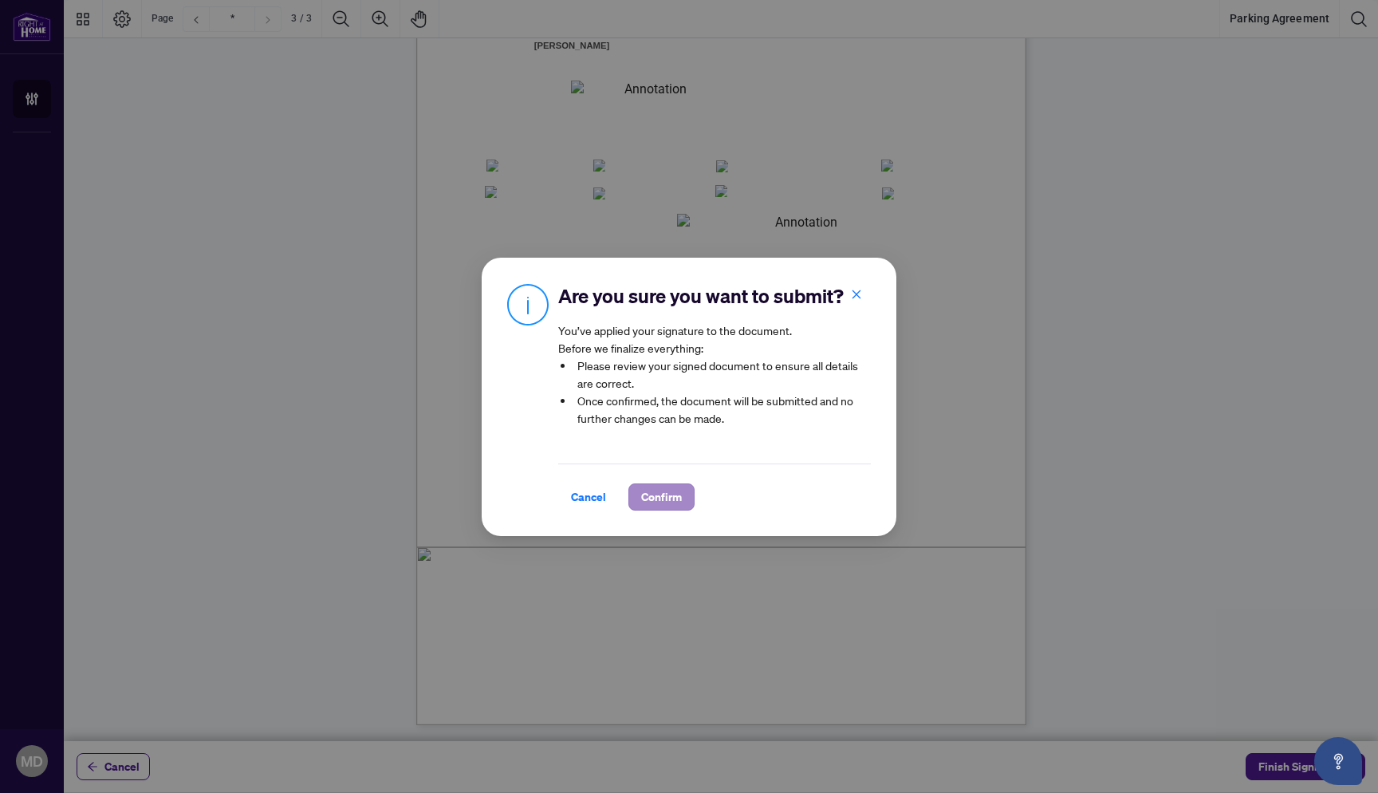
click at [658, 489] on span "Confirm" at bounding box center [661, 497] width 41 height 26
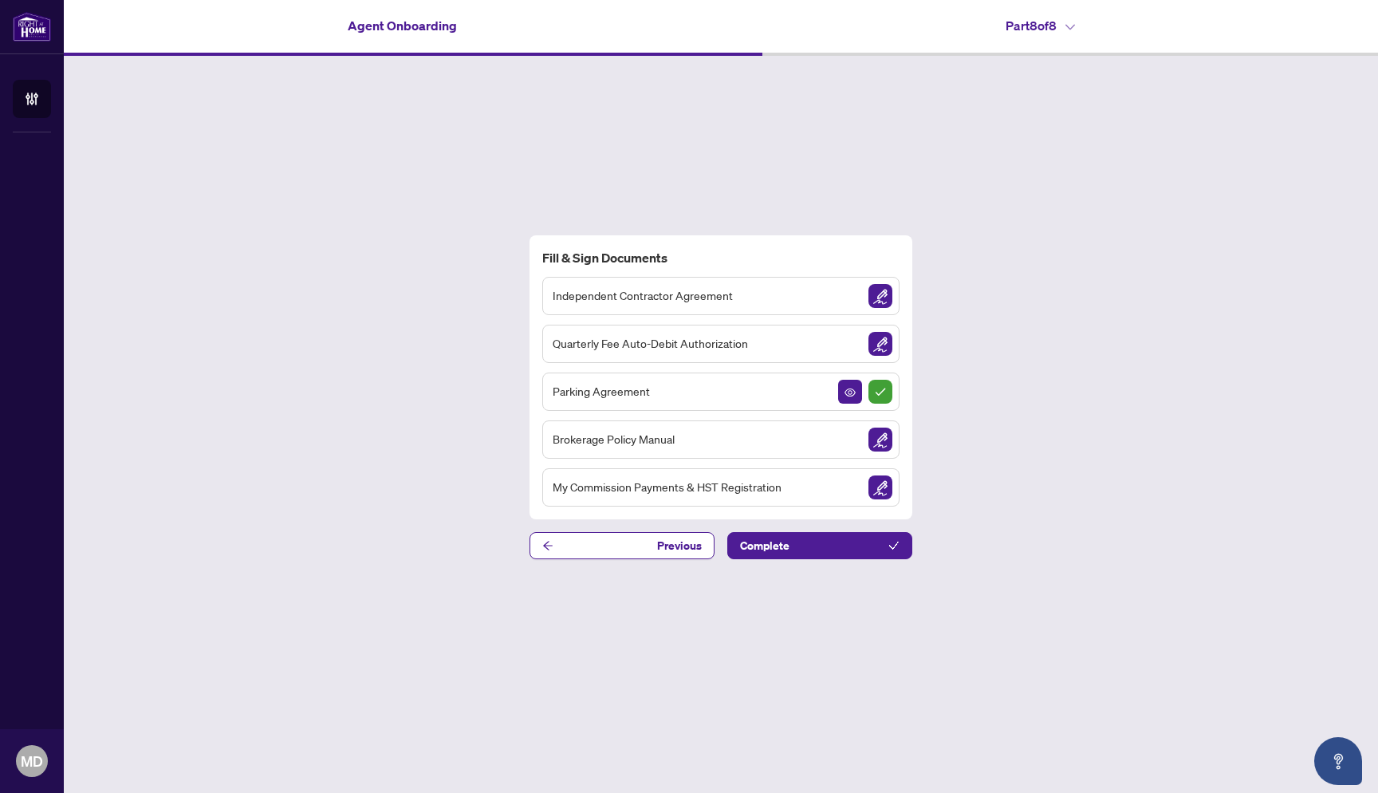
click at [734, 346] on span "Quarterly Fee Auto-Debit Authorization" at bounding box center [650, 343] width 195 height 18
click at [881, 351] on img "Sign Document" at bounding box center [881, 344] width 24 height 24
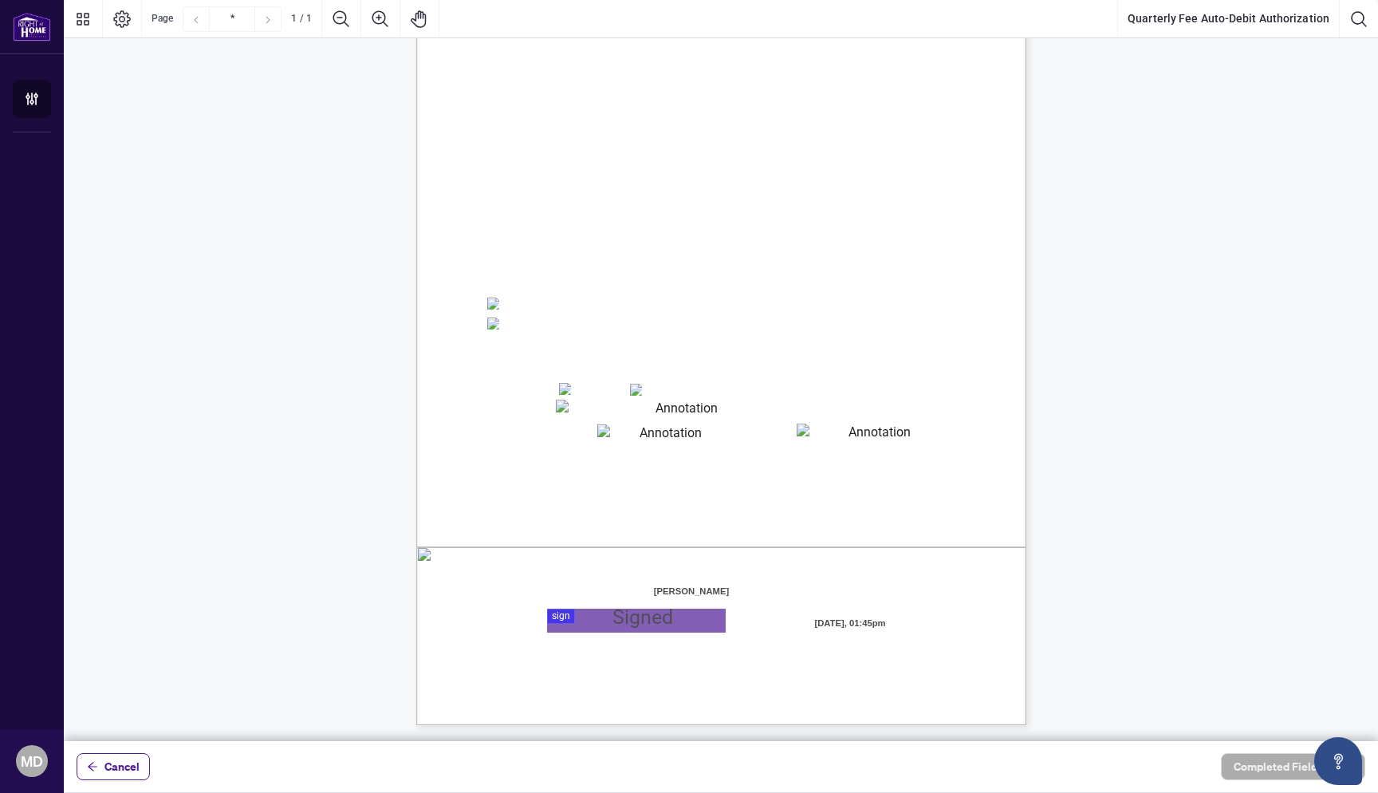
scroll to position [119, 0]
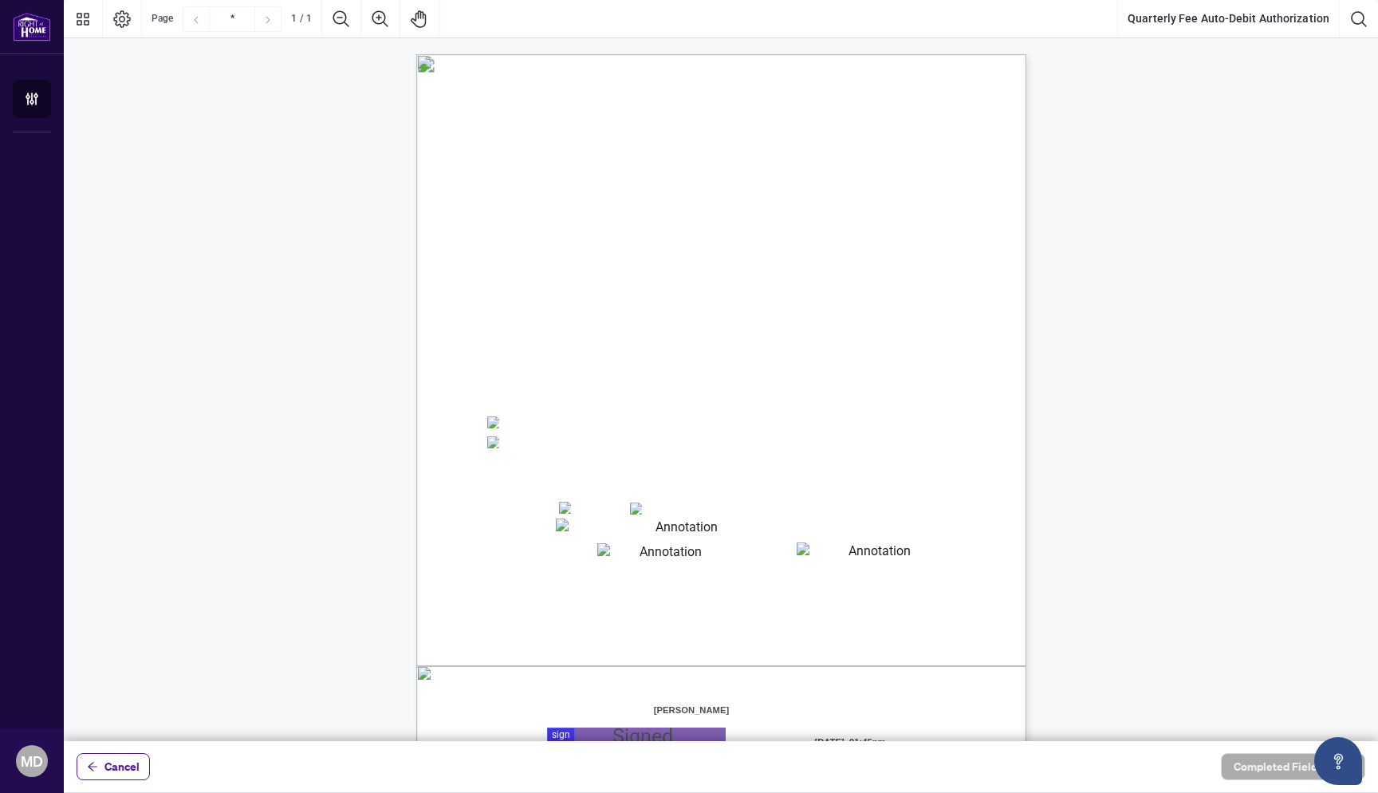
scroll to position [0, 0]
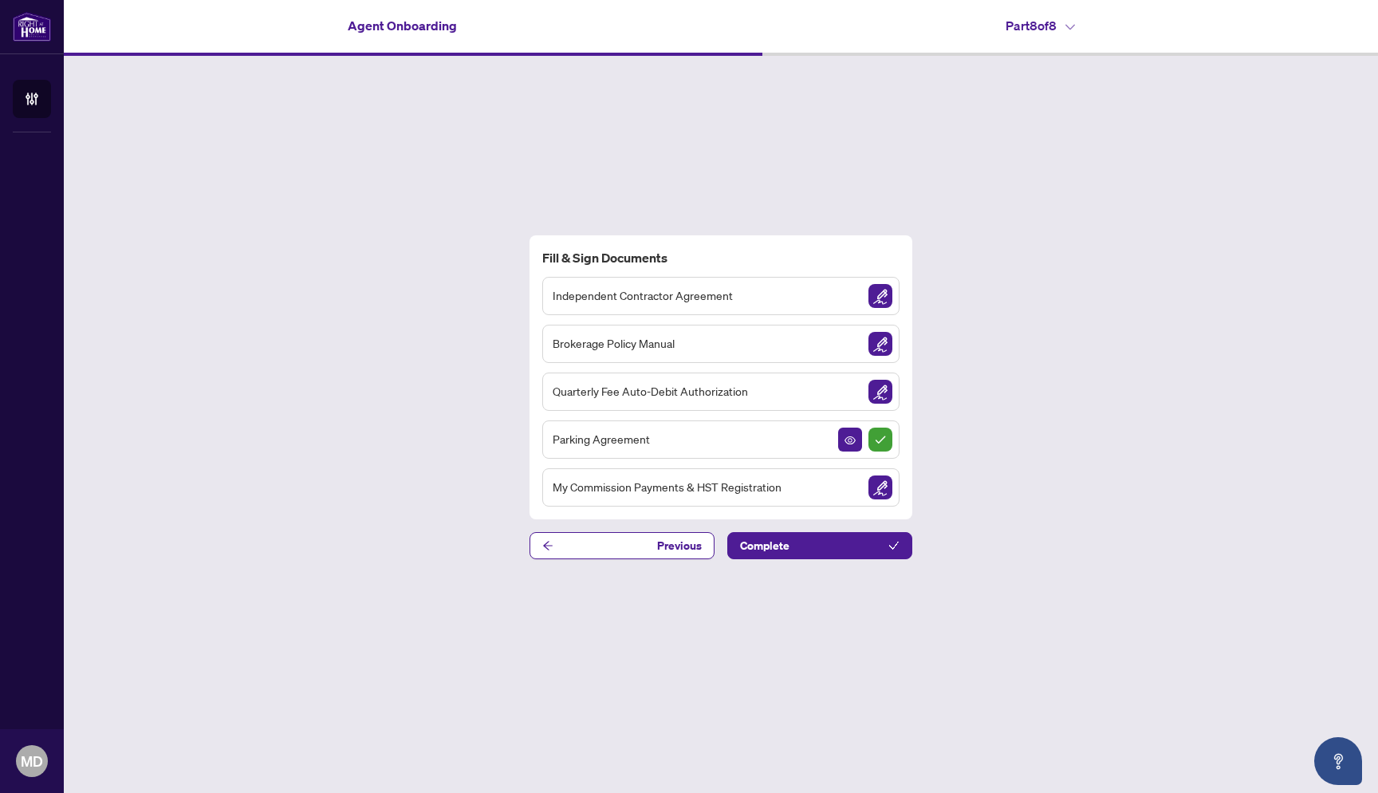
click at [805, 298] on div "Independent Contractor Agreement" at bounding box center [720, 296] width 357 height 38
click at [869, 349] on img "Sign Document" at bounding box center [881, 344] width 24 height 24
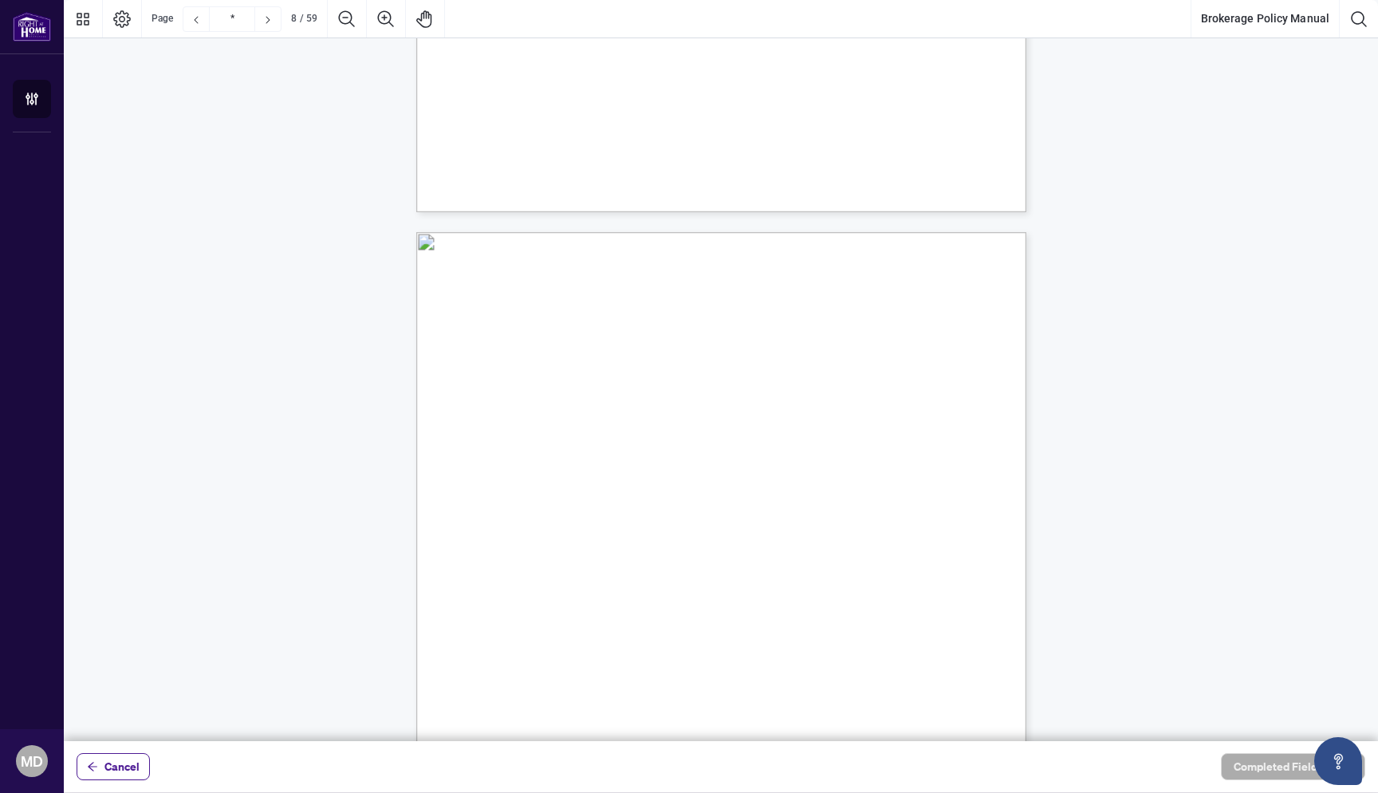
scroll to position [6712, 0]
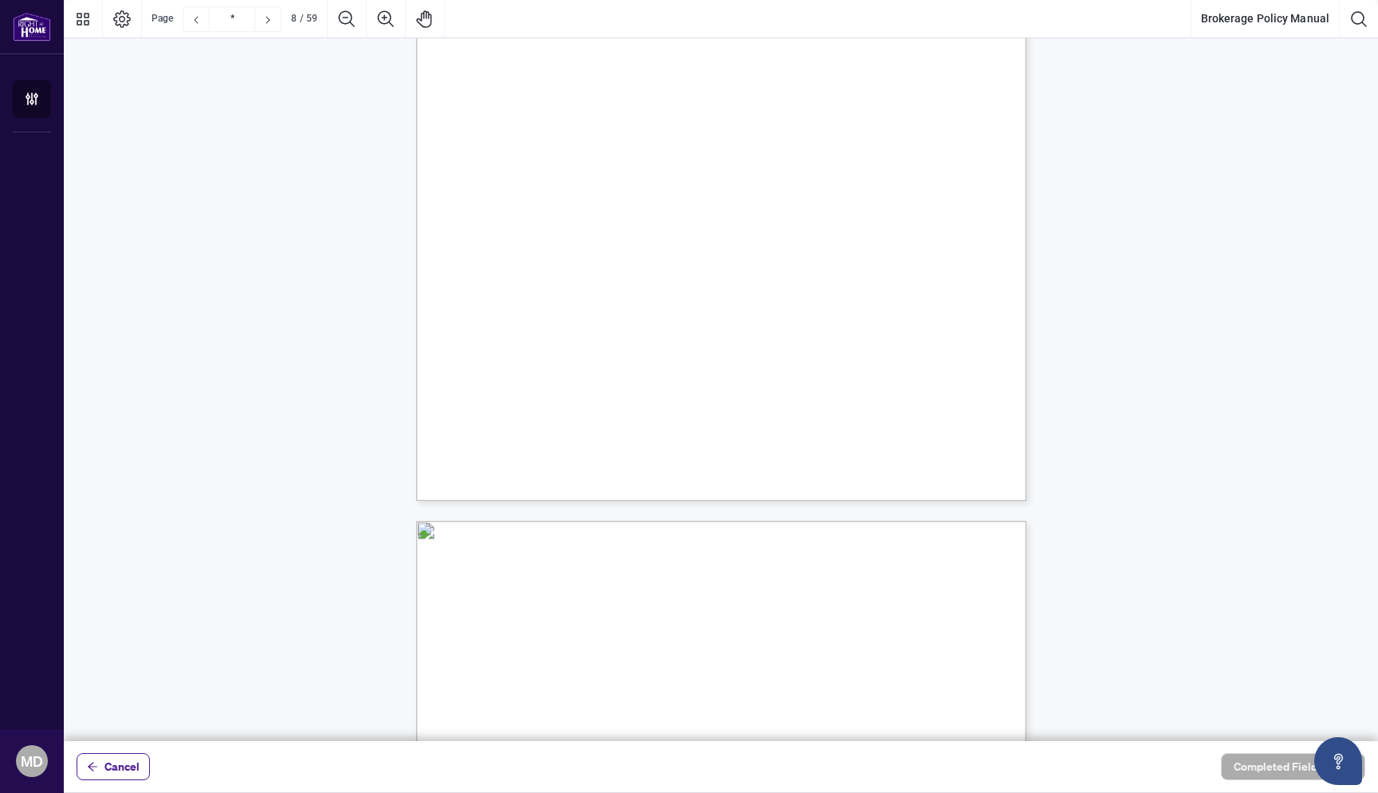
type input "*"
